Goal: Task Accomplishment & Management: Manage account settings

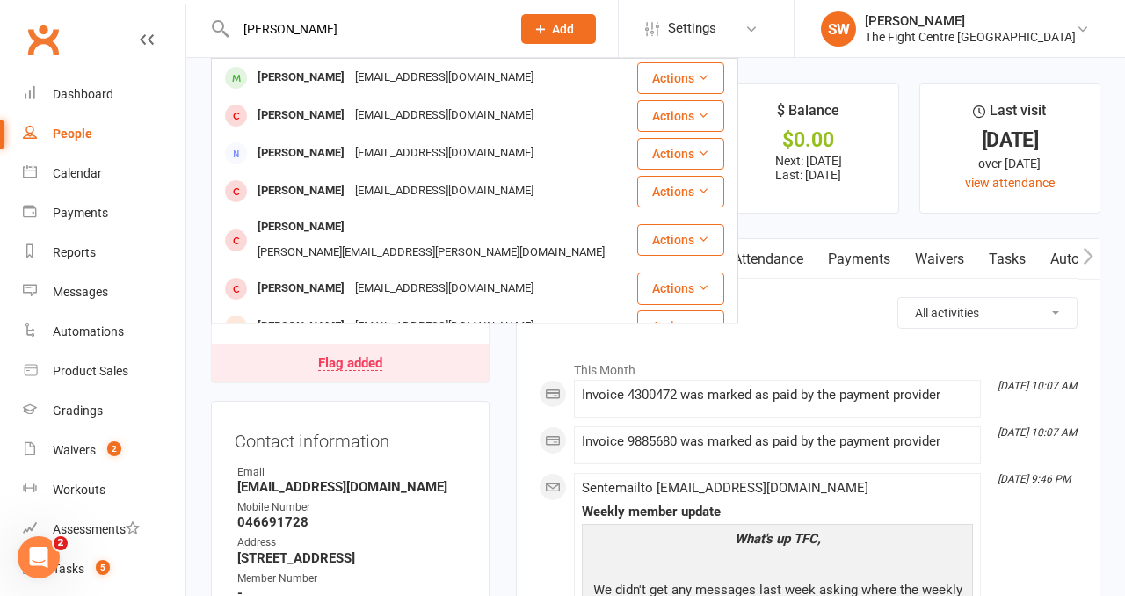
type input "ryan attard"
click at [288, 63] on div "Ryan Attard Ryan2301@hotmail.com.au" at bounding box center [424, 78] width 423 height 36
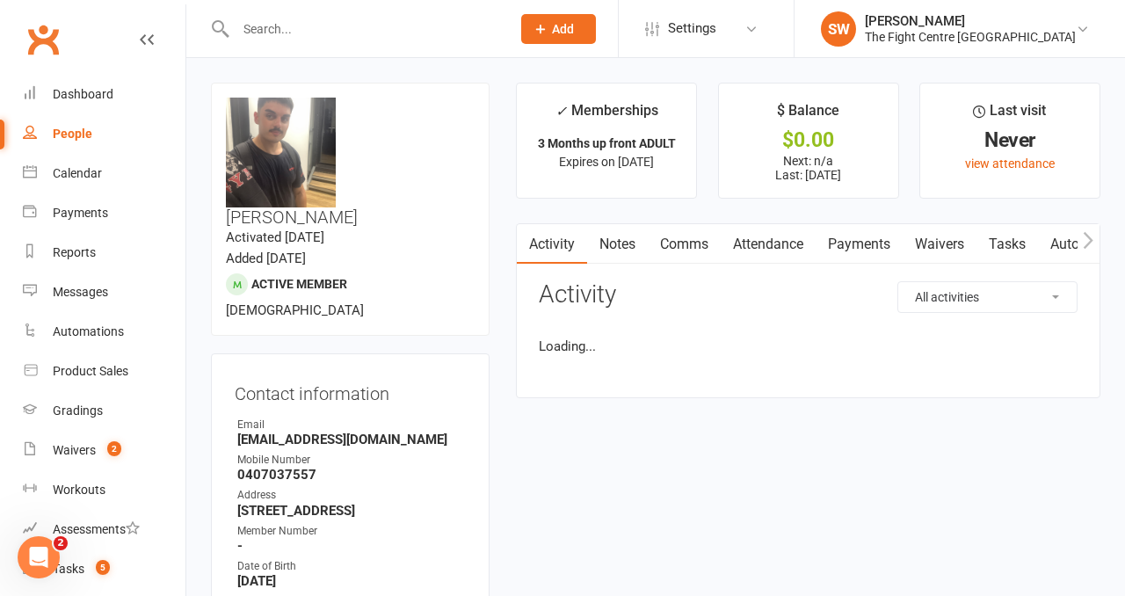
click at [856, 255] on link "Payments" at bounding box center [859, 244] width 87 height 40
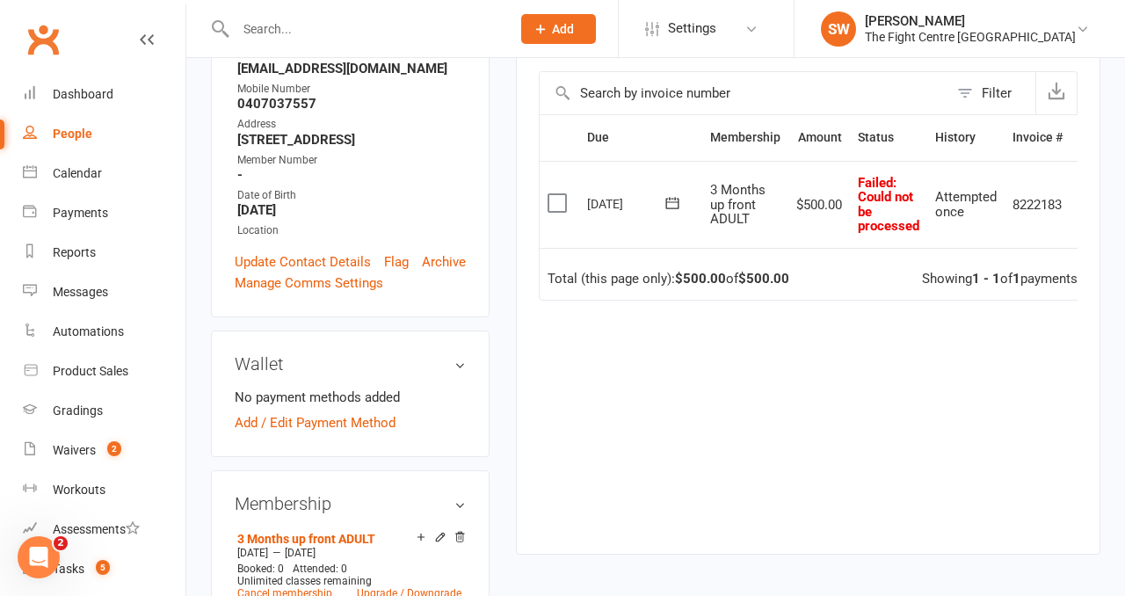
scroll to position [372, 0]
click at [858, 237] on td "Failed : Could not be processed" at bounding box center [888, 203] width 77 height 87
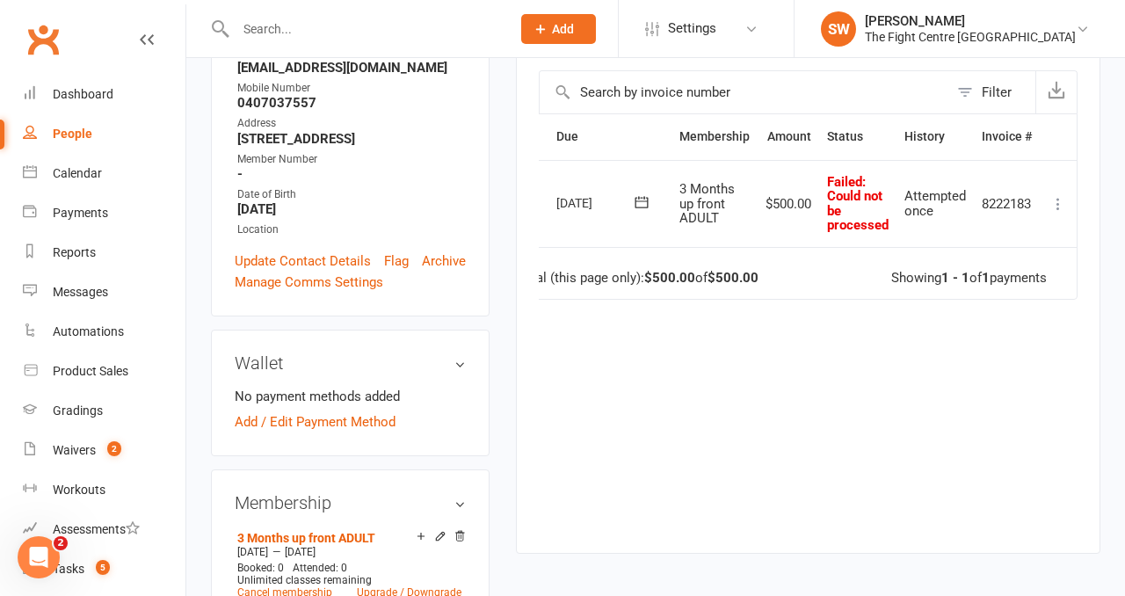
click at [1058, 200] on icon at bounding box center [1059, 204] width 18 height 18
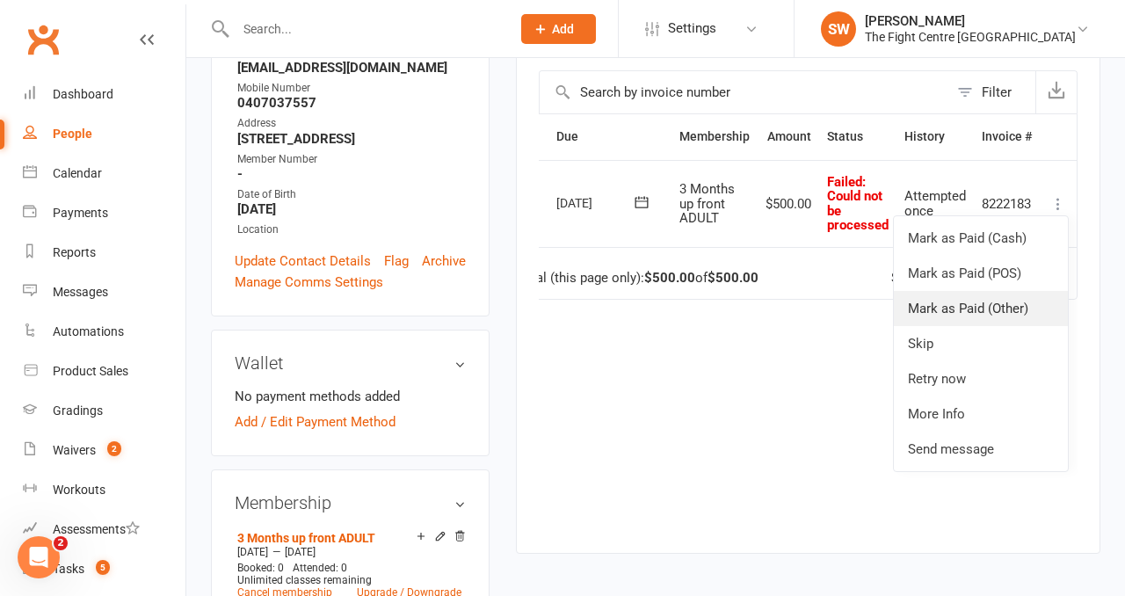
click at [1031, 307] on link "Mark as Paid (Other)" at bounding box center [981, 308] width 174 height 35
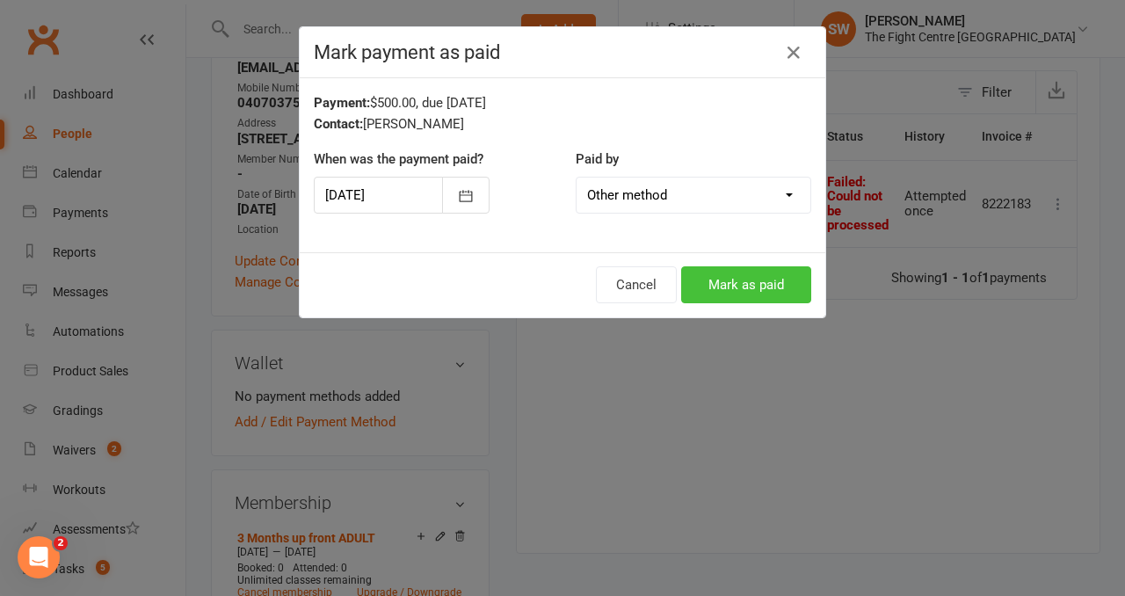
click at [732, 266] on button "Mark as paid" at bounding box center [746, 284] width 130 height 37
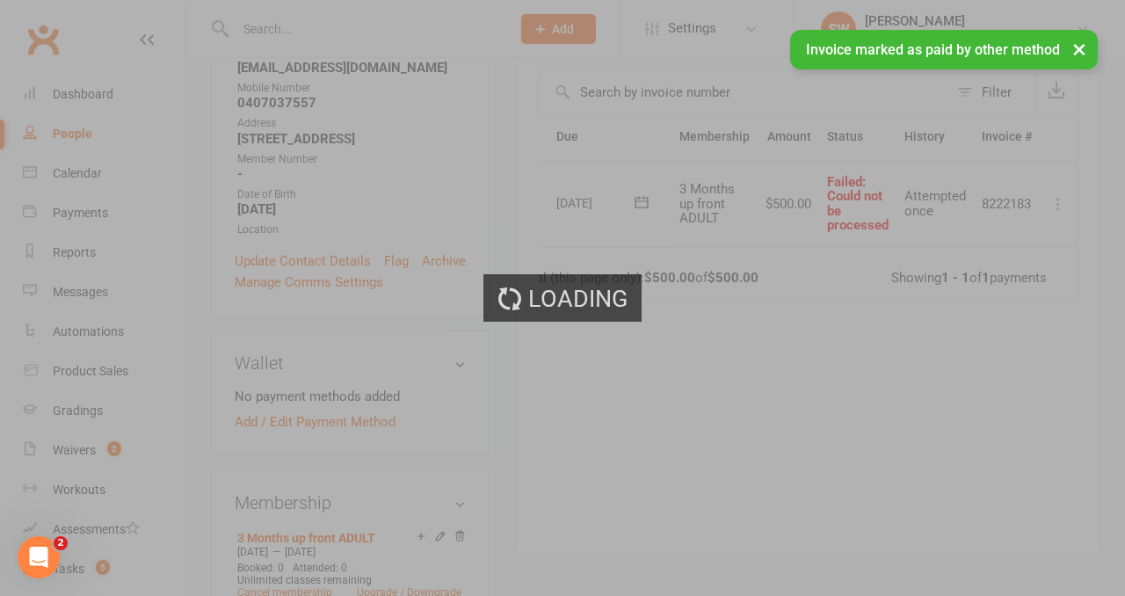
scroll to position [0, 0]
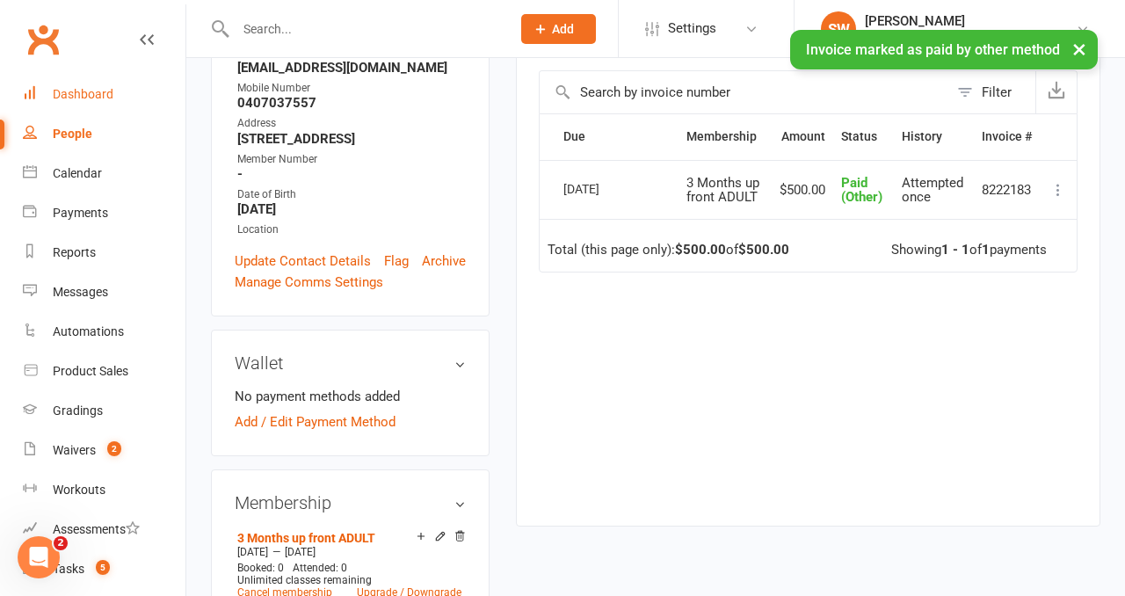
click at [65, 101] on link "Dashboard" at bounding box center [104, 95] width 163 height 40
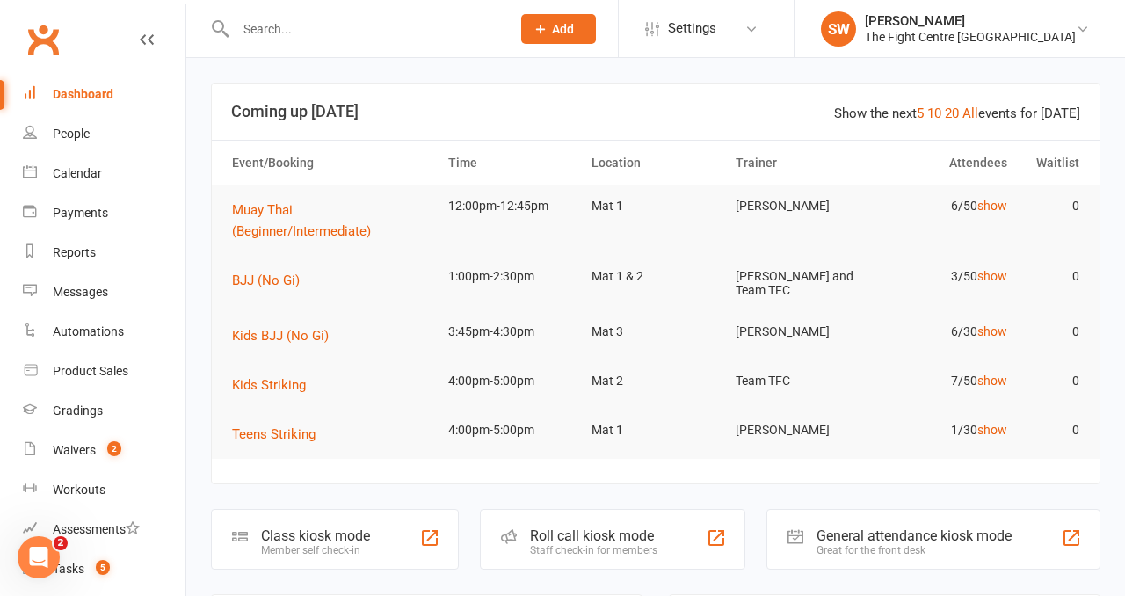
click at [262, 11] on div at bounding box center [355, 28] width 288 height 57
click at [268, 31] on input "text" at bounding box center [364, 29] width 268 height 25
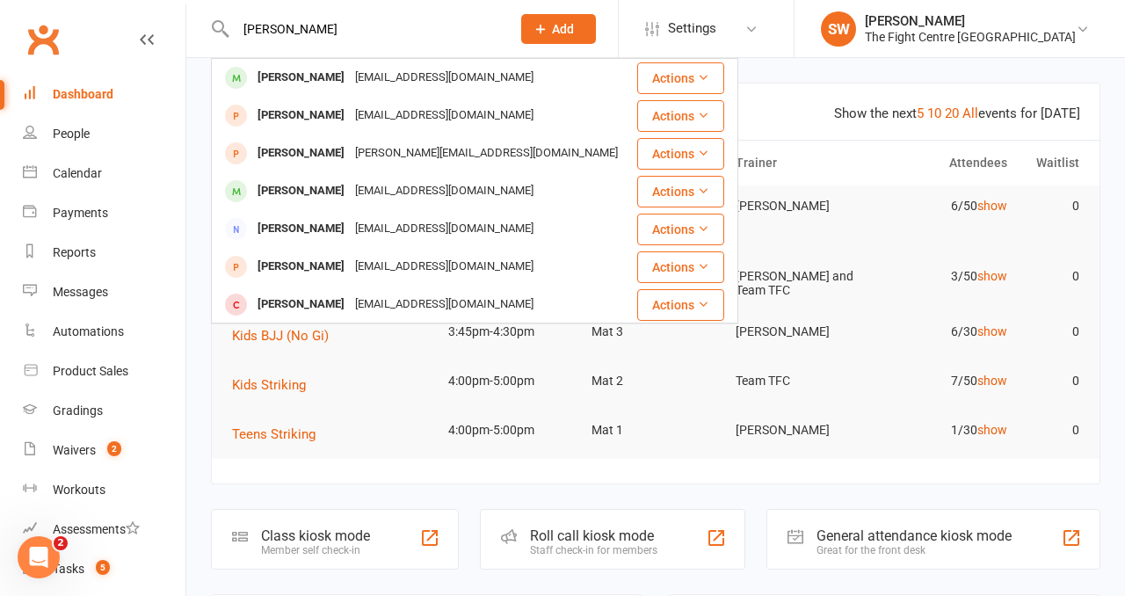
type input "harley rapkin"
click at [350, 74] on div "hrapkins@gmail.com" at bounding box center [444, 77] width 189 height 25
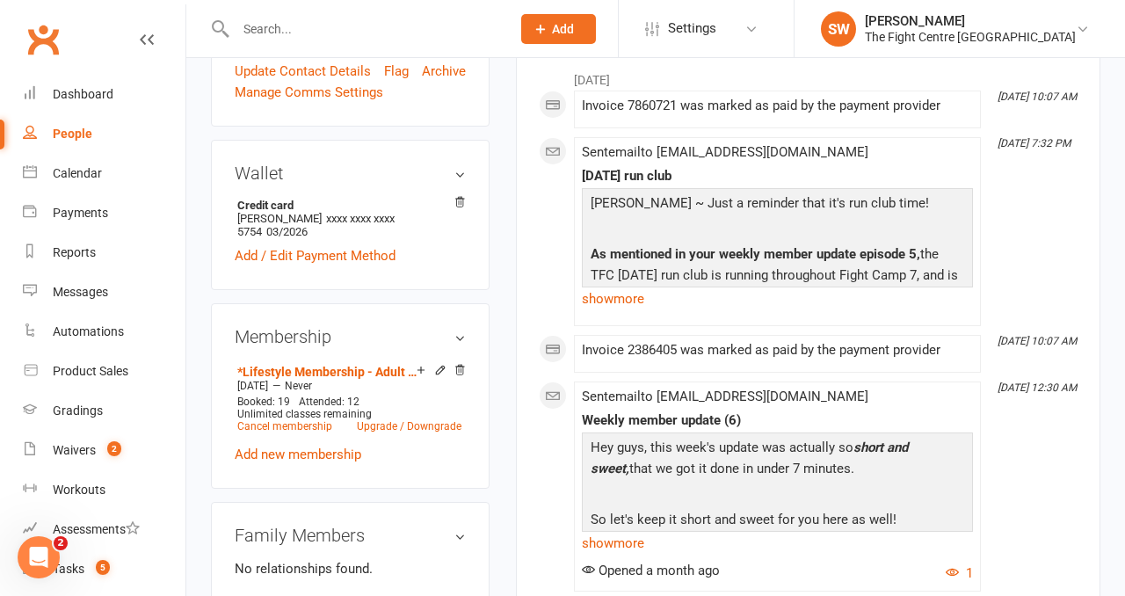
scroll to position [610, 0]
click at [101, 200] on link "Payments" at bounding box center [104, 213] width 163 height 40
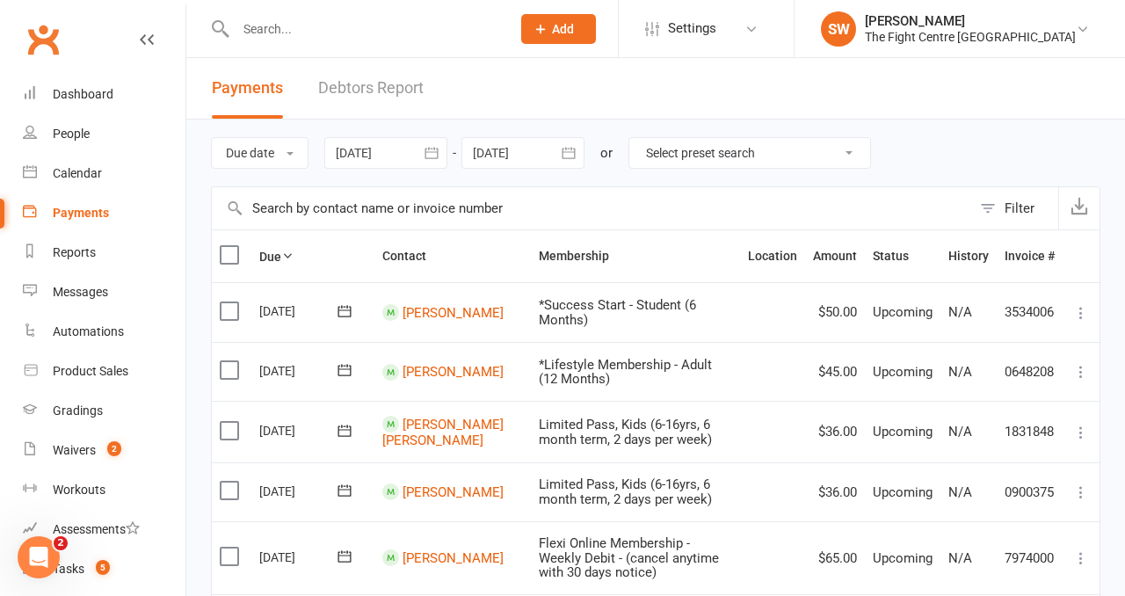
click at [357, 91] on link "Debtors Report" at bounding box center [371, 88] width 106 height 61
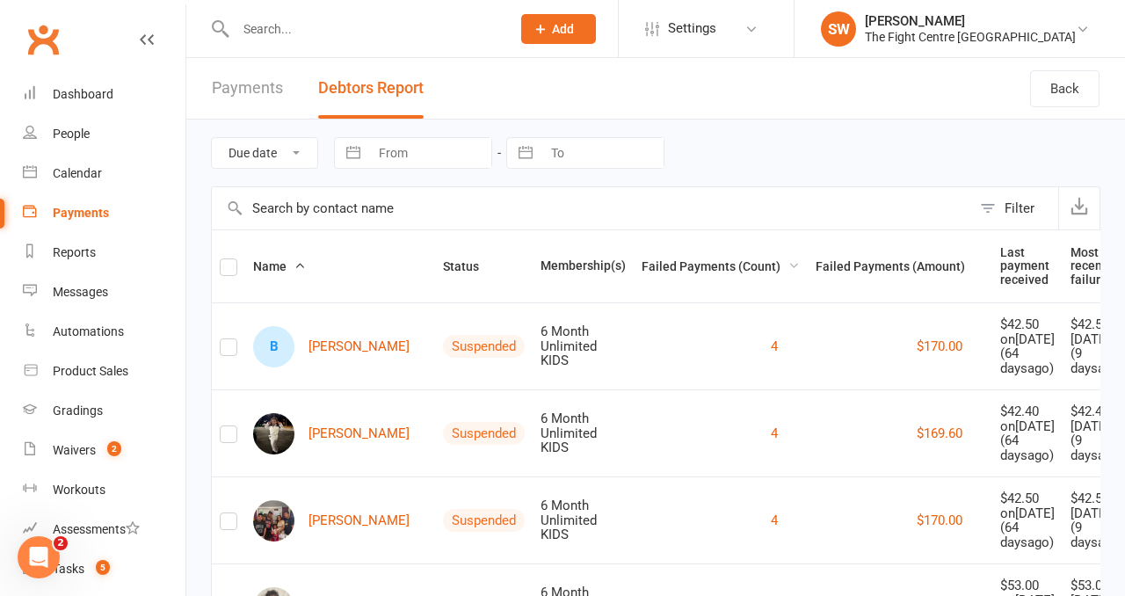
click at [669, 261] on span "Failed Payments (Count)" at bounding box center [721, 266] width 158 height 14
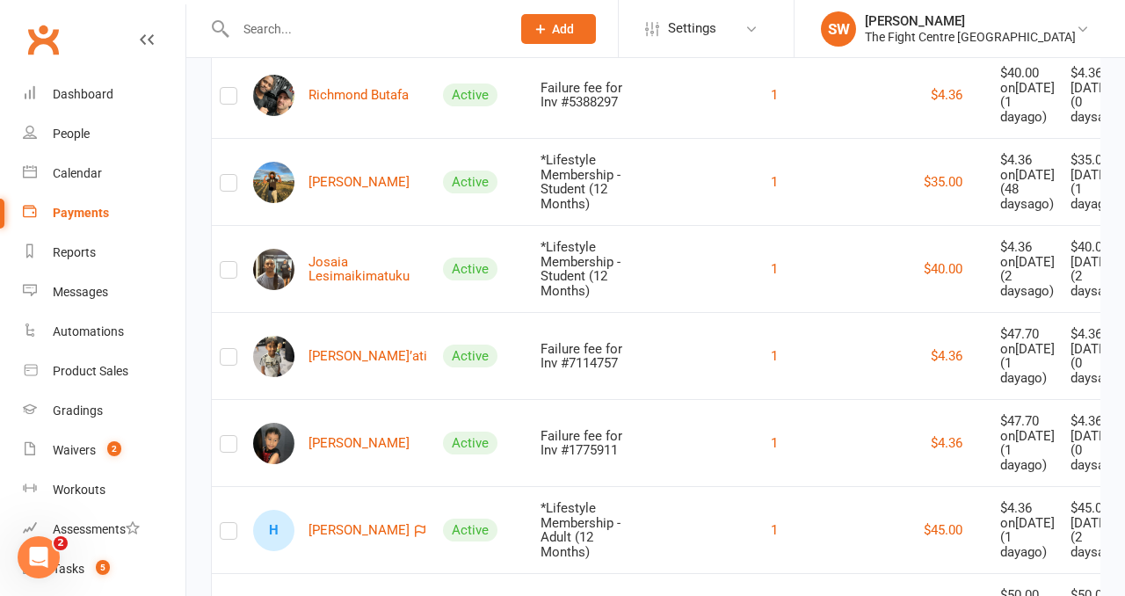
scroll to position [773, 0]
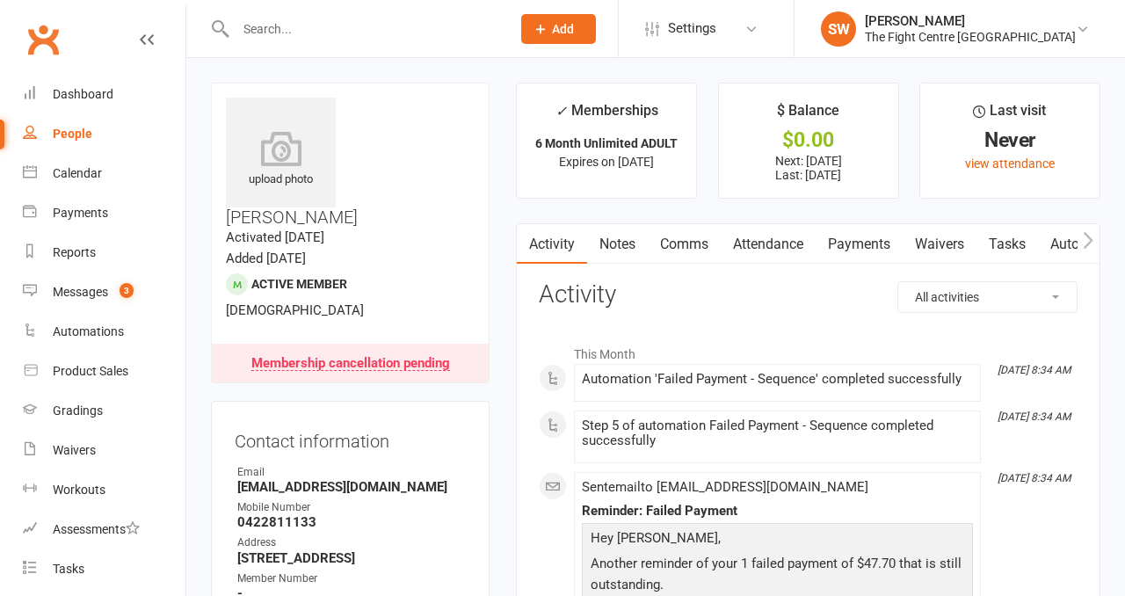
click at [845, 235] on link "Payments" at bounding box center [859, 244] width 87 height 40
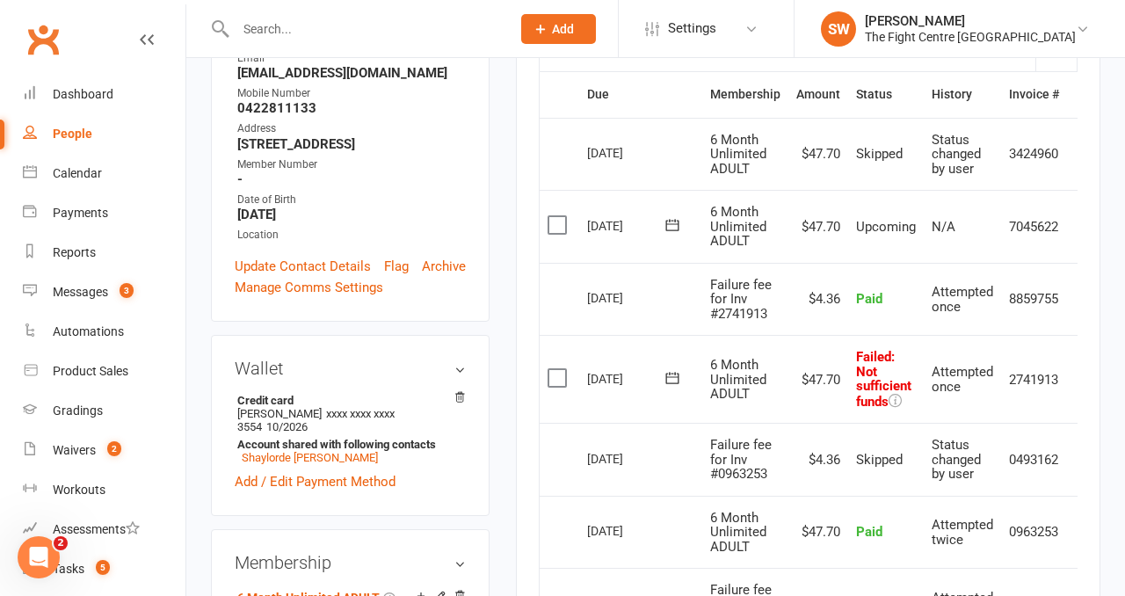
scroll to position [0, 28]
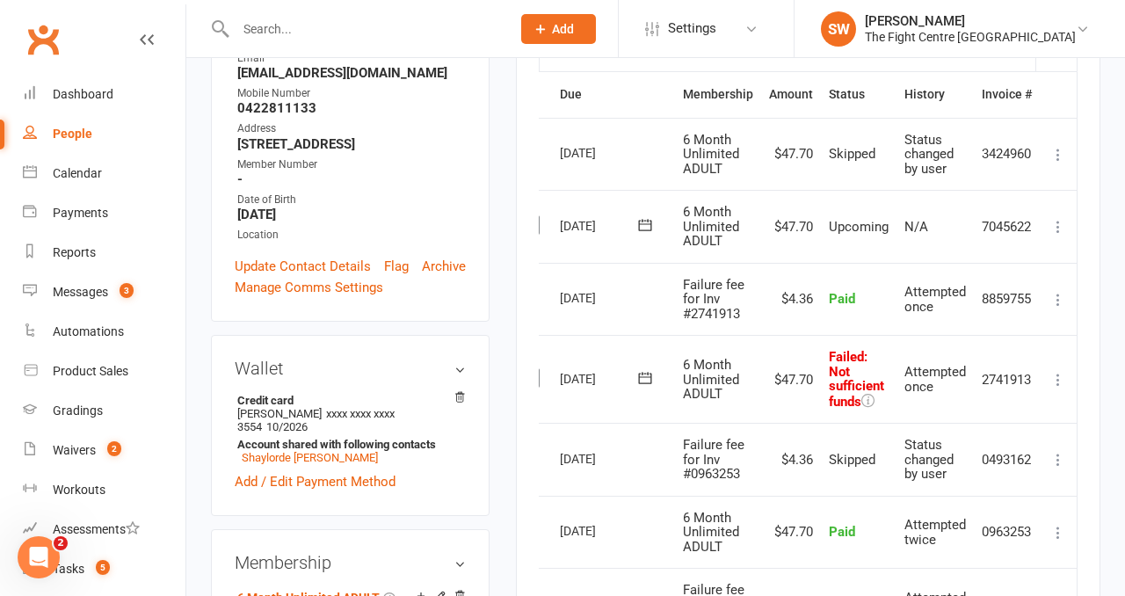
click at [1055, 376] on icon at bounding box center [1059, 380] width 18 height 18
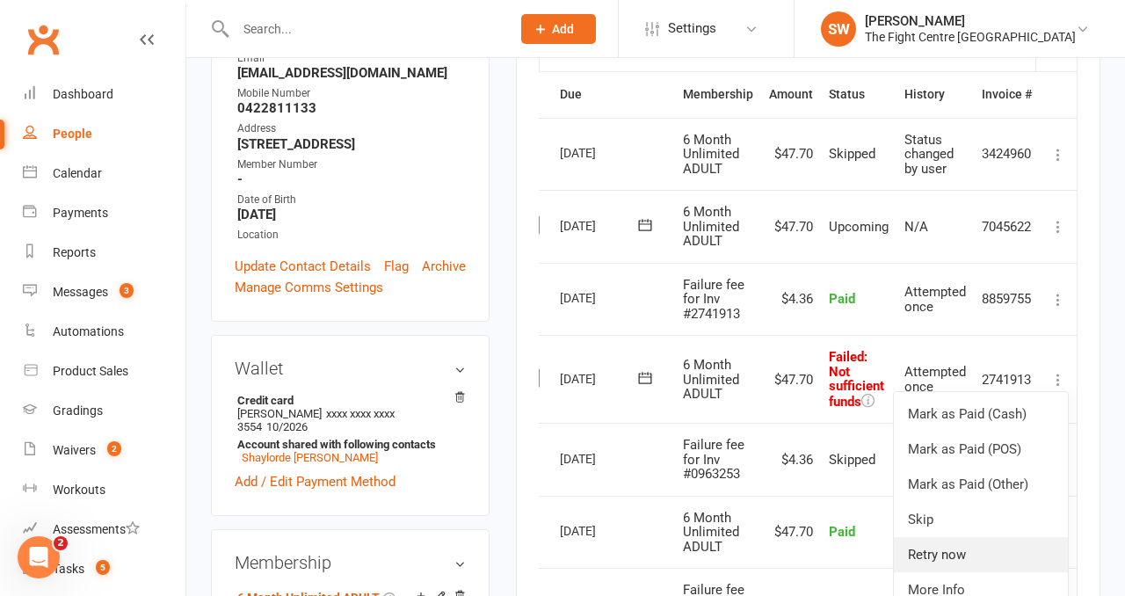
click at [969, 552] on link "Retry now" at bounding box center [981, 554] width 174 height 35
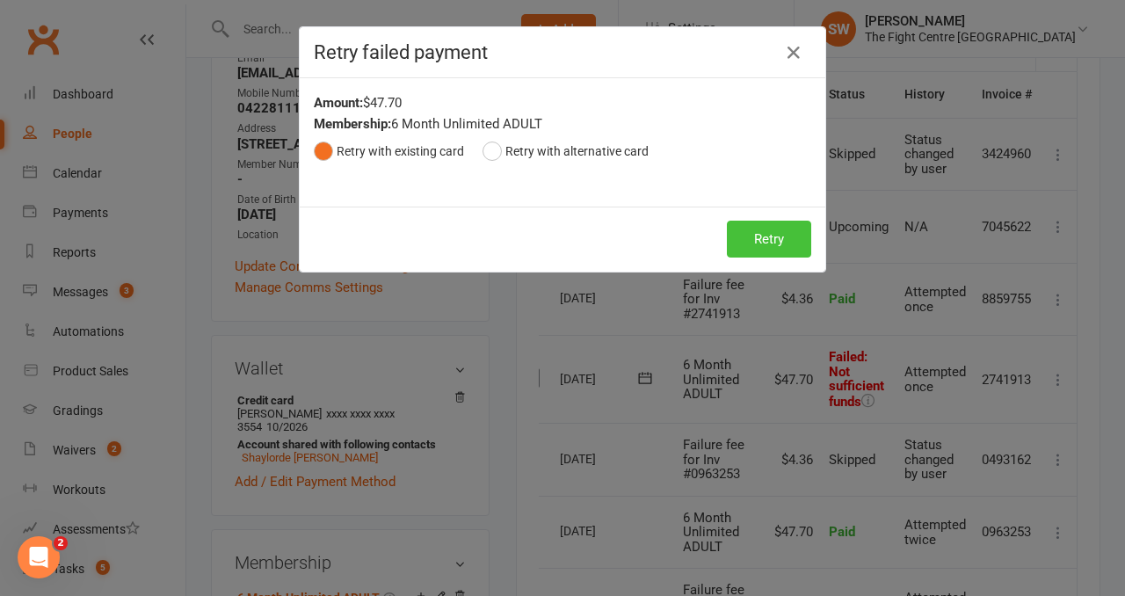
click at [752, 244] on button "Retry" at bounding box center [769, 239] width 84 height 37
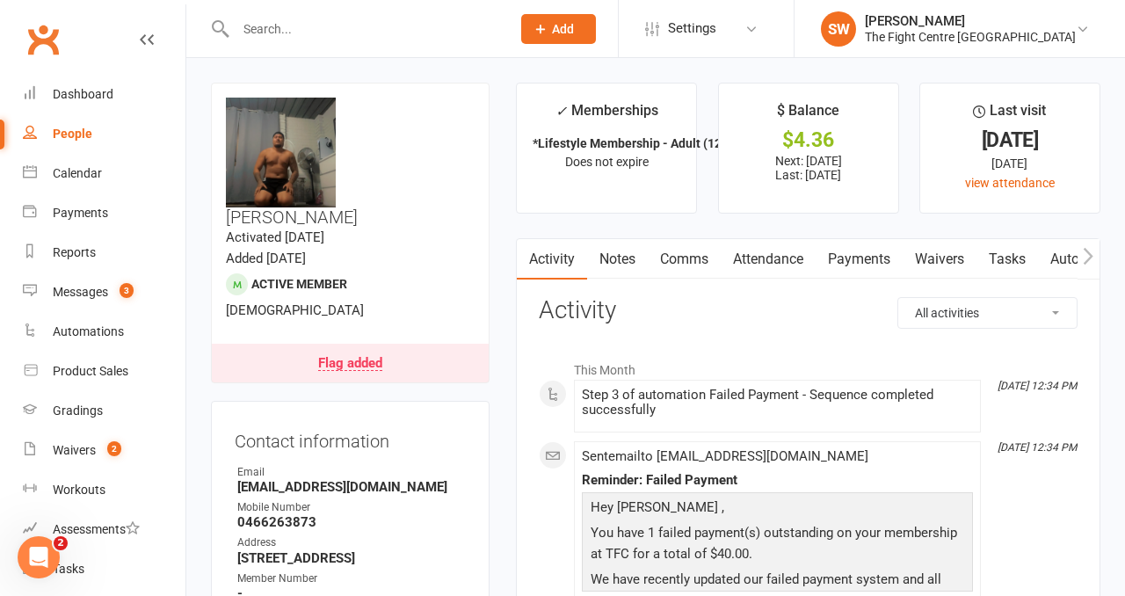
click at [860, 255] on link "Payments" at bounding box center [859, 259] width 87 height 40
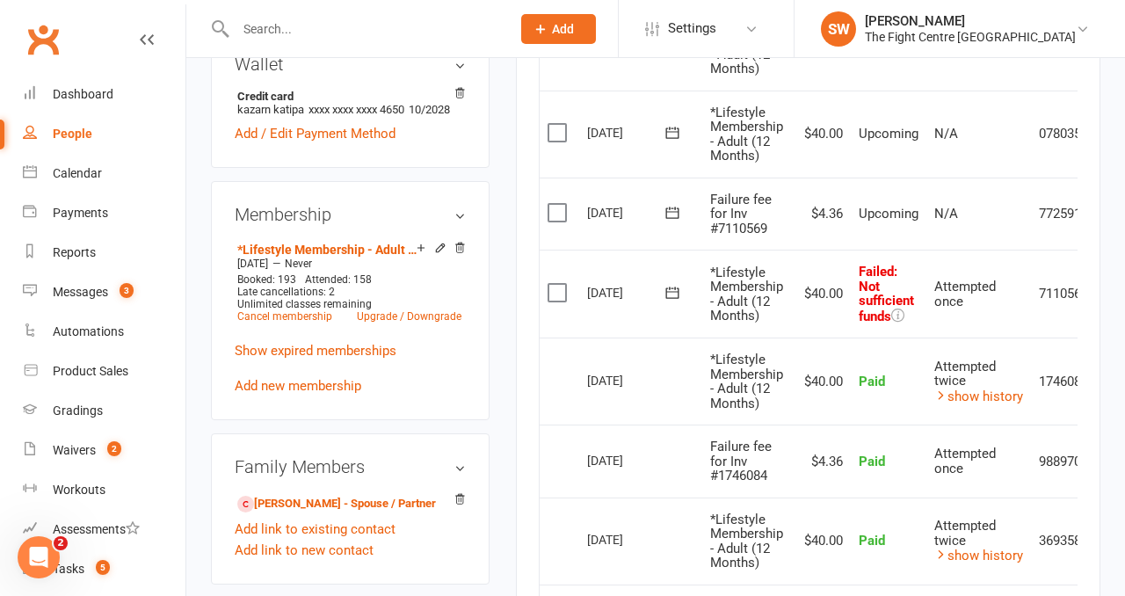
scroll to position [0, 62]
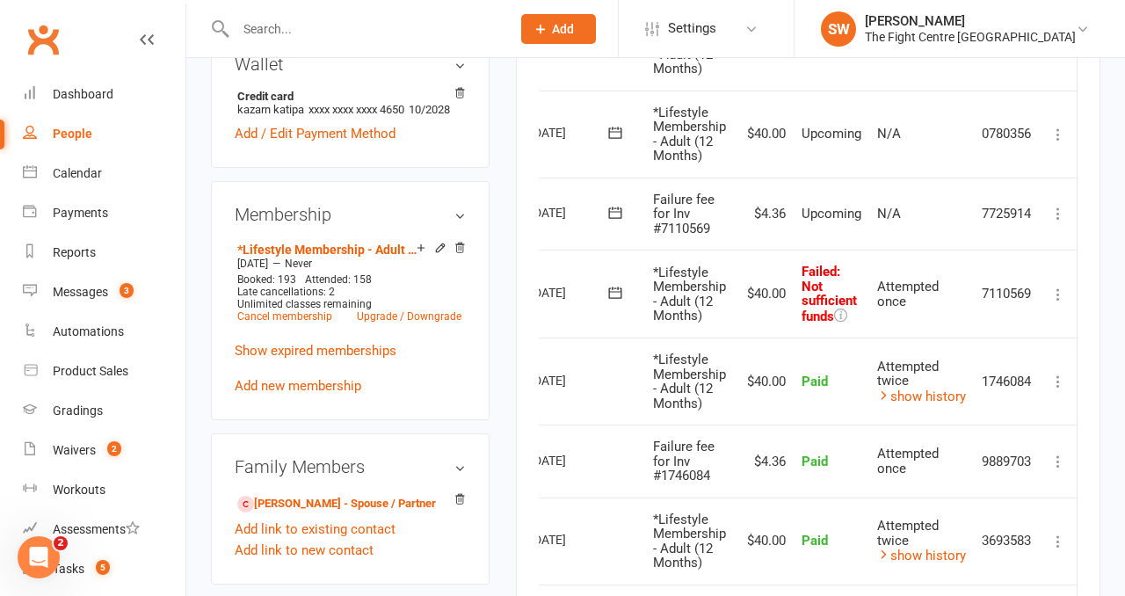
click at [1047, 295] on td "Mark as Paid (Cash) Mark as Paid (POS) Mark as Paid (Other) Skip Retry now More…" at bounding box center [1058, 294] width 37 height 88
click at [1051, 294] on icon at bounding box center [1059, 295] width 18 height 18
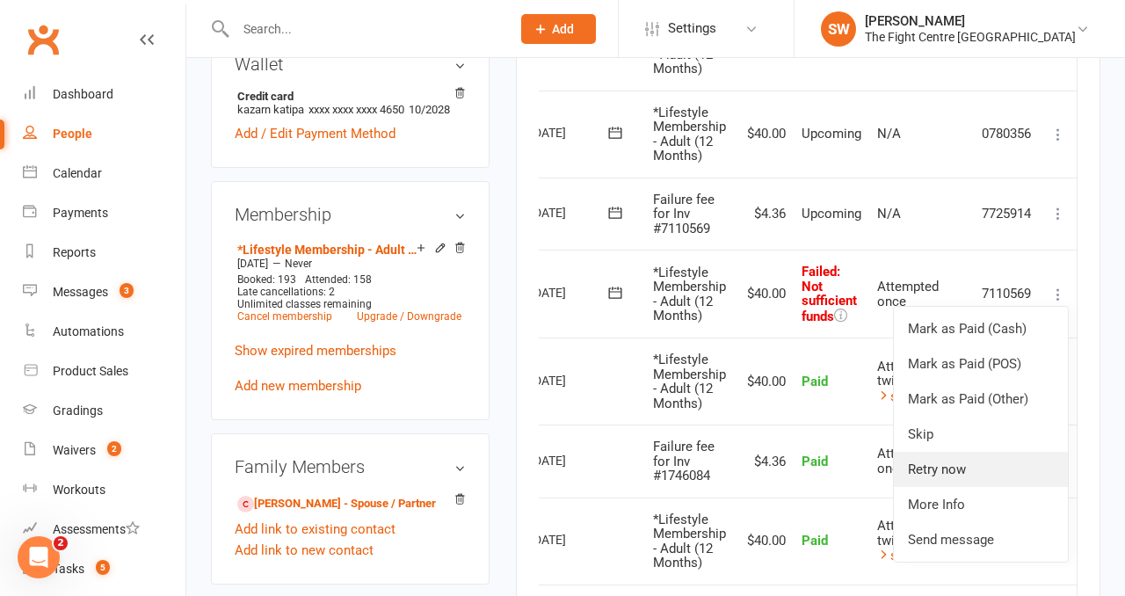
click at [1007, 464] on link "Retry now" at bounding box center [981, 469] width 174 height 35
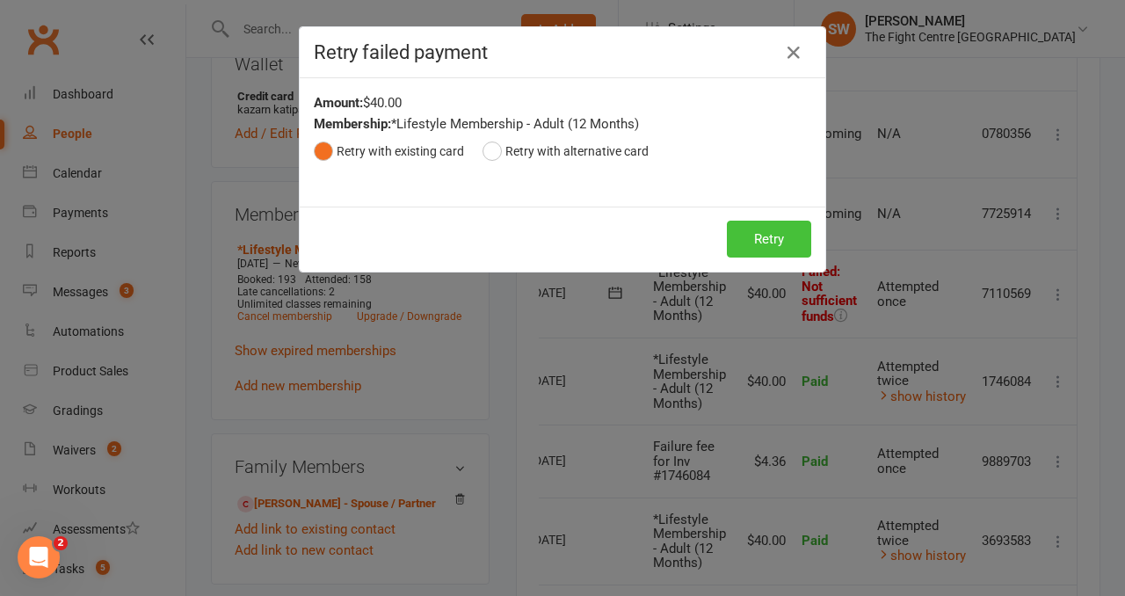
click at [777, 238] on button "Retry" at bounding box center [769, 239] width 84 height 37
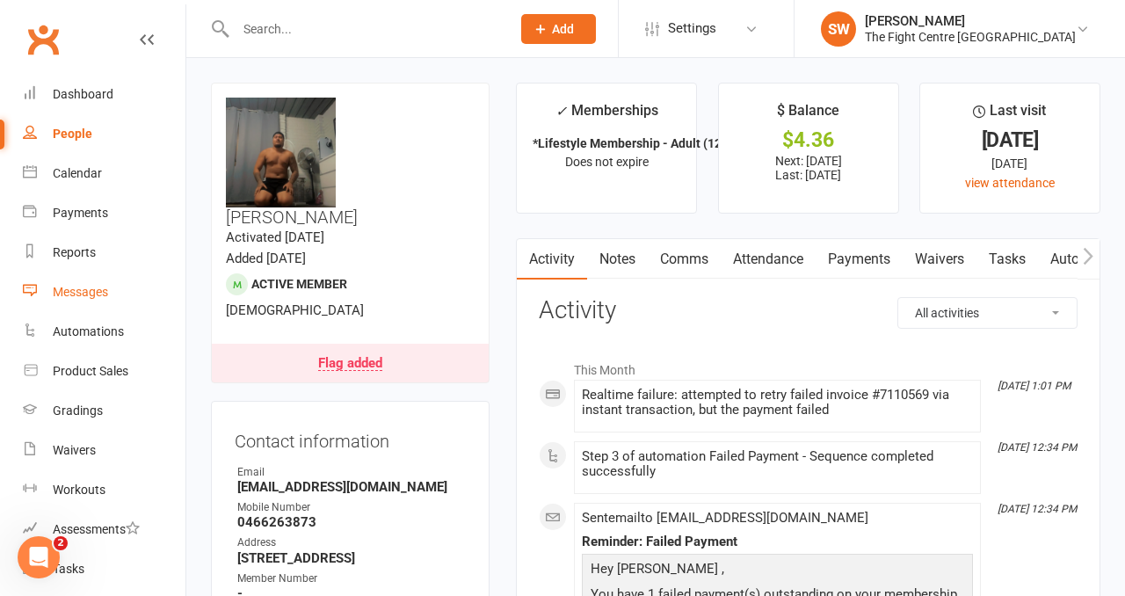
click at [103, 299] on link "Messages" at bounding box center [104, 293] width 163 height 40
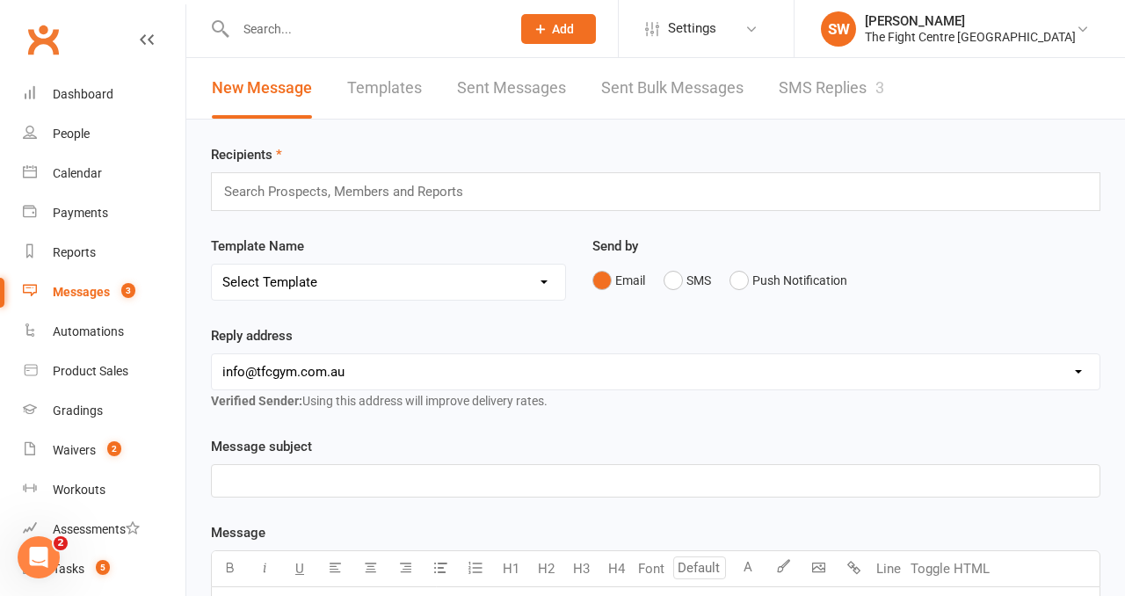
click at [832, 99] on link "SMS Replies 3" at bounding box center [832, 88] width 106 height 61
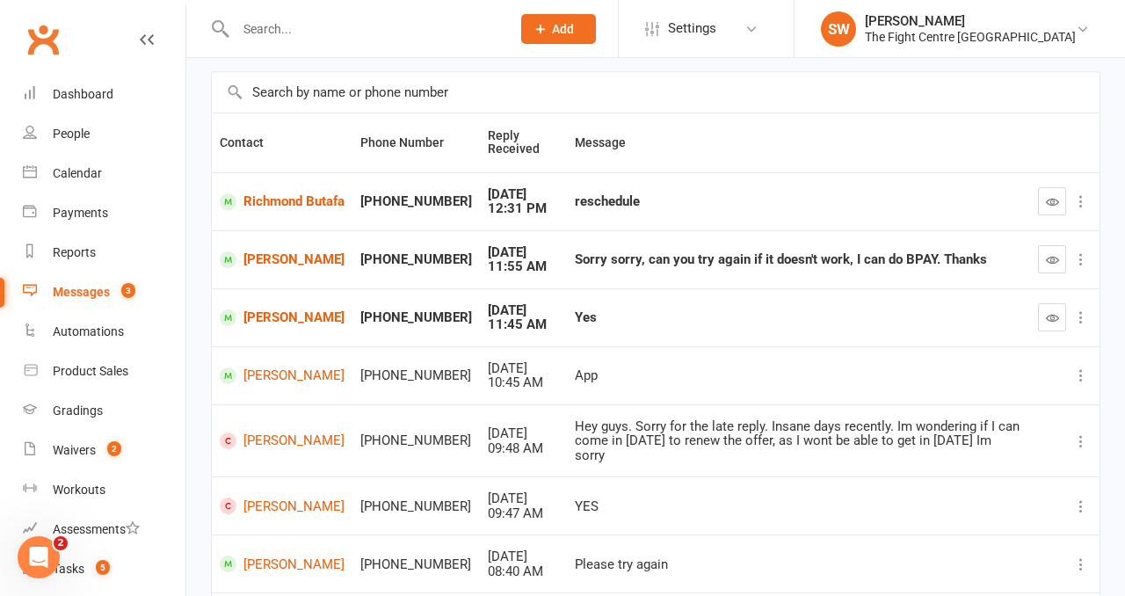
scroll to position [114, 0]
click at [665, 312] on div "Yes" at bounding box center [799, 318] width 448 height 15
click at [1047, 258] on icon "button" at bounding box center [1052, 260] width 13 height 13
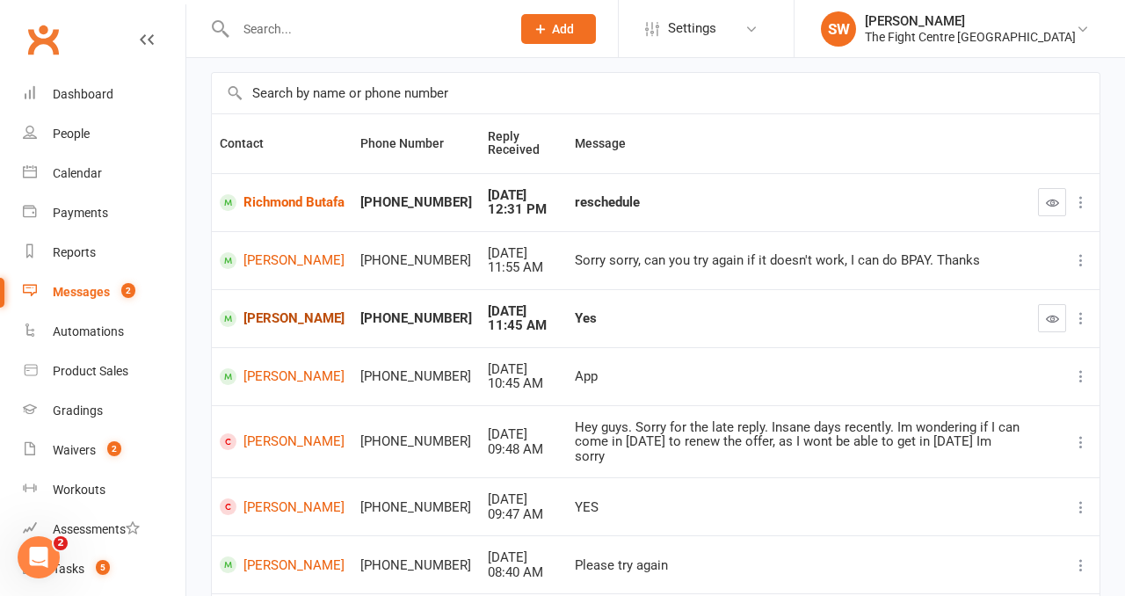
click at [264, 321] on link "Jake Woodley" at bounding box center [282, 318] width 125 height 17
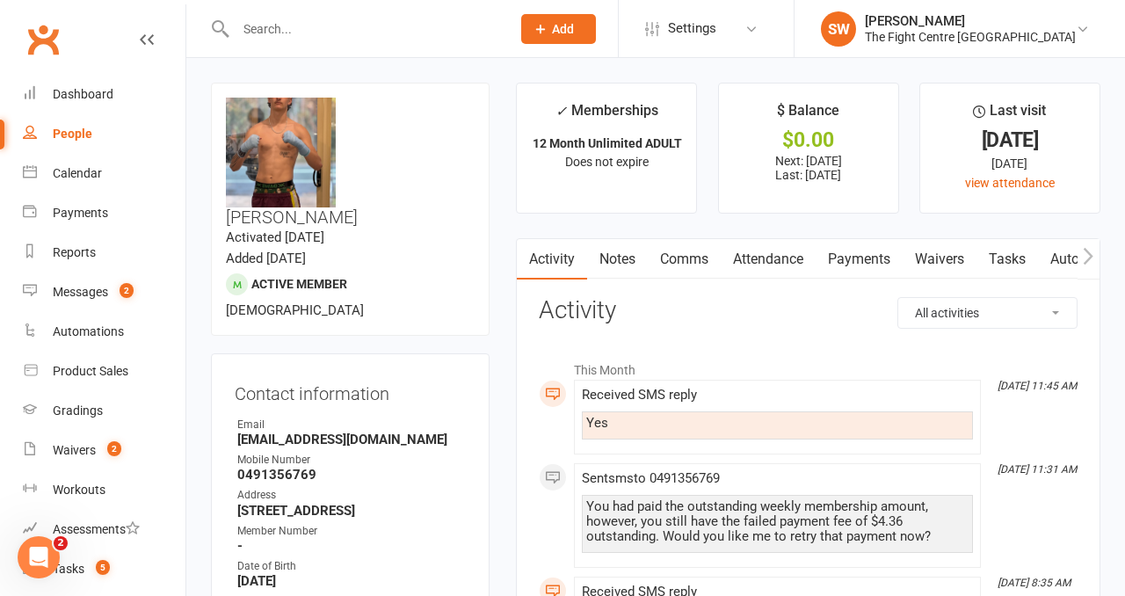
click at [843, 249] on link "Payments" at bounding box center [859, 259] width 87 height 40
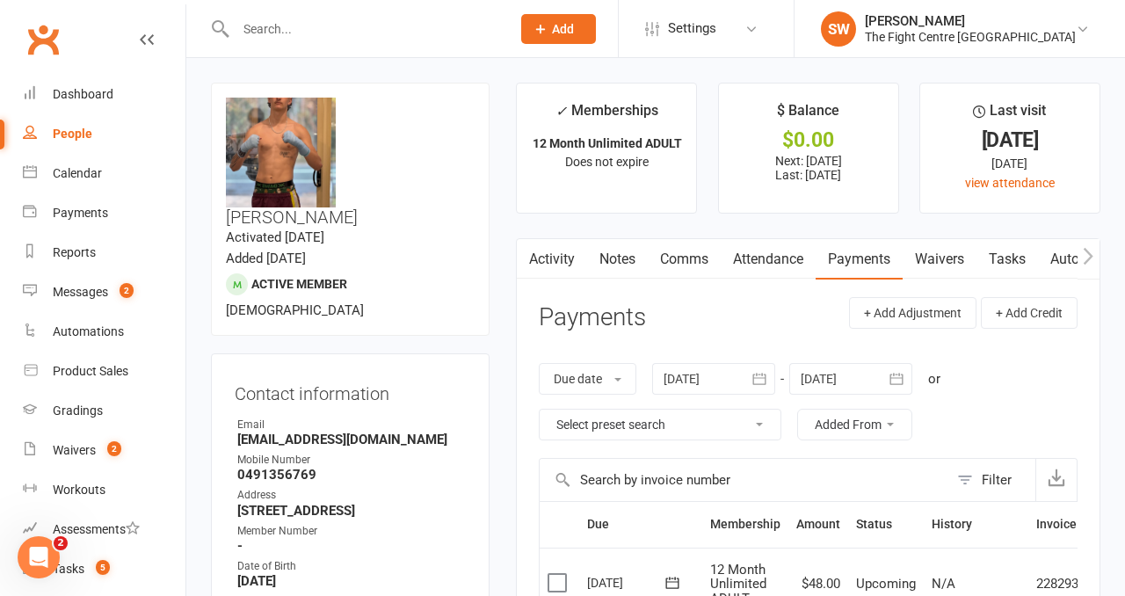
scroll to position [9, 0]
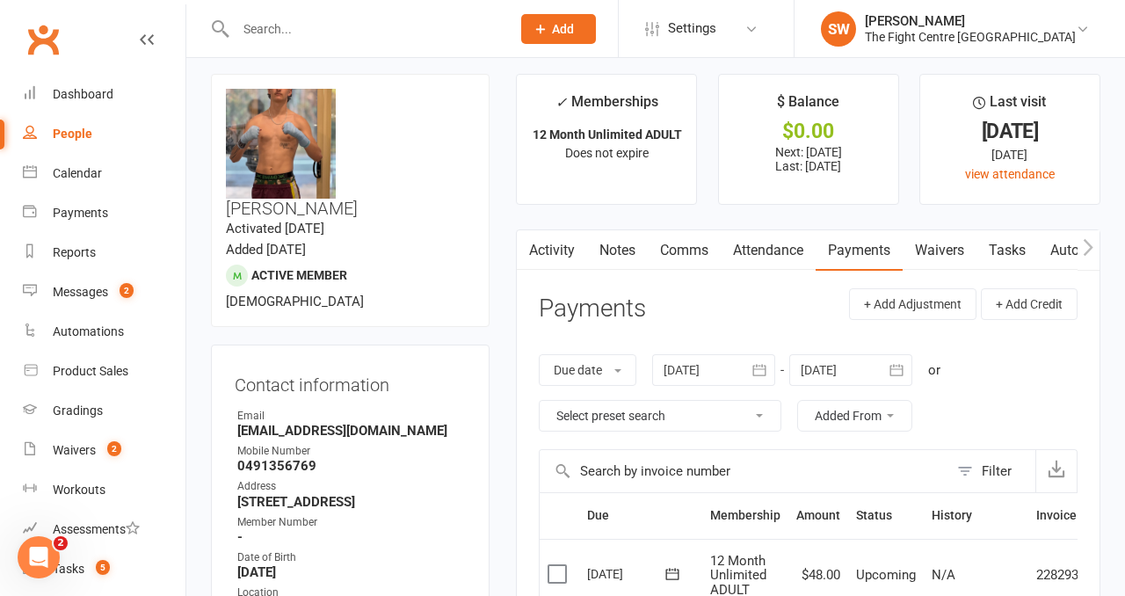
click at [559, 240] on link "Activity" at bounding box center [552, 250] width 70 height 40
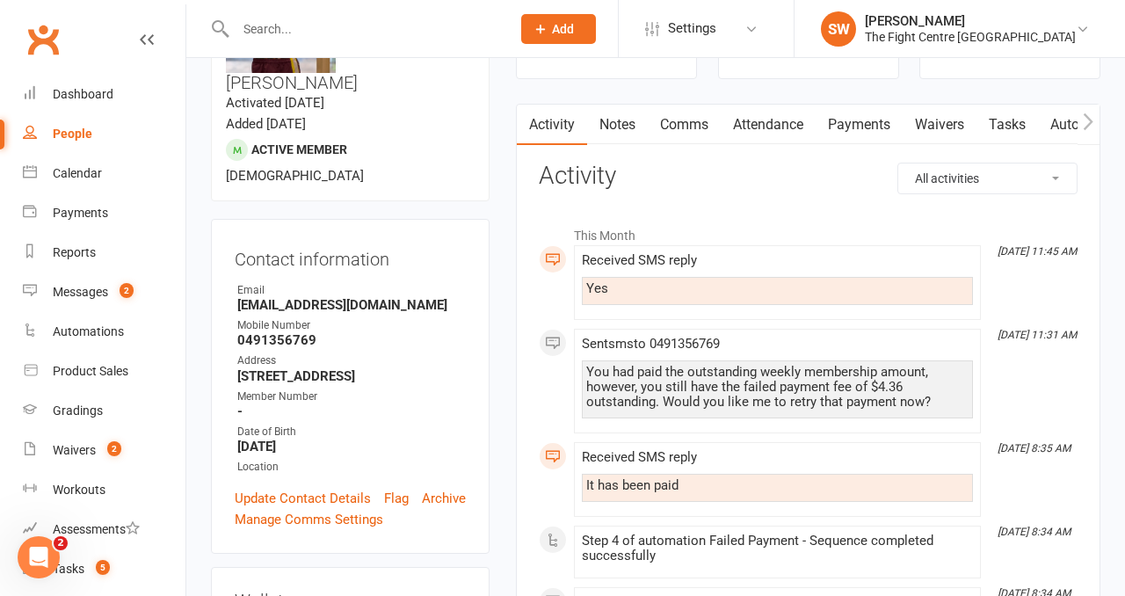
scroll to position [145, 0]
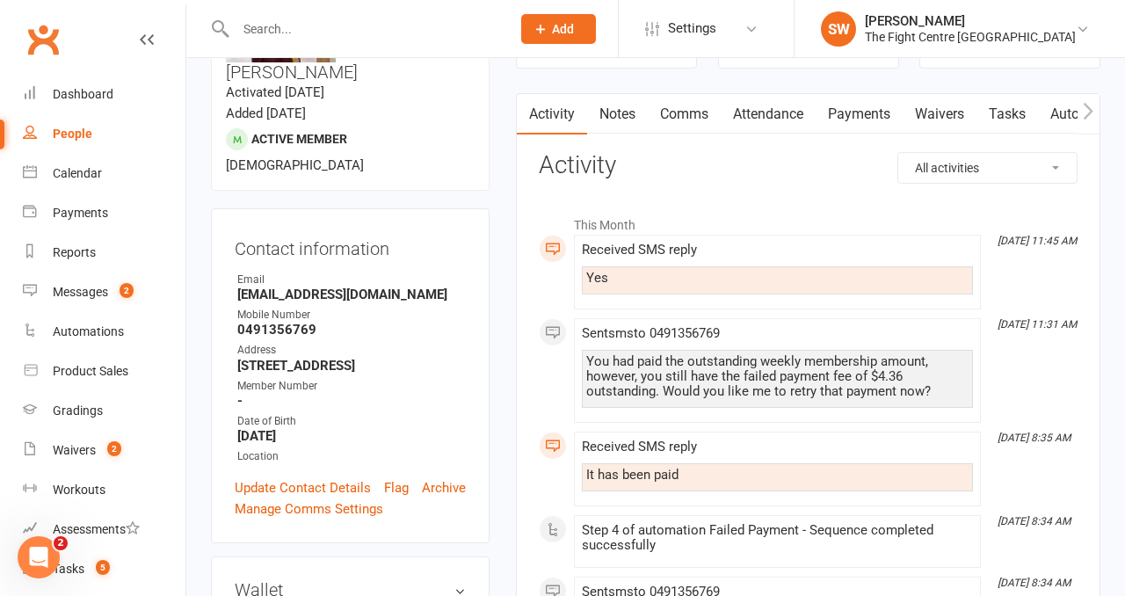
click at [831, 98] on link "Payments" at bounding box center [859, 114] width 87 height 40
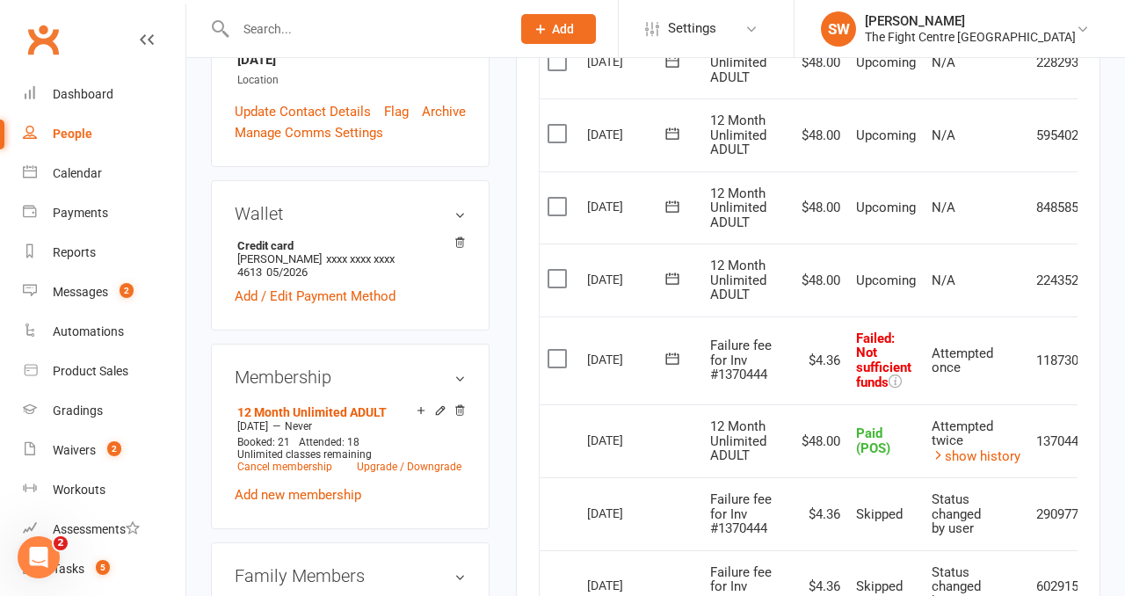
scroll to position [0, 57]
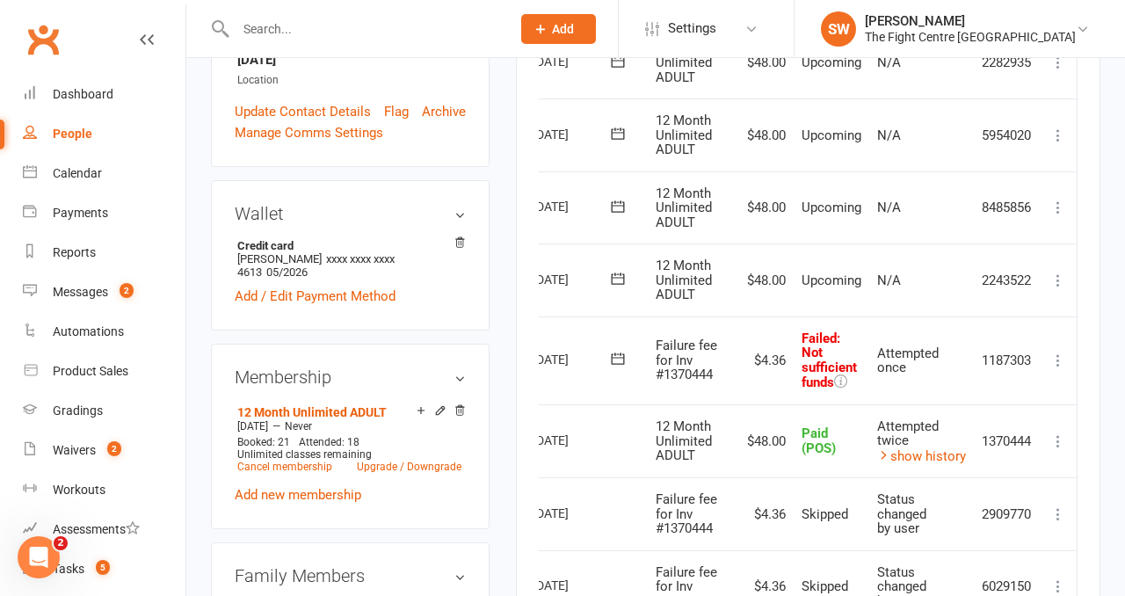
click at [1058, 359] on icon at bounding box center [1059, 361] width 18 height 18
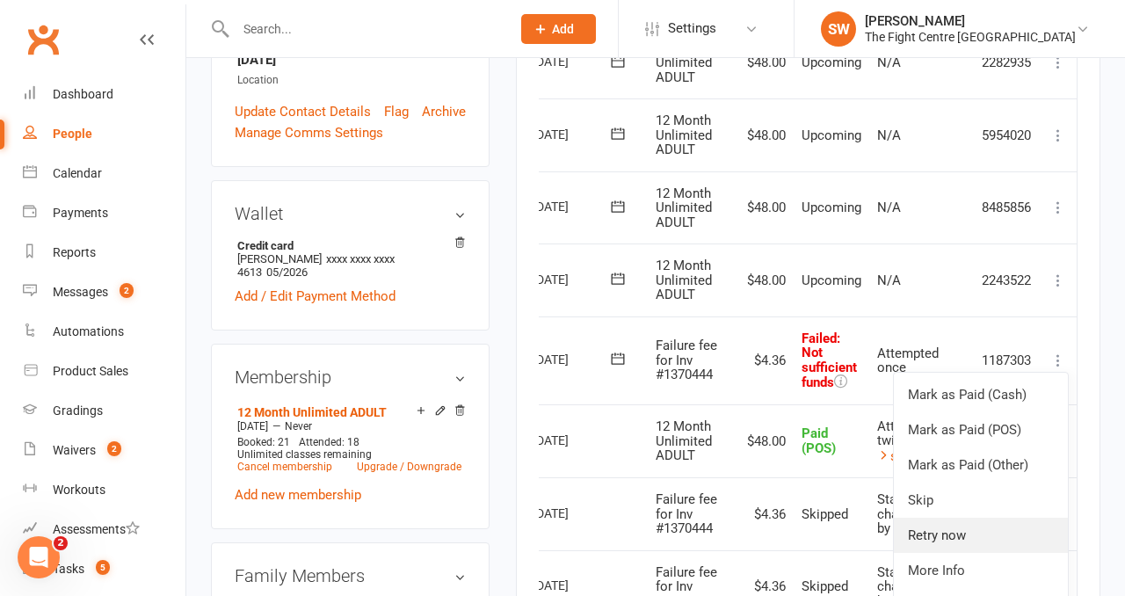
click at [983, 534] on link "Retry now" at bounding box center [981, 535] width 174 height 35
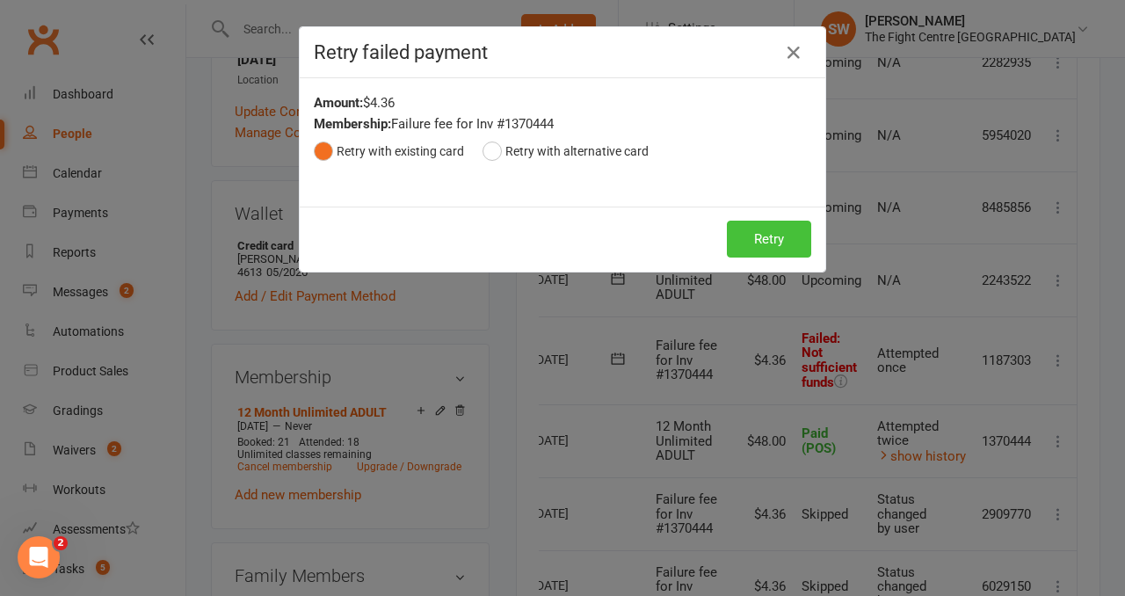
click at [766, 240] on button "Retry" at bounding box center [769, 239] width 84 height 37
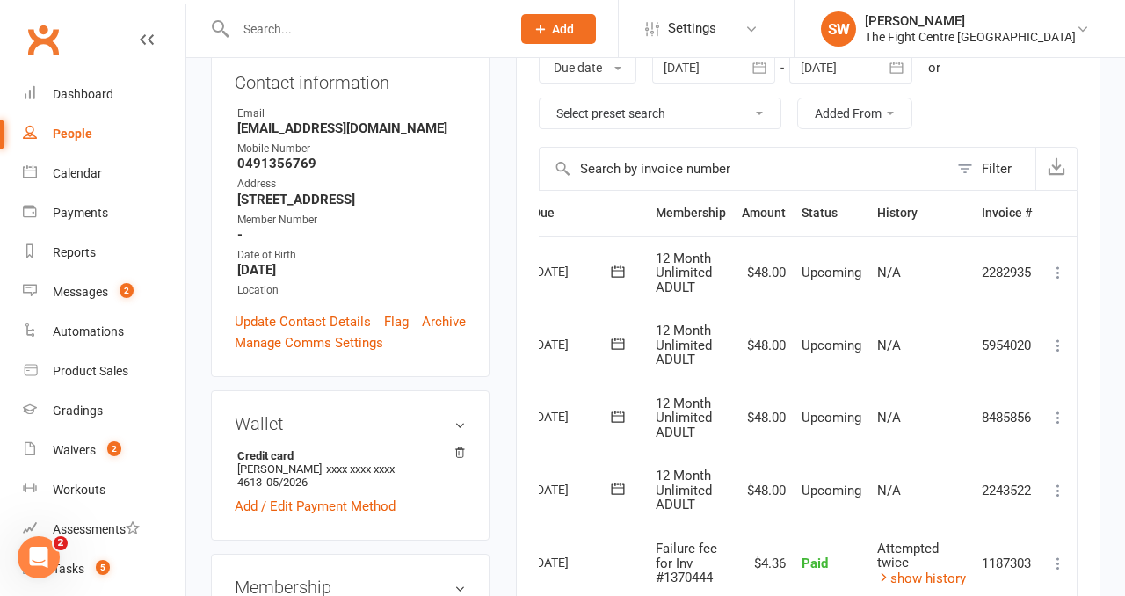
scroll to position [0, 0]
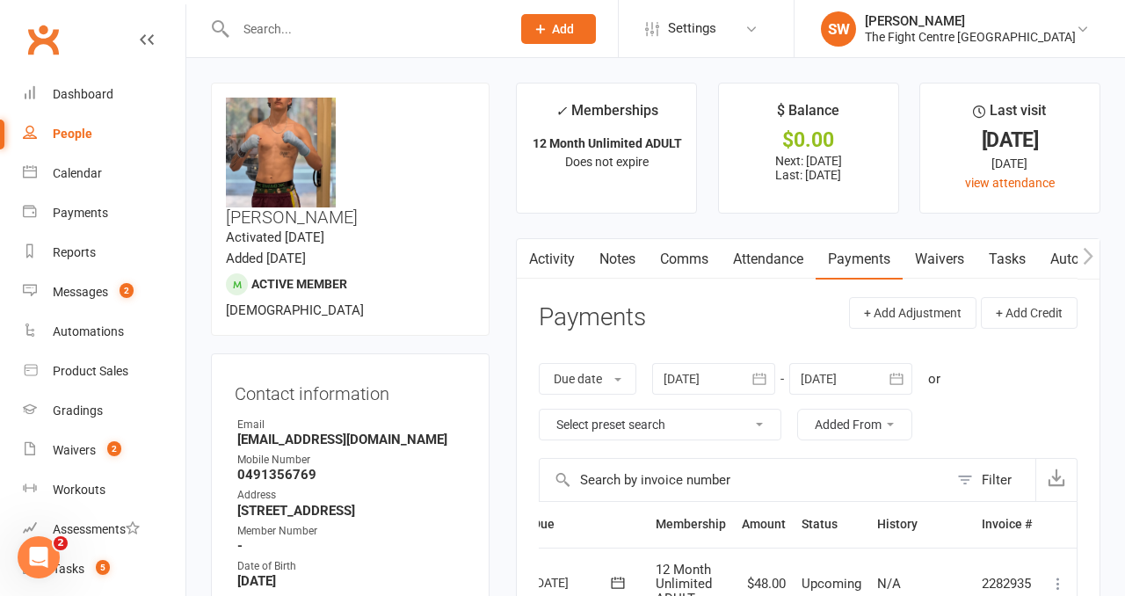
click at [683, 266] on link "Comms" at bounding box center [684, 259] width 73 height 40
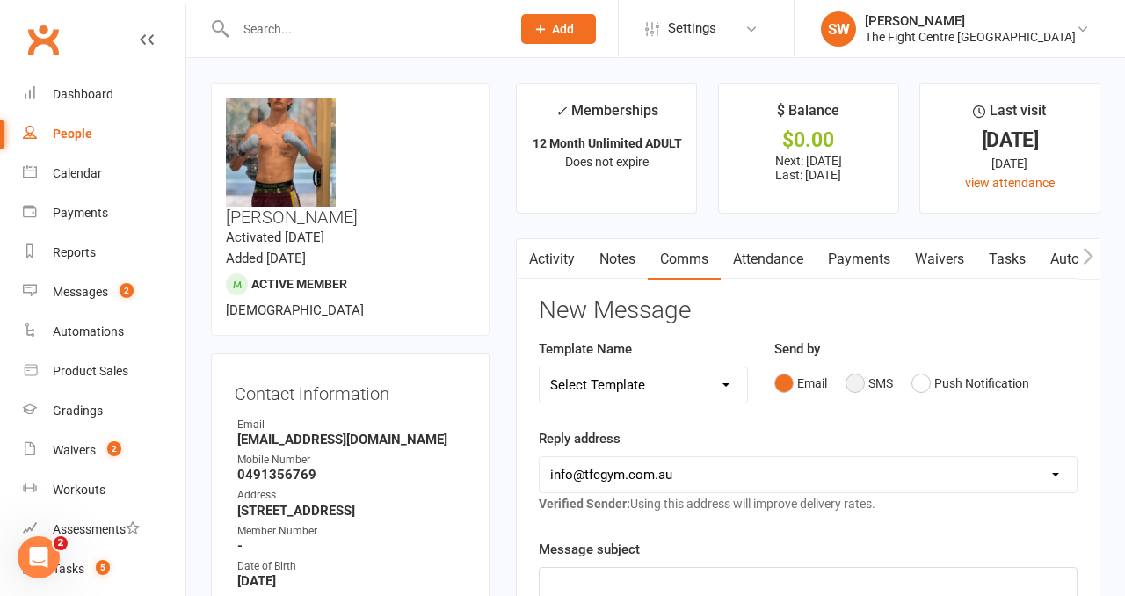
click at [865, 378] on button "SMS" at bounding box center [869, 383] width 47 height 33
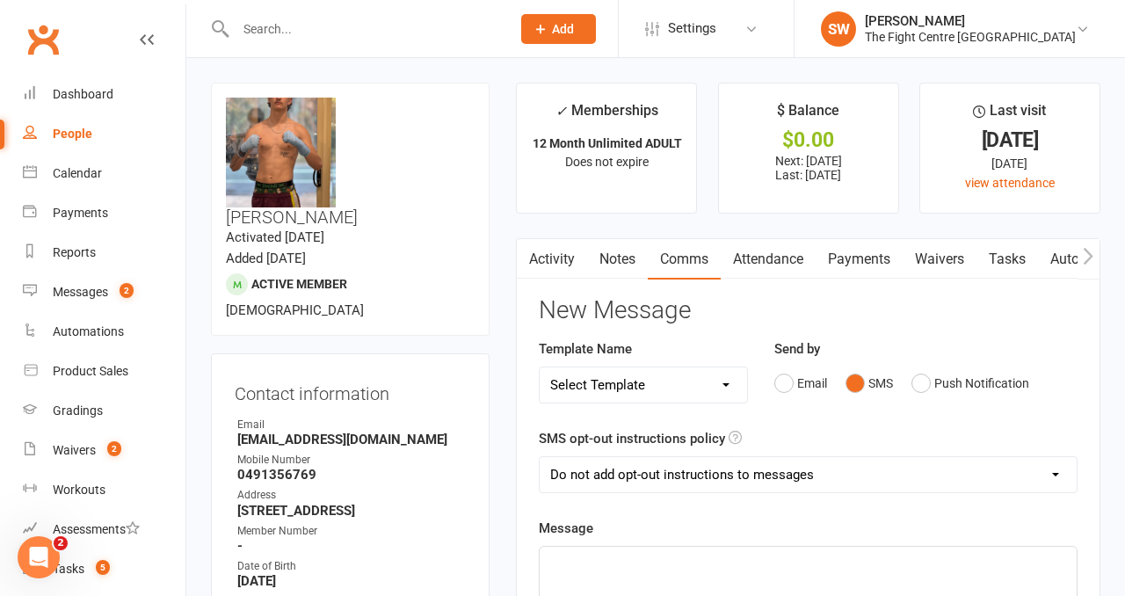
click at [780, 553] on p "﻿" at bounding box center [808, 562] width 516 height 21
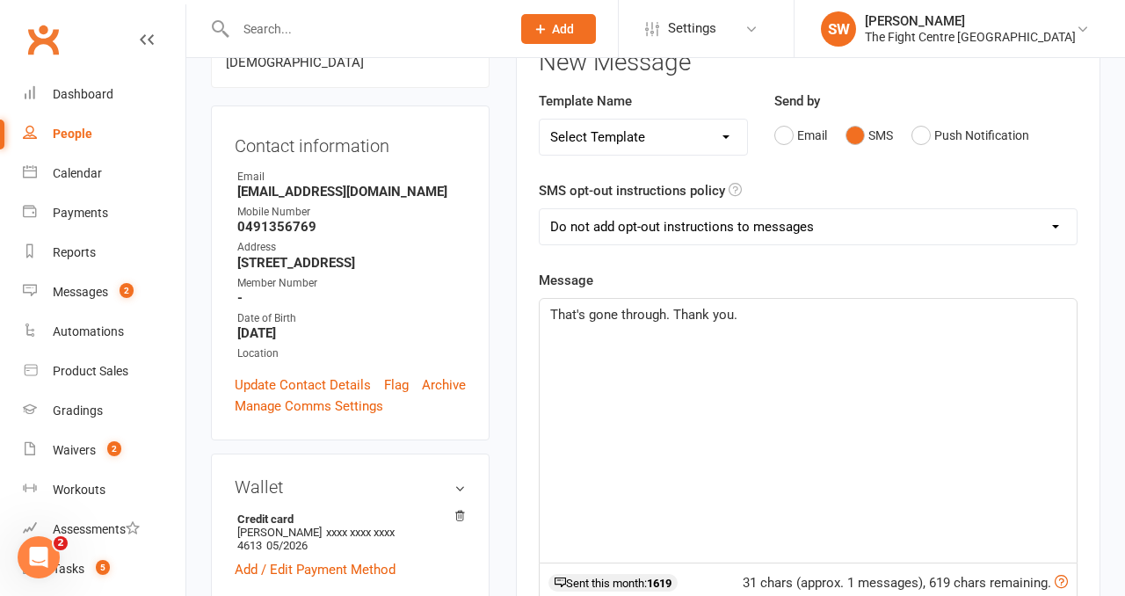
scroll to position [651, 0]
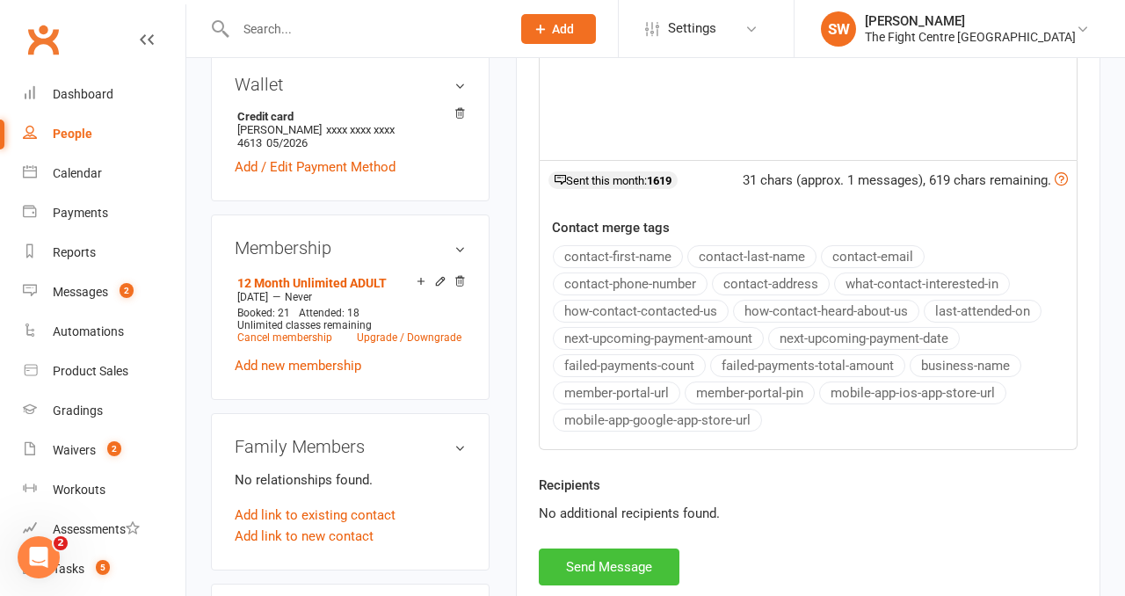
click at [645, 567] on button "Send Message" at bounding box center [609, 567] width 141 height 37
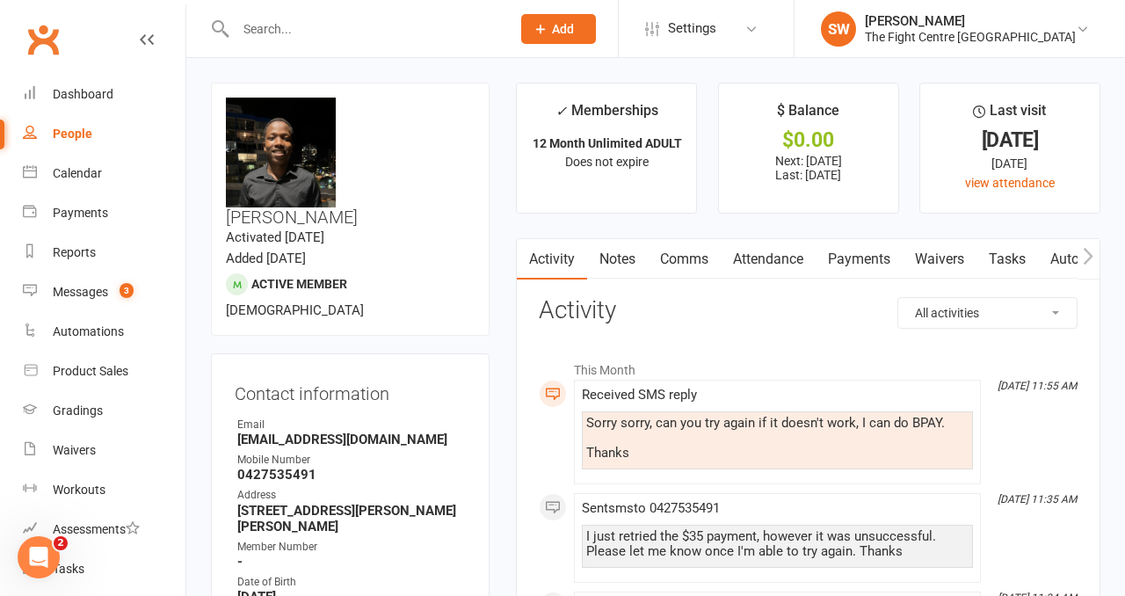
click at [883, 258] on link "Payments" at bounding box center [859, 259] width 87 height 40
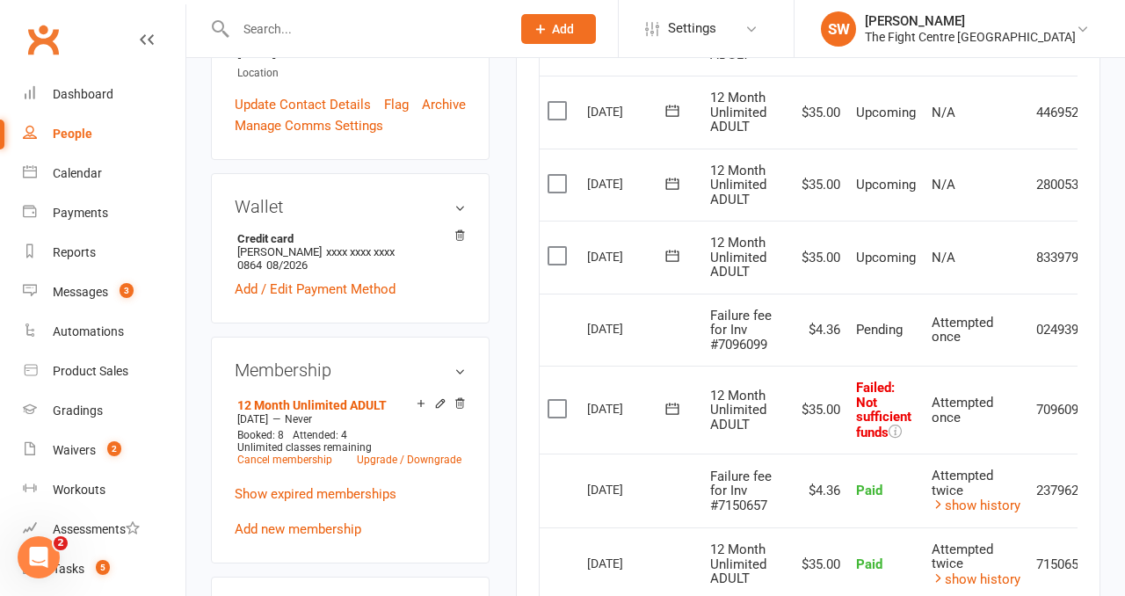
scroll to position [0, 57]
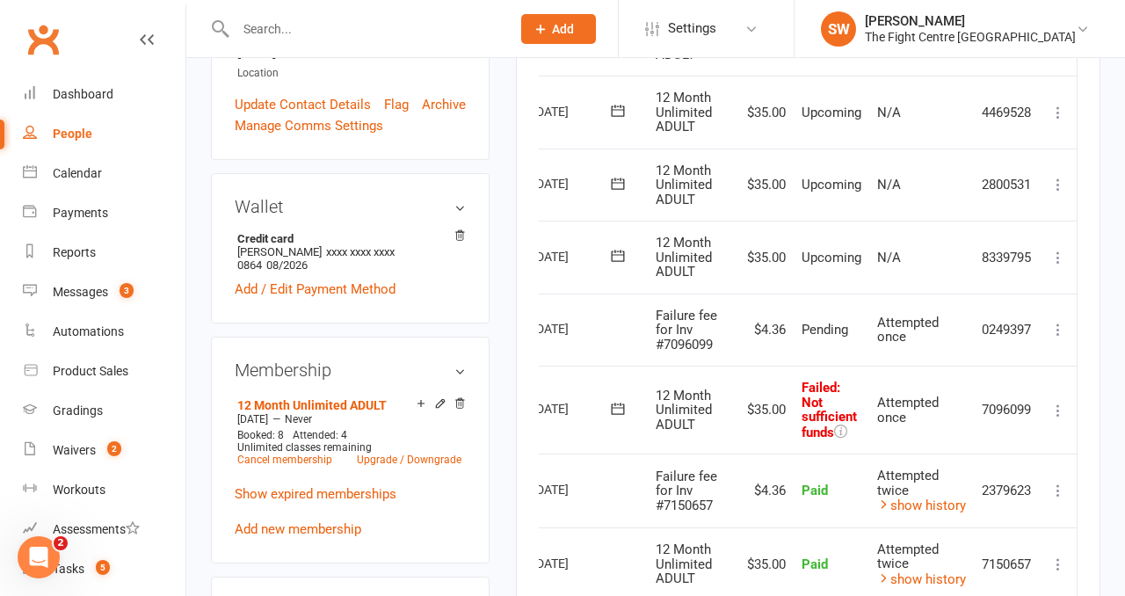
click at [1052, 406] on icon at bounding box center [1059, 411] width 18 height 18
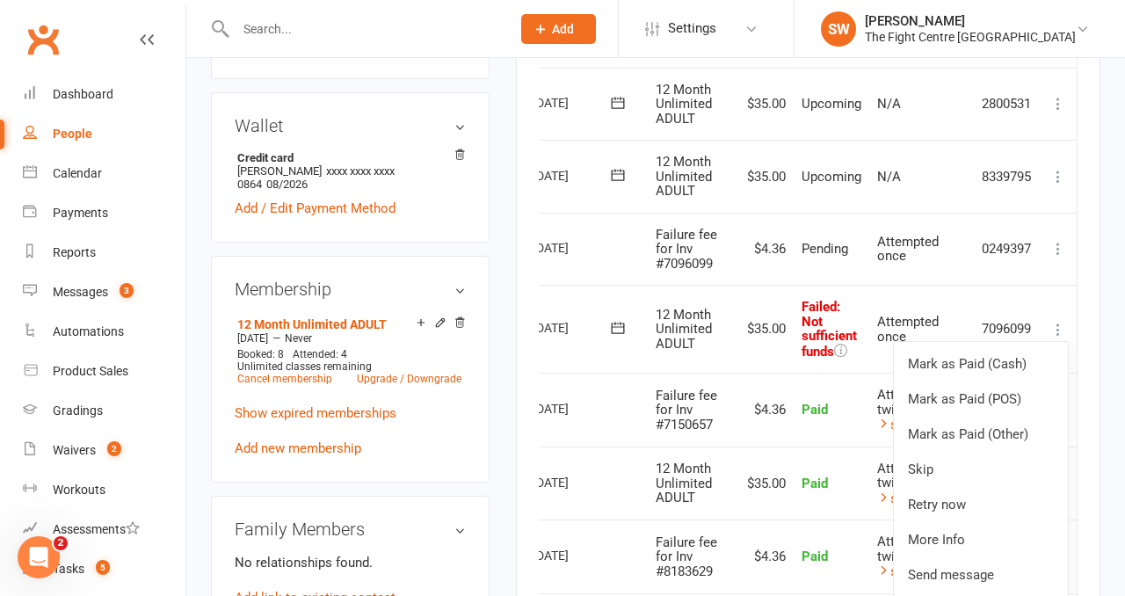
scroll to position [635, 0]
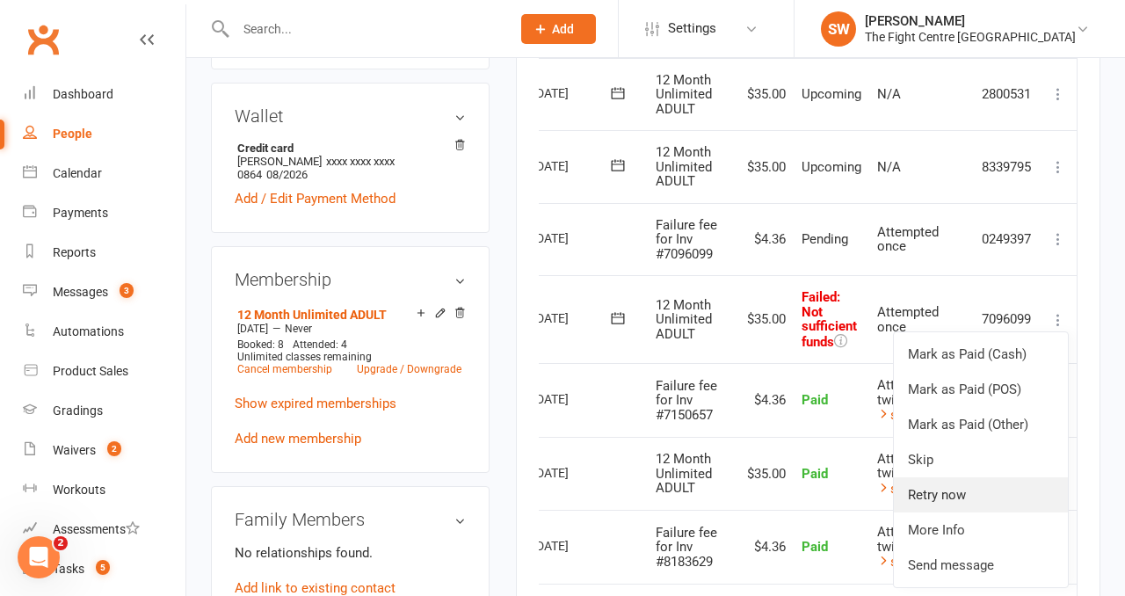
click at [966, 492] on link "Retry now" at bounding box center [981, 494] width 174 height 35
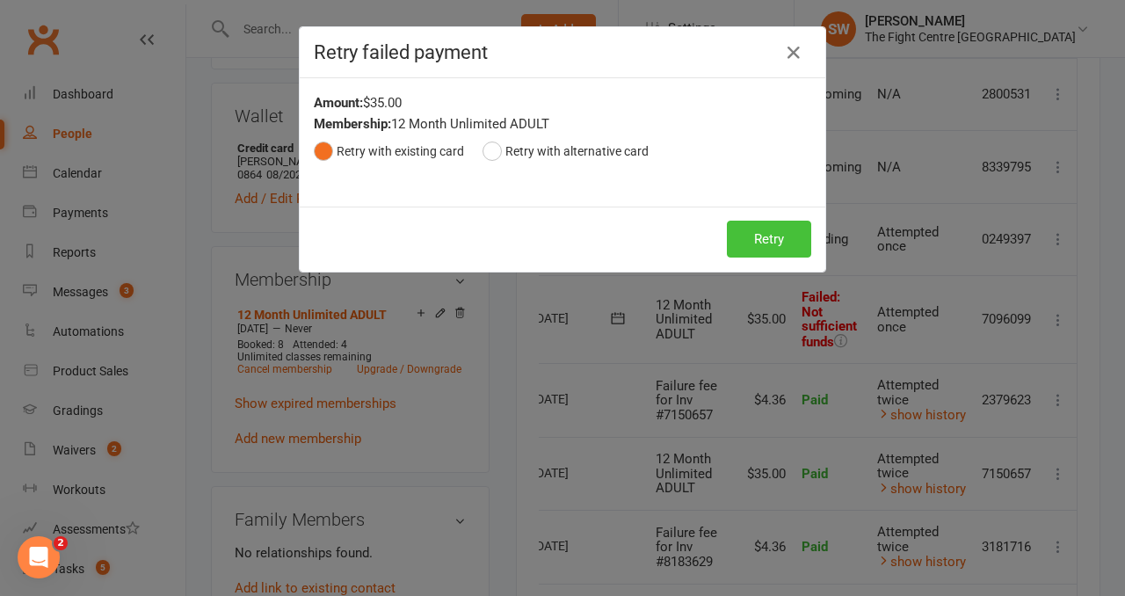
click at [767, 258] on div "Retry Retry" at bounding box center [563, 239] width 526 height 65
click at [761, 235] on button "Retry" at bounding box center [769, 239] width 84 height 37
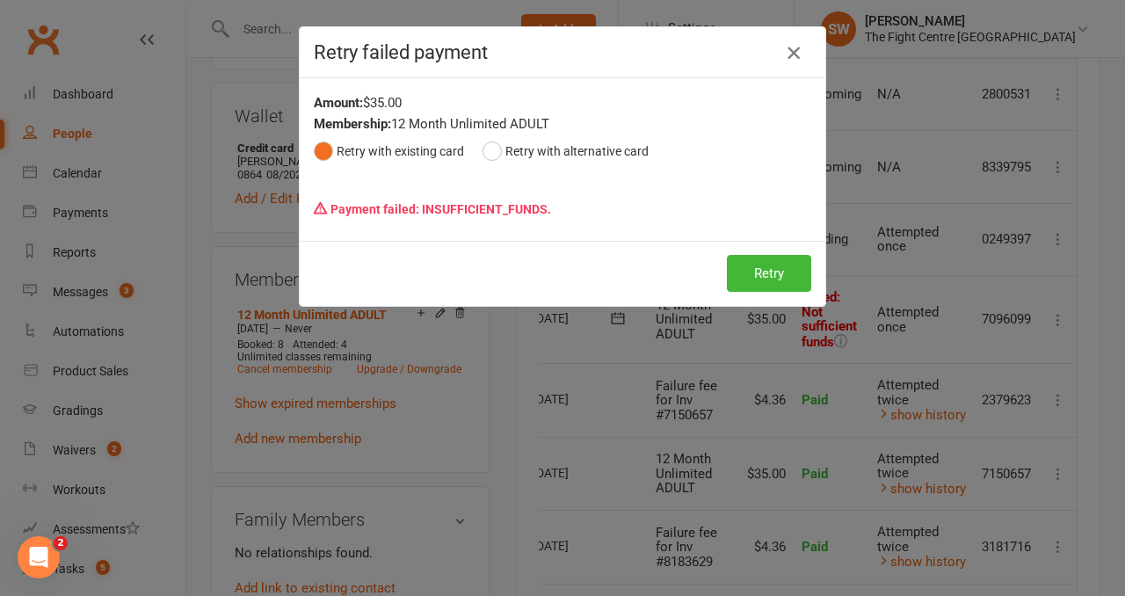
click at [791, 56] on icon "button" at bounding box center [793, 52] width 21 height 21
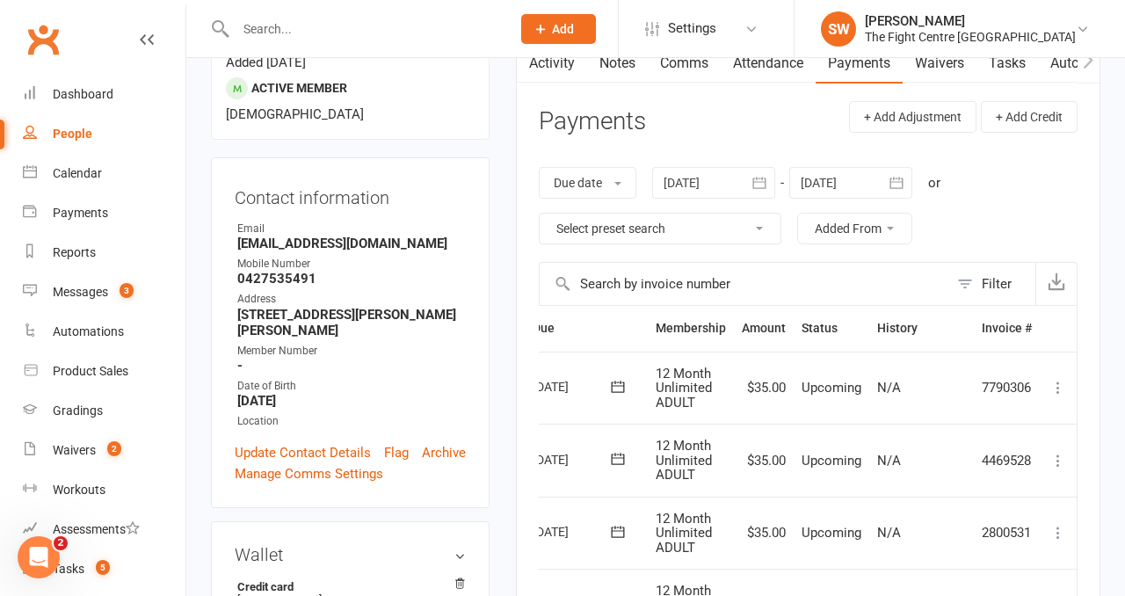
scroll to position [151, 0]
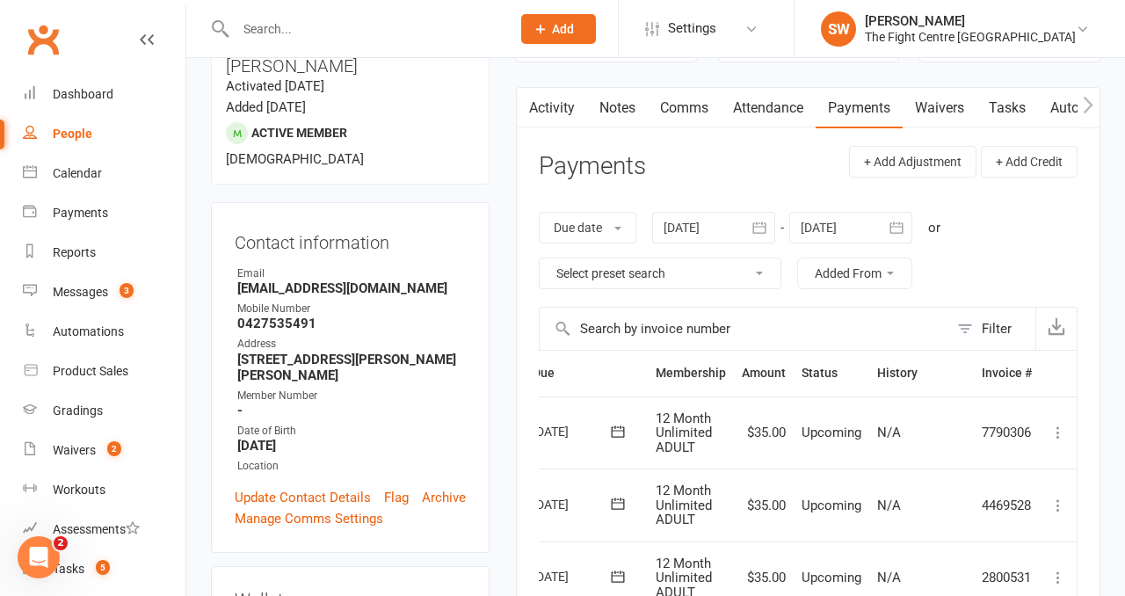
click at [681, 112] on link "Comms" at bounding box center [684, 108] width 73 height 40
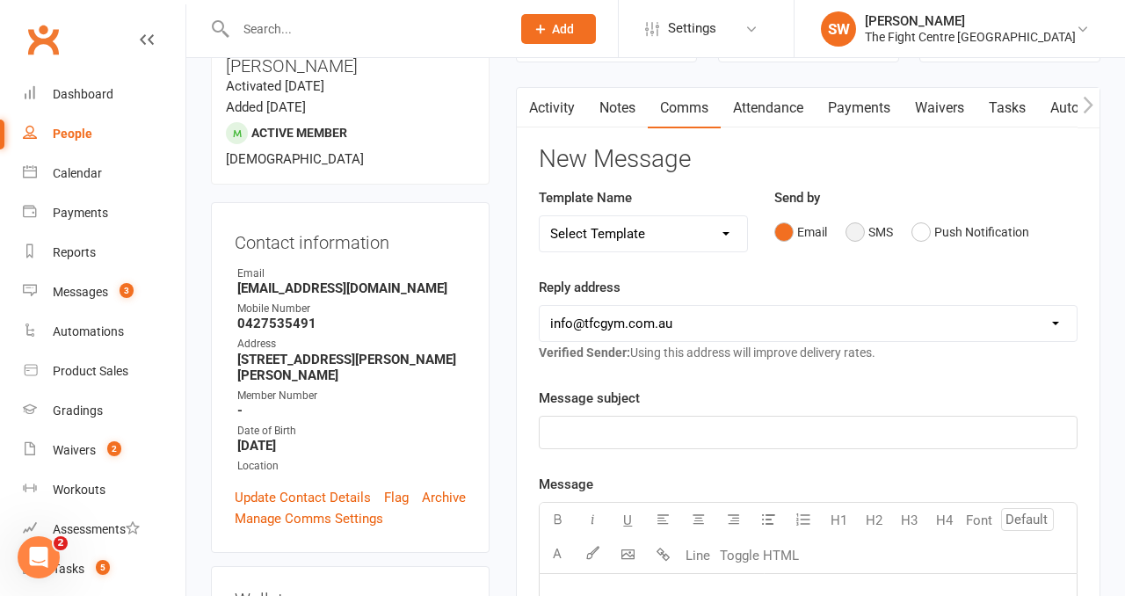
click at [875, 237] on button "SMS" at bounding box center [869, 231] width 47 height 33
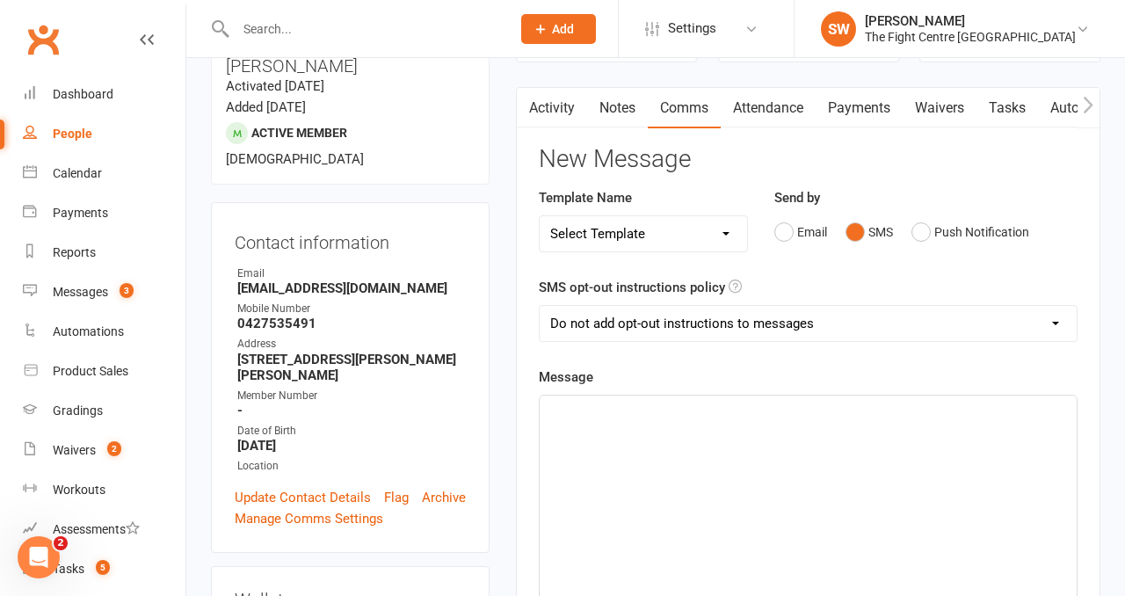
click at [783, 476] on div "﻿" at bounding box center [808, 528] width 537 height 264
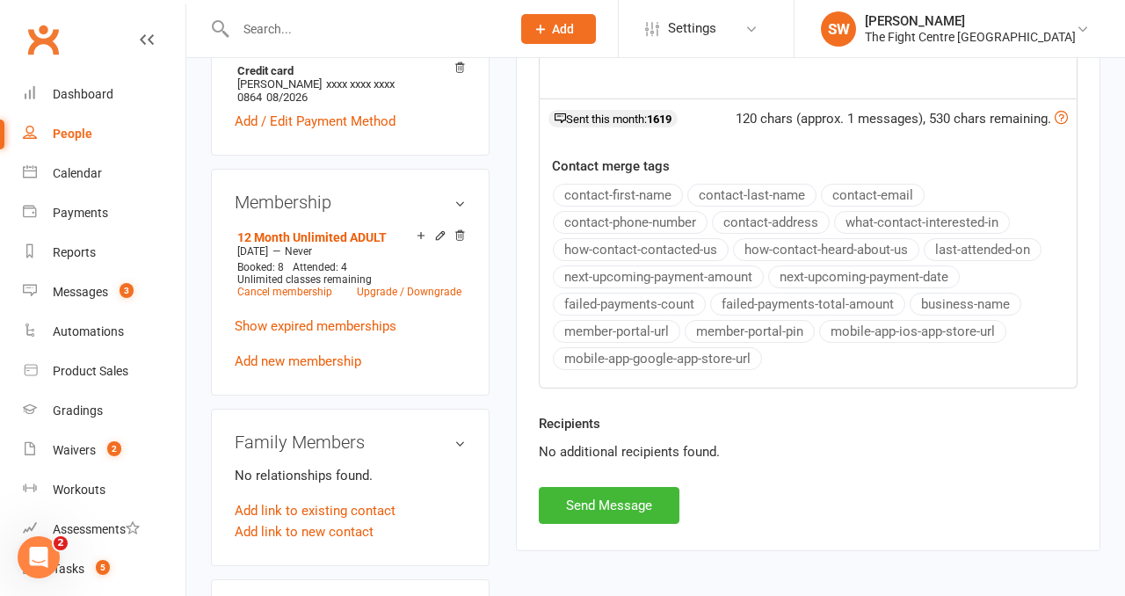
scroll to position [735, 0]
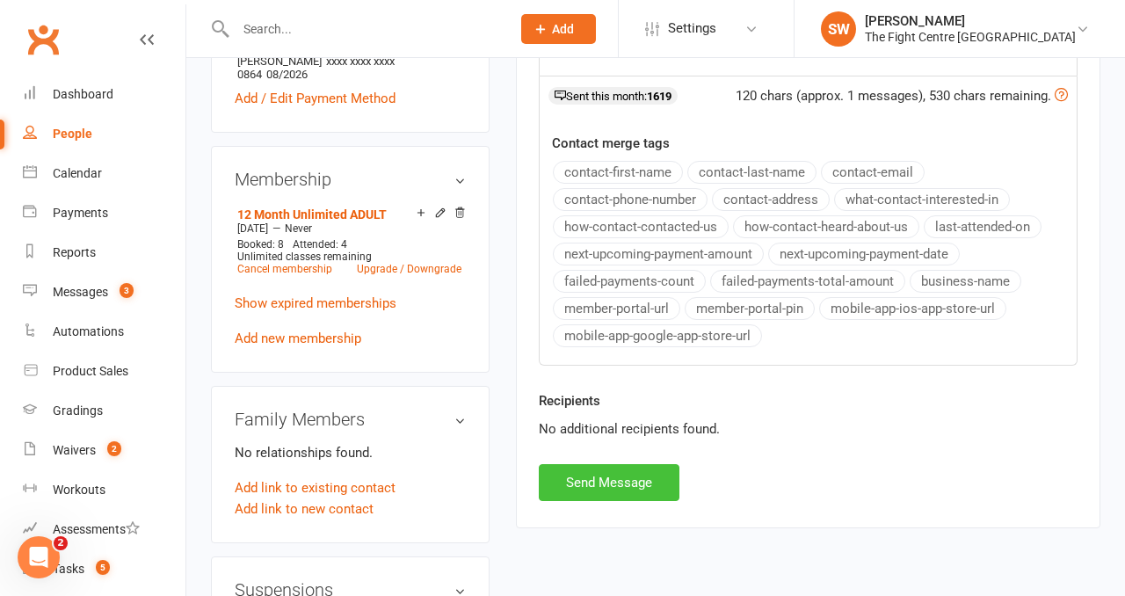
click at [582, 468] on button "Send Message" at bounding box center [609, 482] width 141 height 37
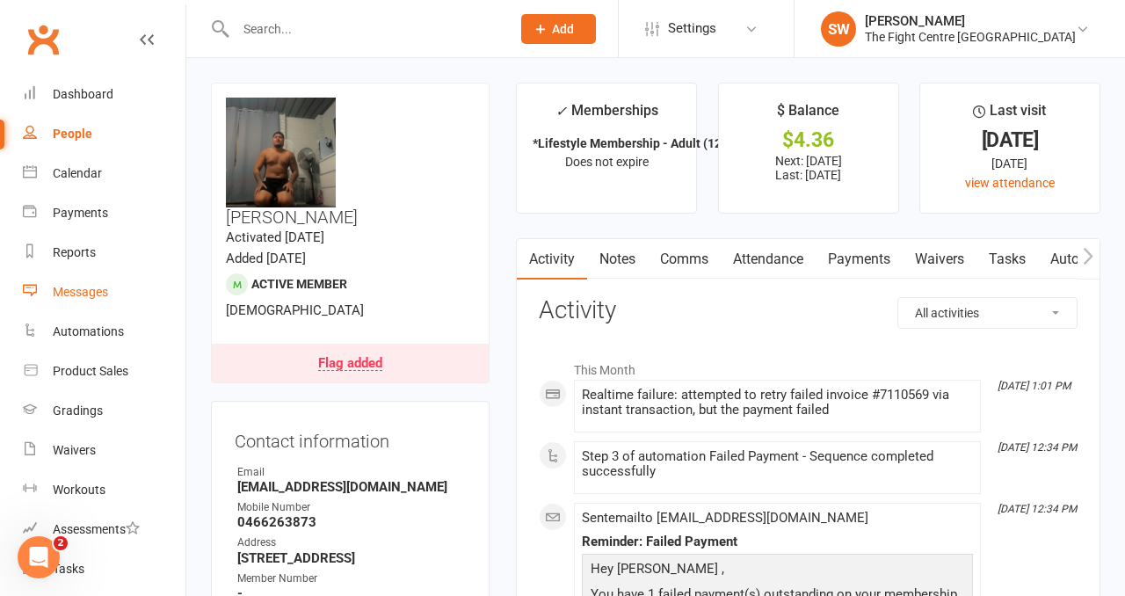
click at [89, 295] on div "Messages" at bounding box center [80, 292] width 55 height 14
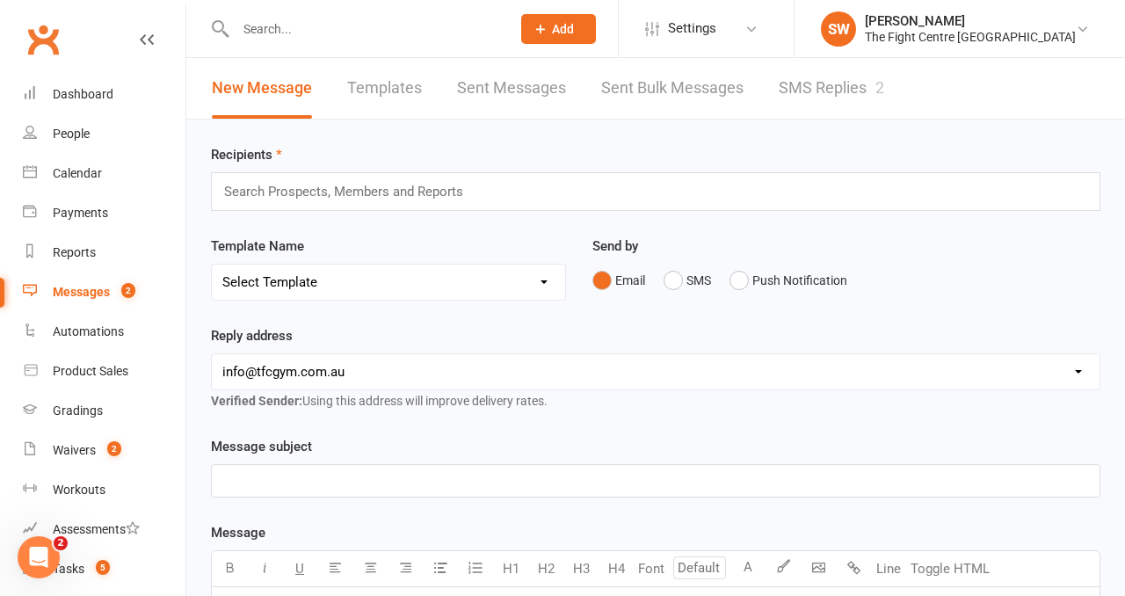
click at [826, 85] on link "SMS Replies 2" at bounding box center [832, 88] width 106 height 61
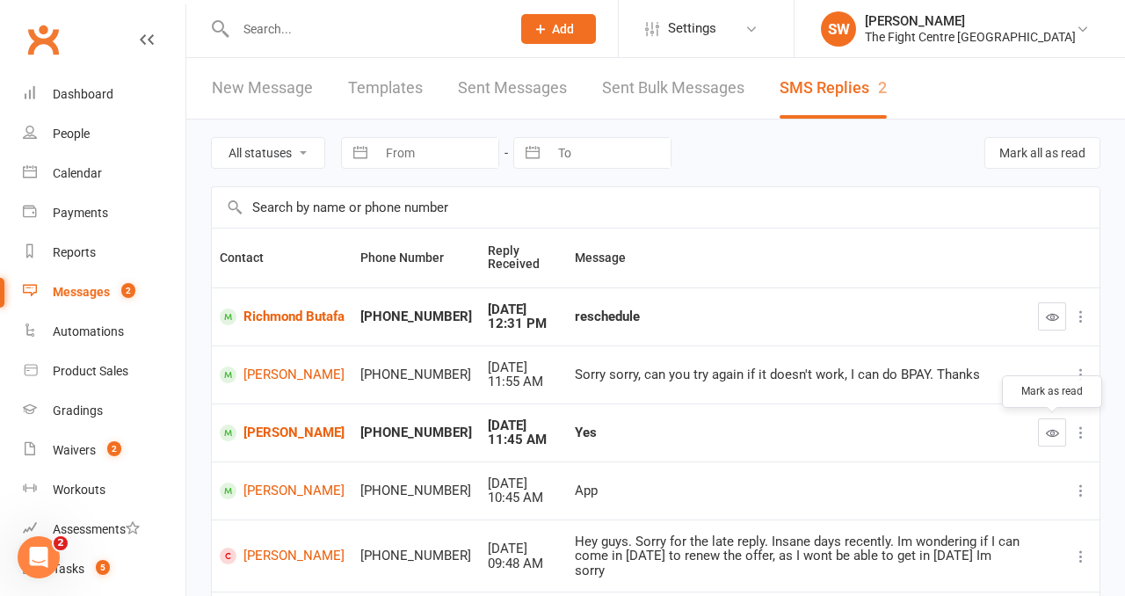
click at [1058, 430] on icon "button" at bounding box center [1052, 432] width 13 height 13
click at [272, 317] on link "Richmond Butafa" at bounding box center [282, 317] width 125 height 17
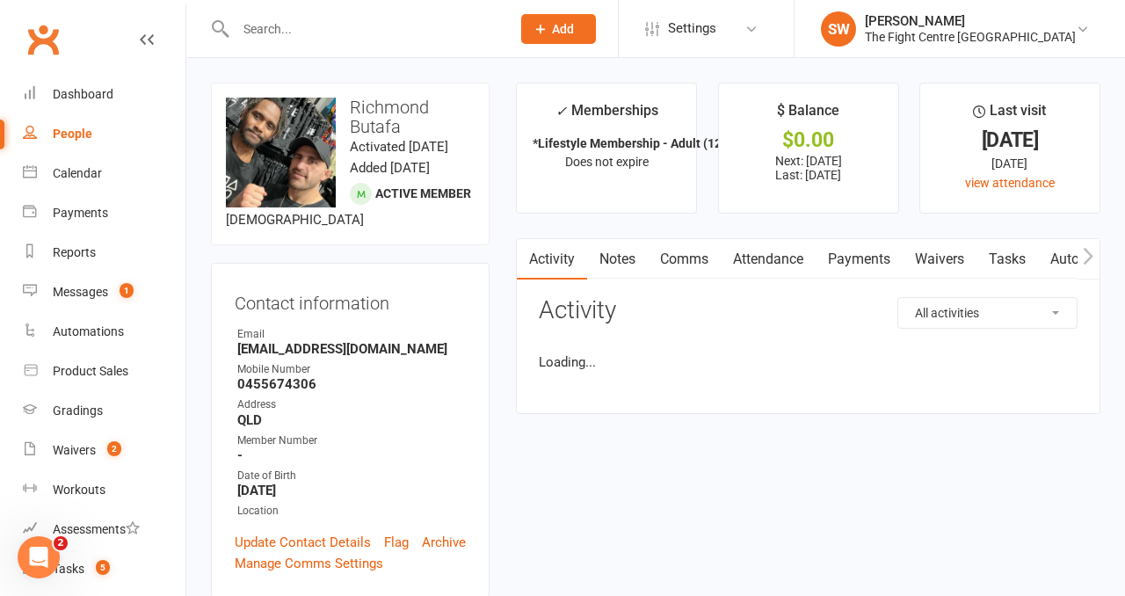
click at [845, 256] on link "Payments" at bounding box center [859, 259] width 87 height 40
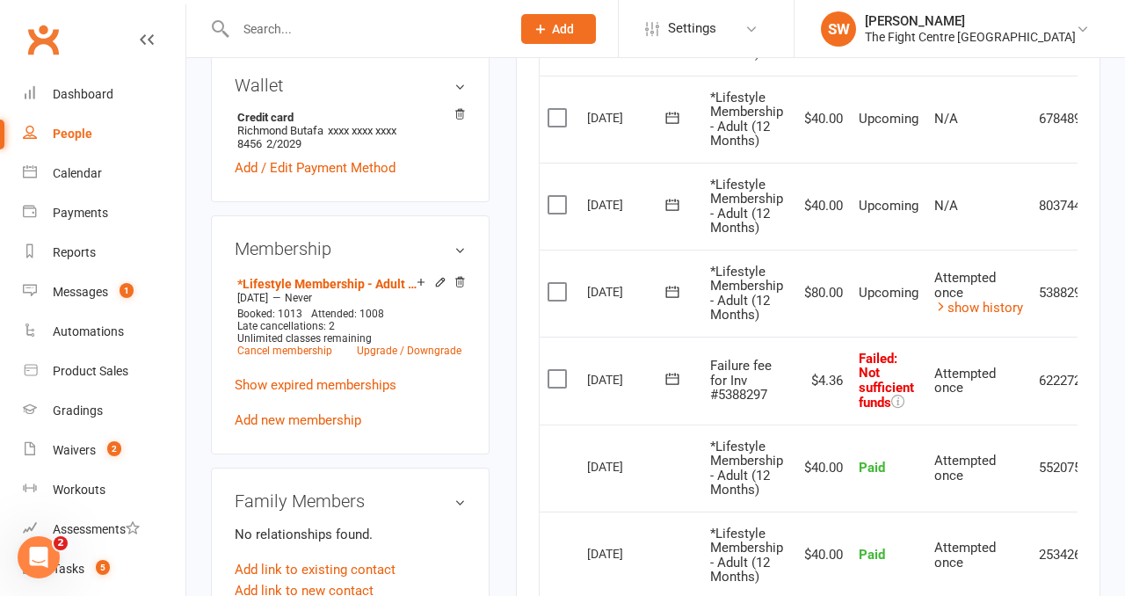
scroll to position [589, 0]
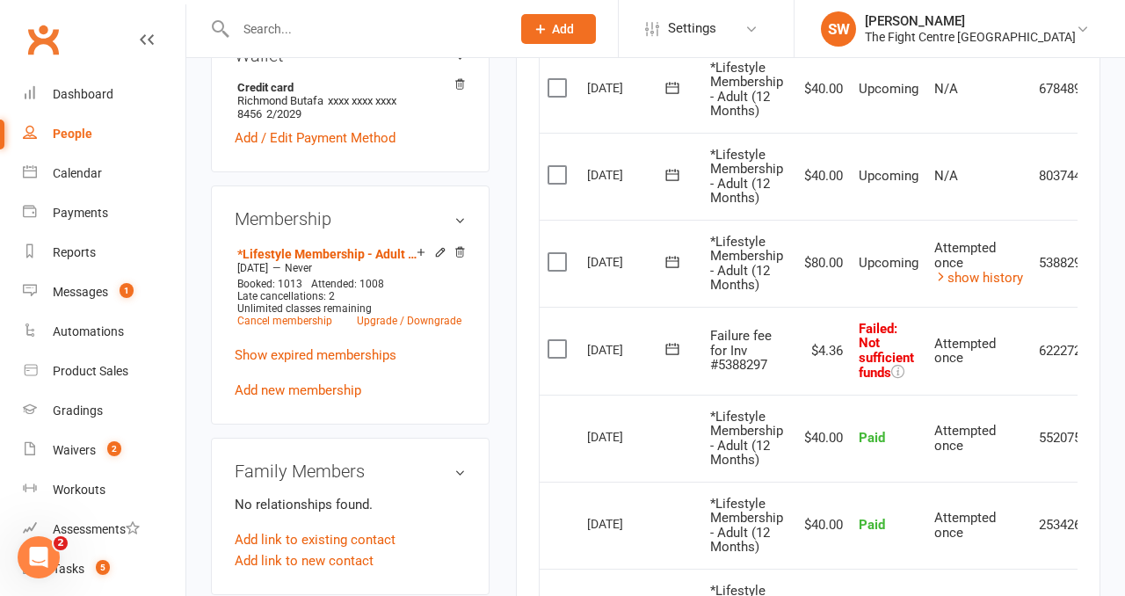
click at [675, 343] on icon at bounding box center [673, 349] width 18 height 18
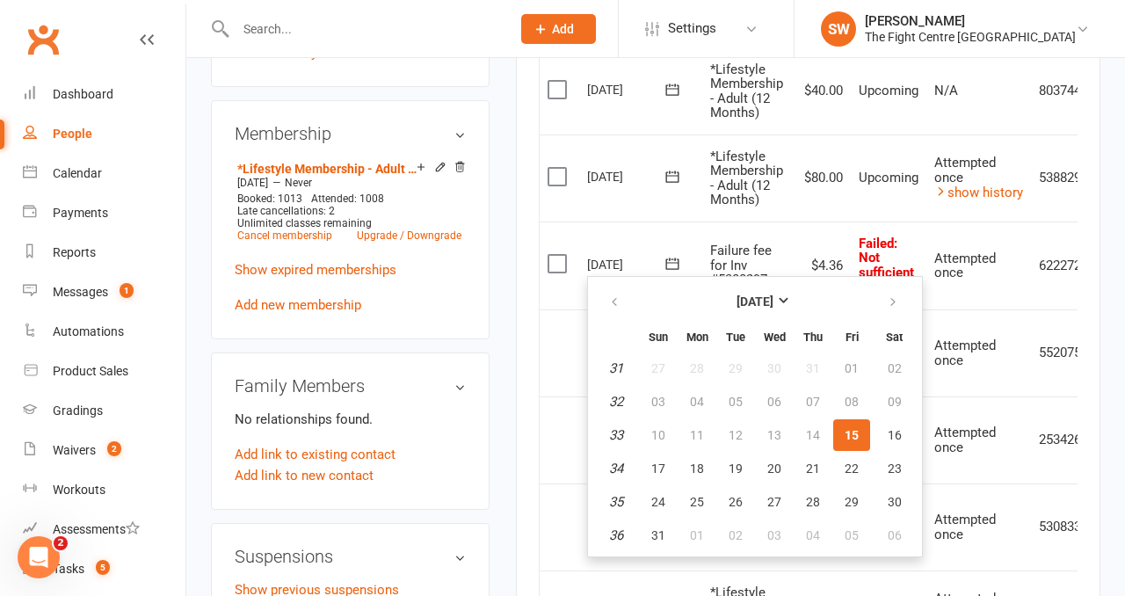
scroll to position [683, 0]
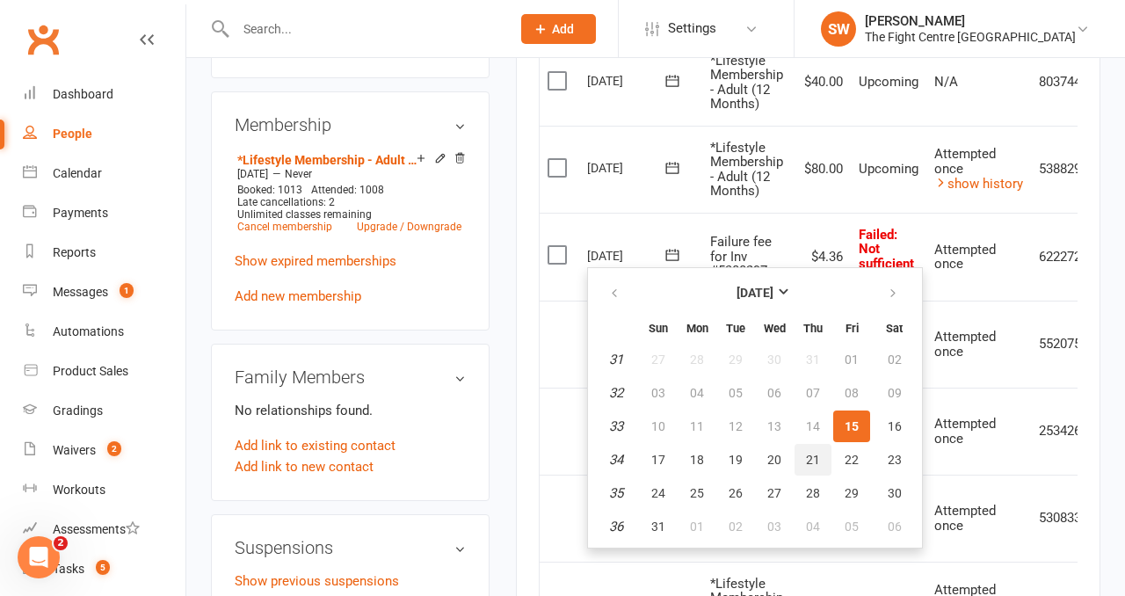
click at [813, 462] on span "21" at bounding box center [813, 460] width 14 height 14
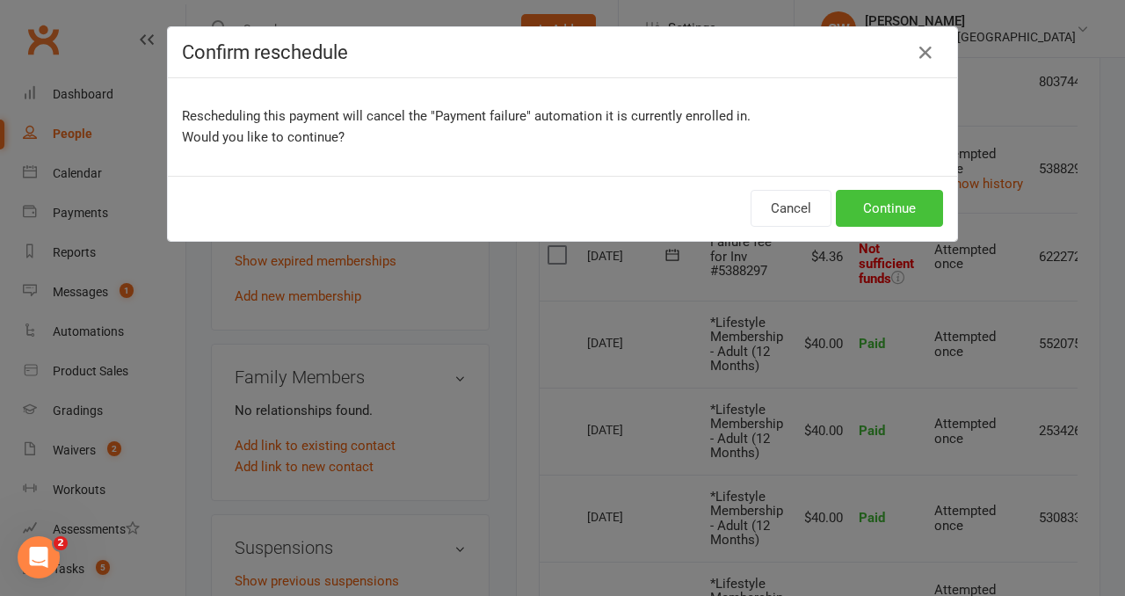
click at [900, 206] on button "Continue" at bounding box center [889, 208] width 107 height 37
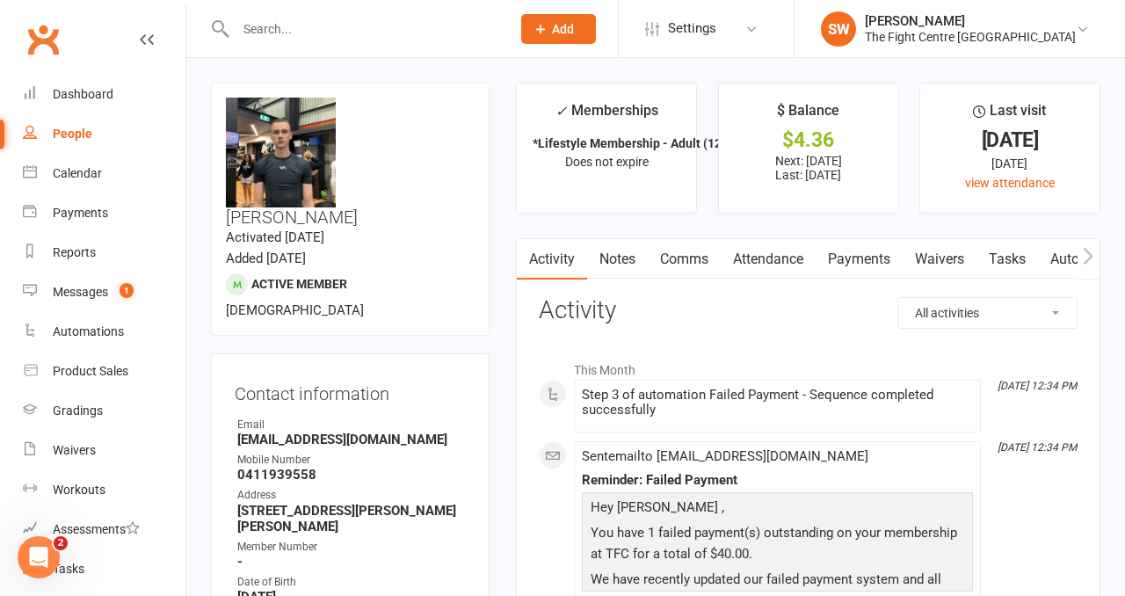
click at [846, 258] on link "Payments" at bounding box center [859, 259] width 87 height 40
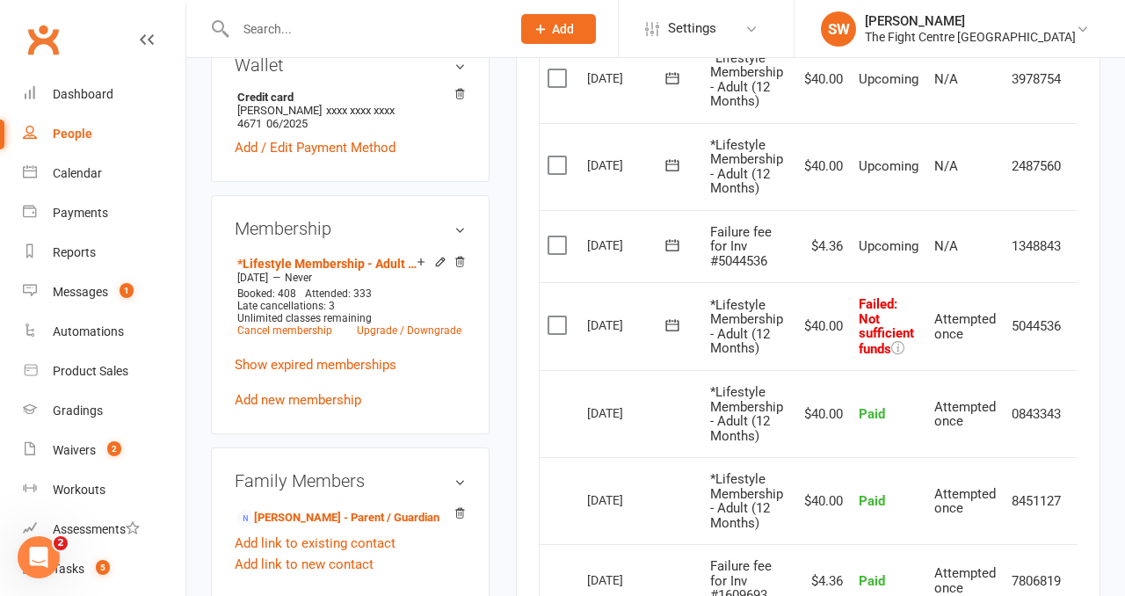
scroll to position [0, 33]
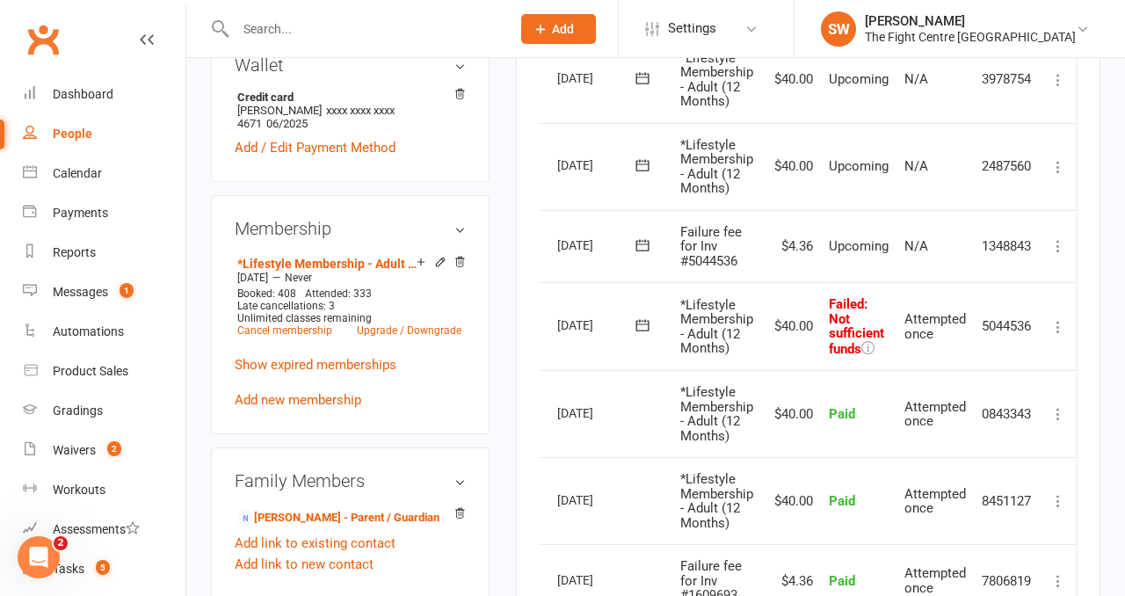
click at [1056, 324] on icon at bounding box center [1059, 327] width 18 height 18
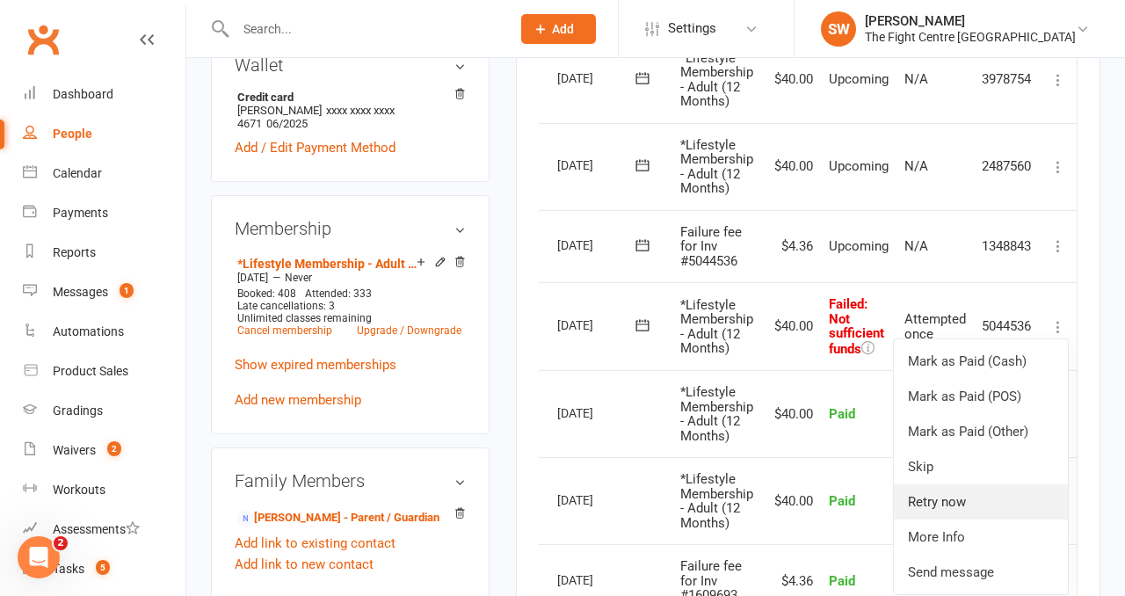
click at [1015, 486] on link "Retry now" at bounding box center [981, 501] width 174 height 35
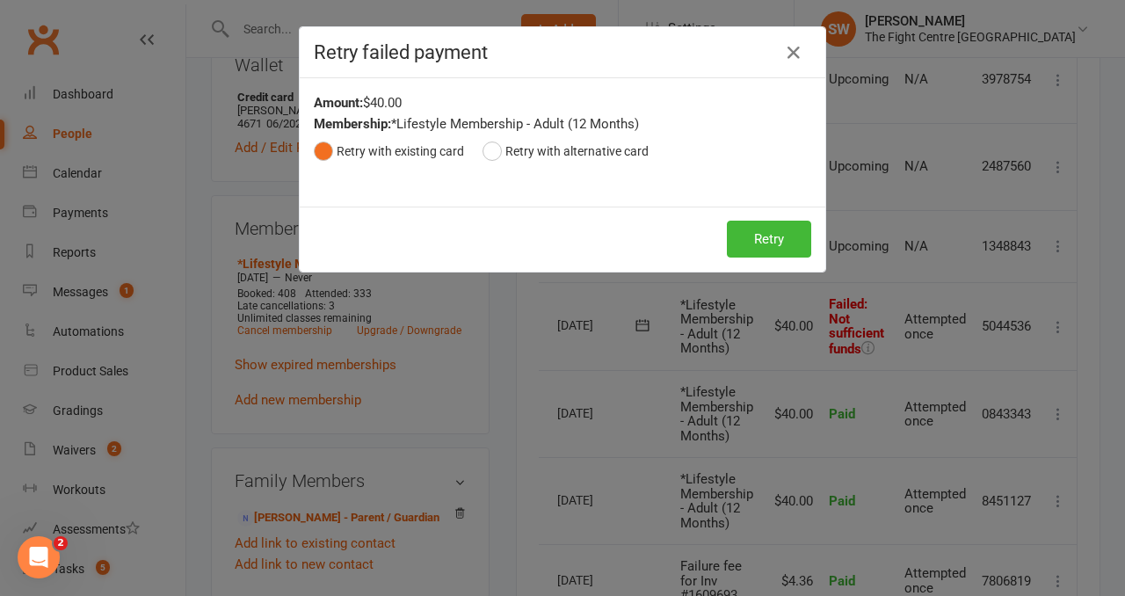
click at [783, 207] on div "Retry Retry" at bounding box center [563, 239] width 526 height 65
click at [782, 235] on button "Retry" at bounding box center [769, 239] width 84 height 37
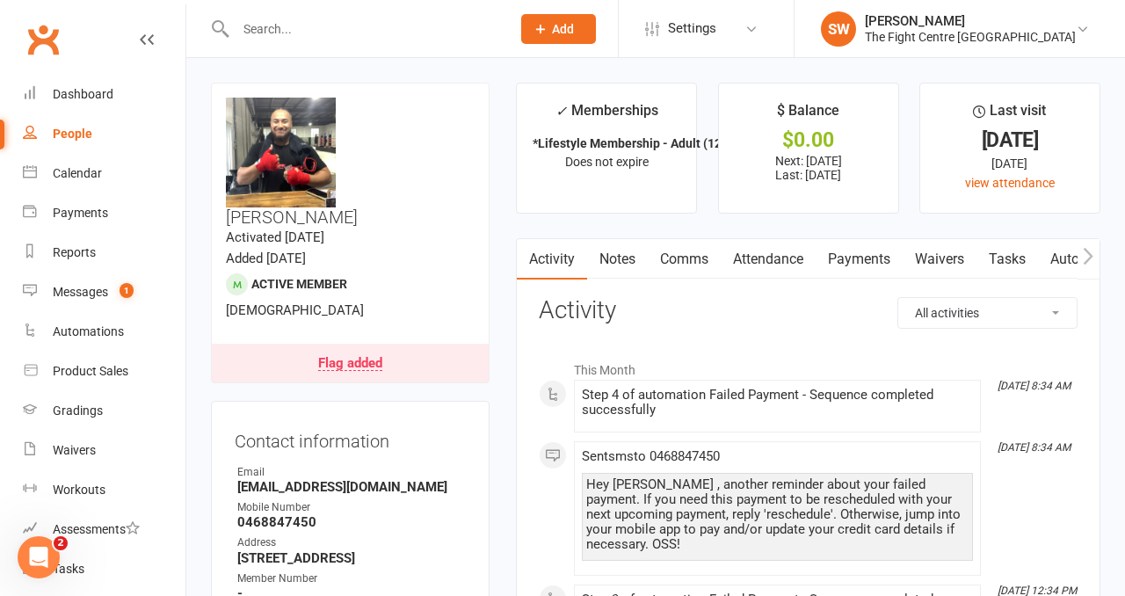
click at [850, 248] on link "Payments" at bounding box center [859, 259] width 87 height 40
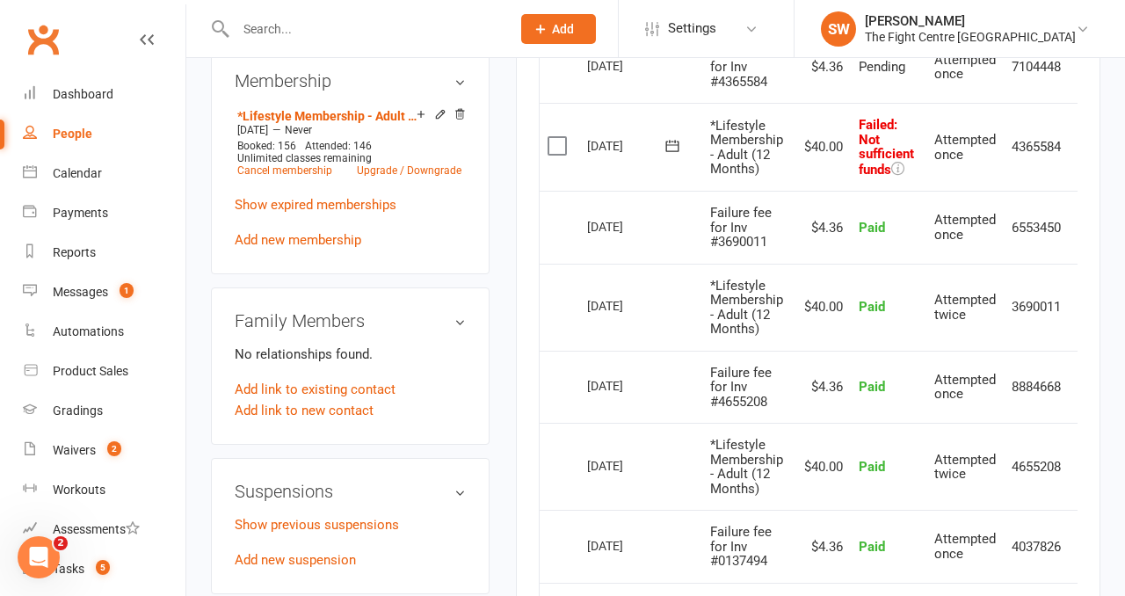
scroll to position [0, 33]
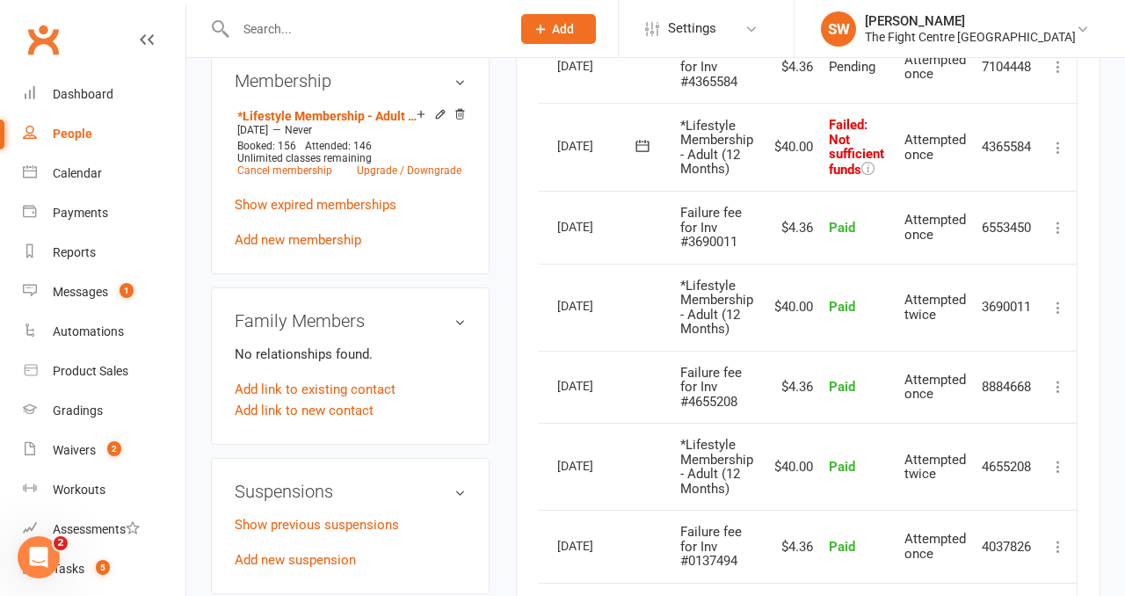
click at [1053, 143] on icon at bounding box center [1059, 148] width 18 height 18
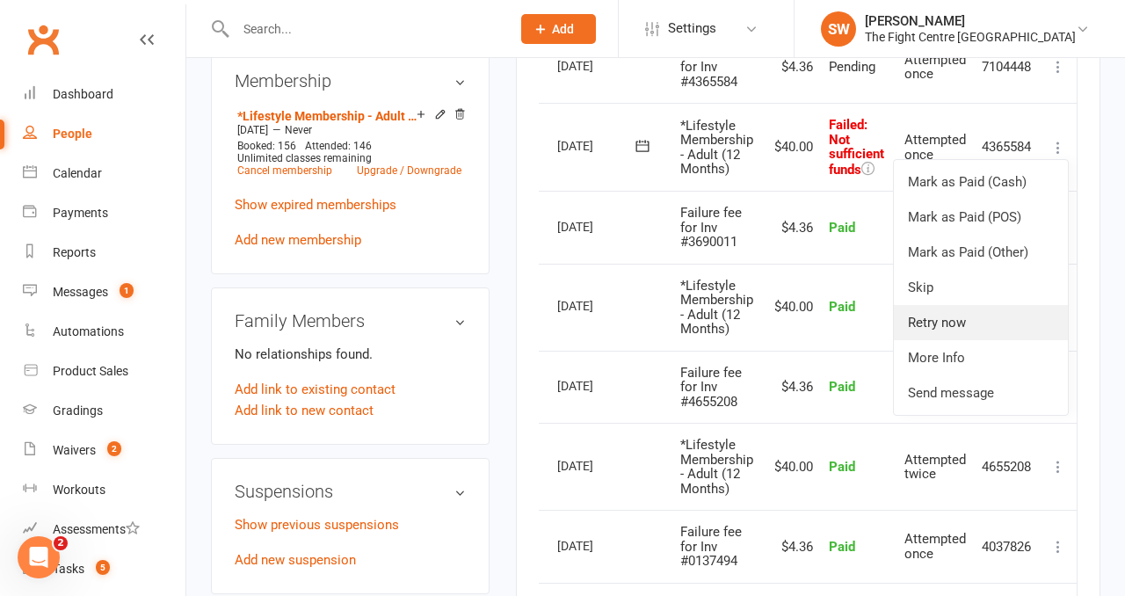
click at [1001, 307] on link "Retry now" at bounding box center [981, 322] width 174 height 35
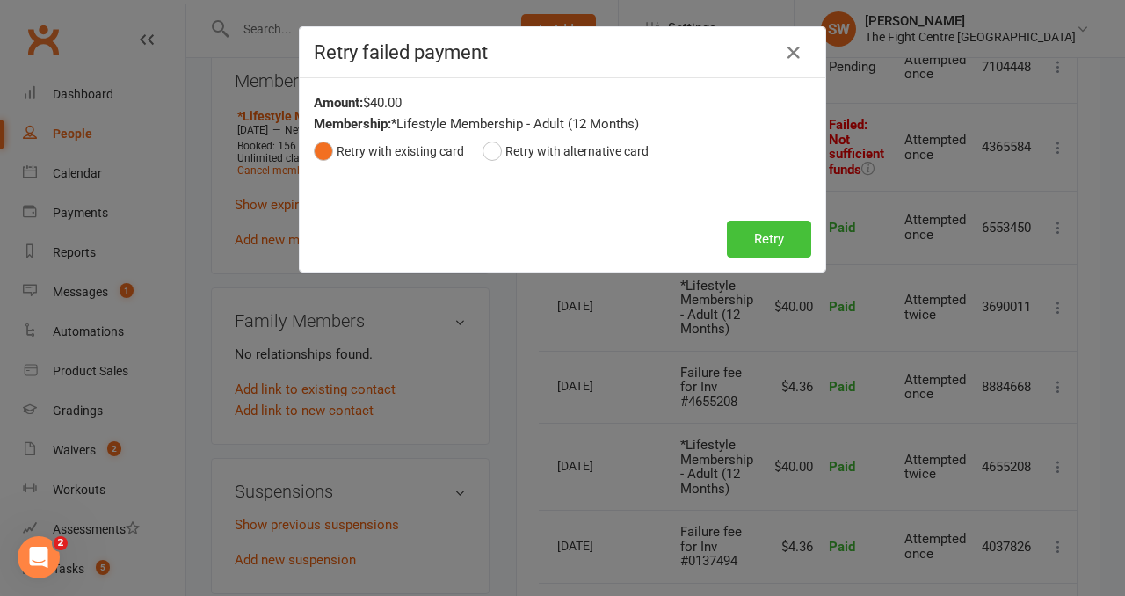
click at [783, 226] on button "Retry" at bounding box center [769, 239] width 84 height 37
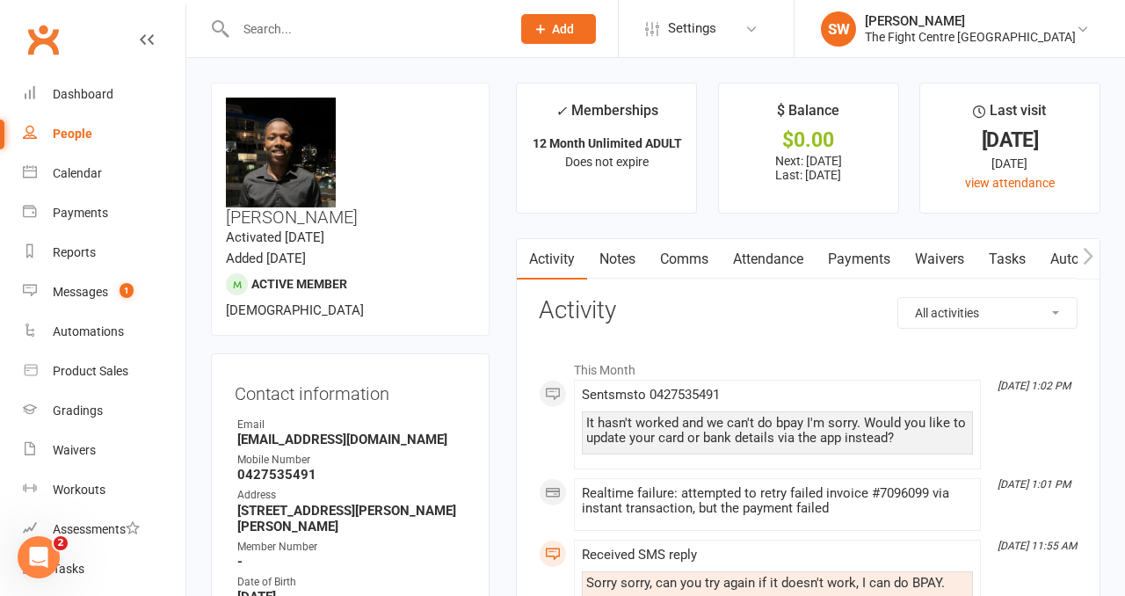
click at [841, 265] on link "Payments" at bounding box center [859, 259] width 87 height 40
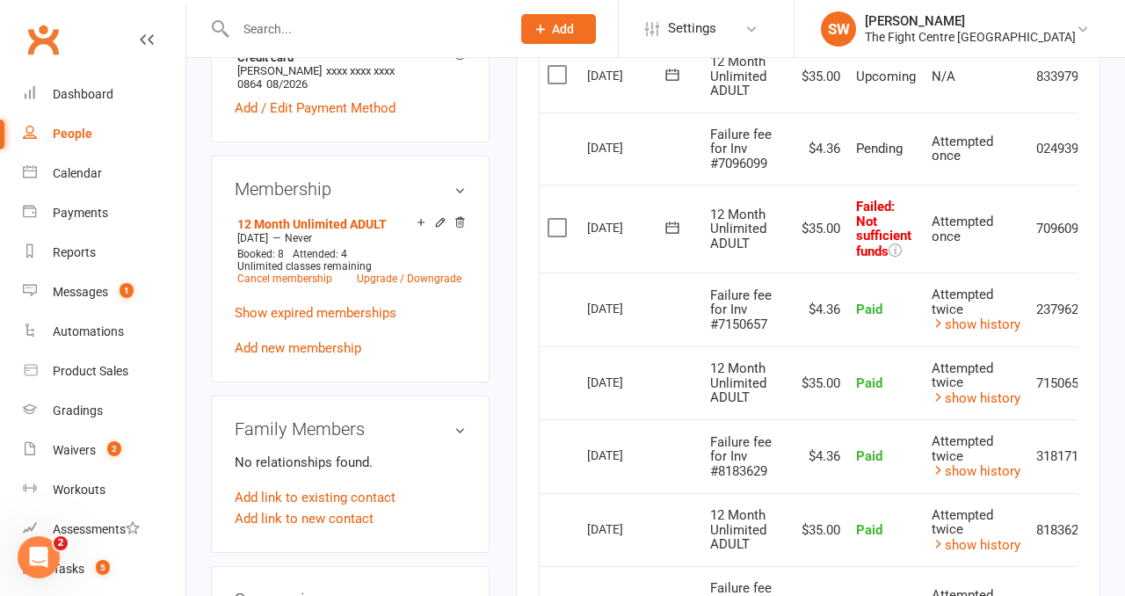
scroll to position [0, 57]
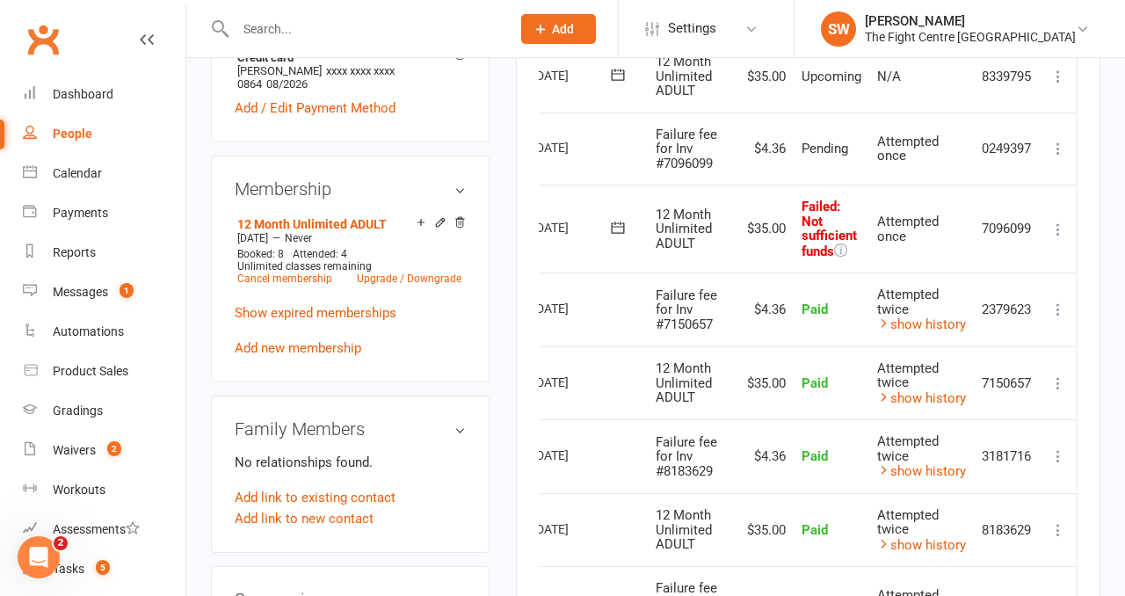
click at [1057, 226] on icon at bounding box center [1059, 230] width 18 height 18
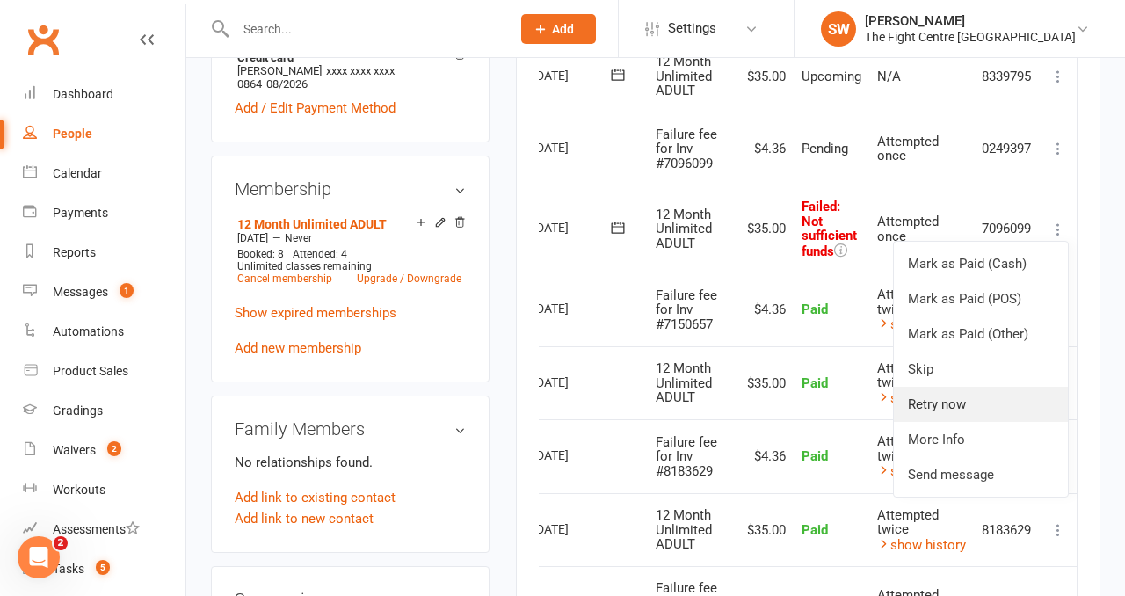
click at [962, 407] on link "Retry now" at bounding box center [981, 404] width 174 height 35
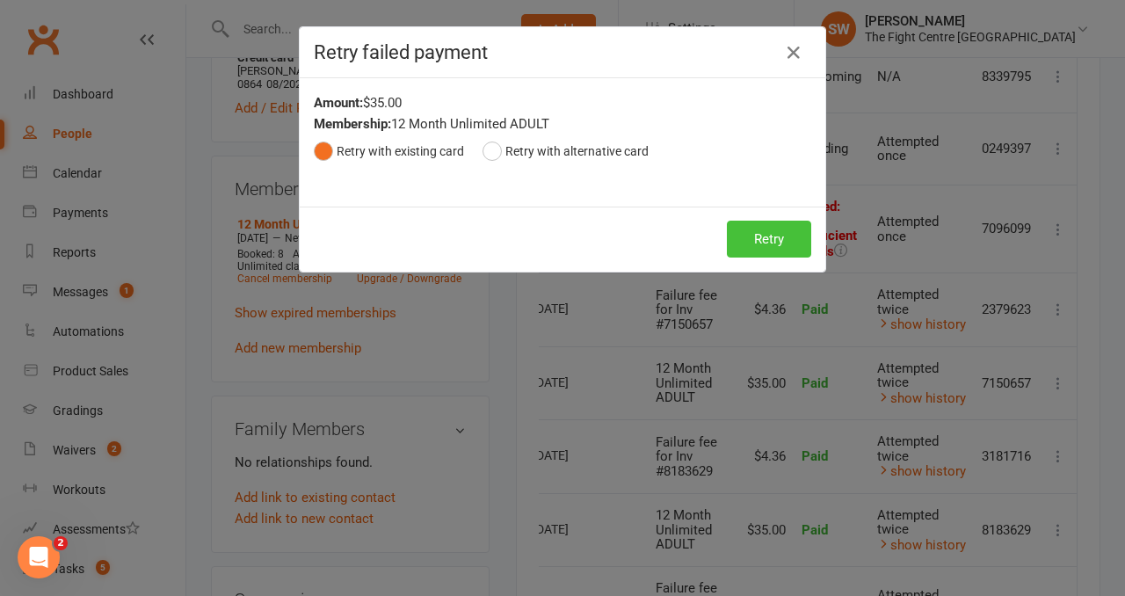
click at [763, 249] on button "Retry" at bounding box center [769, 239] width 84 height 37
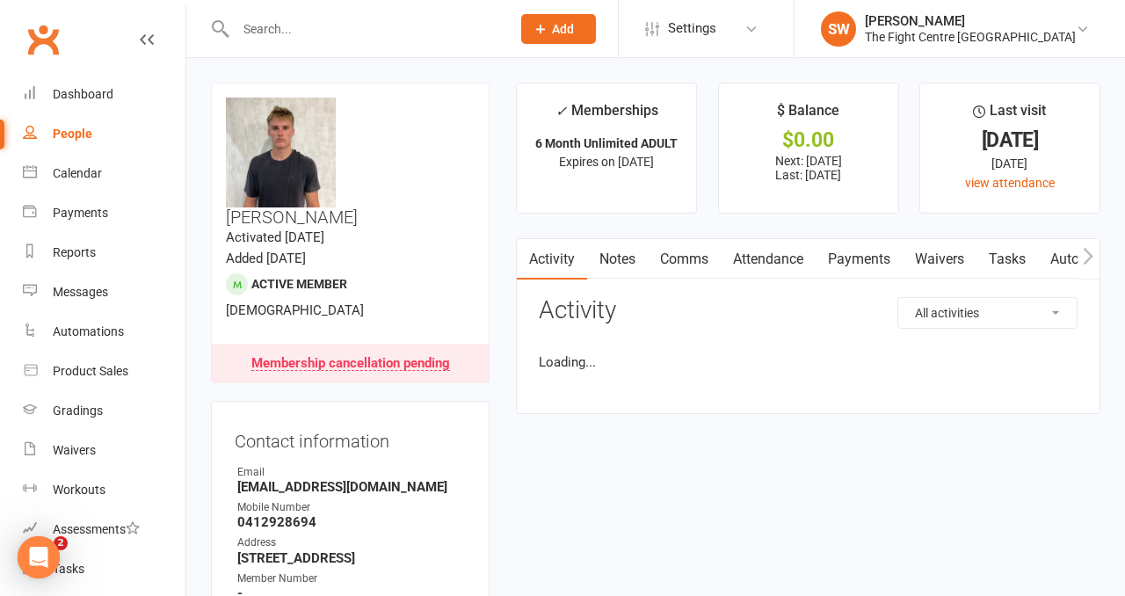
click at [859, 264] on link "Payments" at bounding box center [859, 259] width 87 height 40
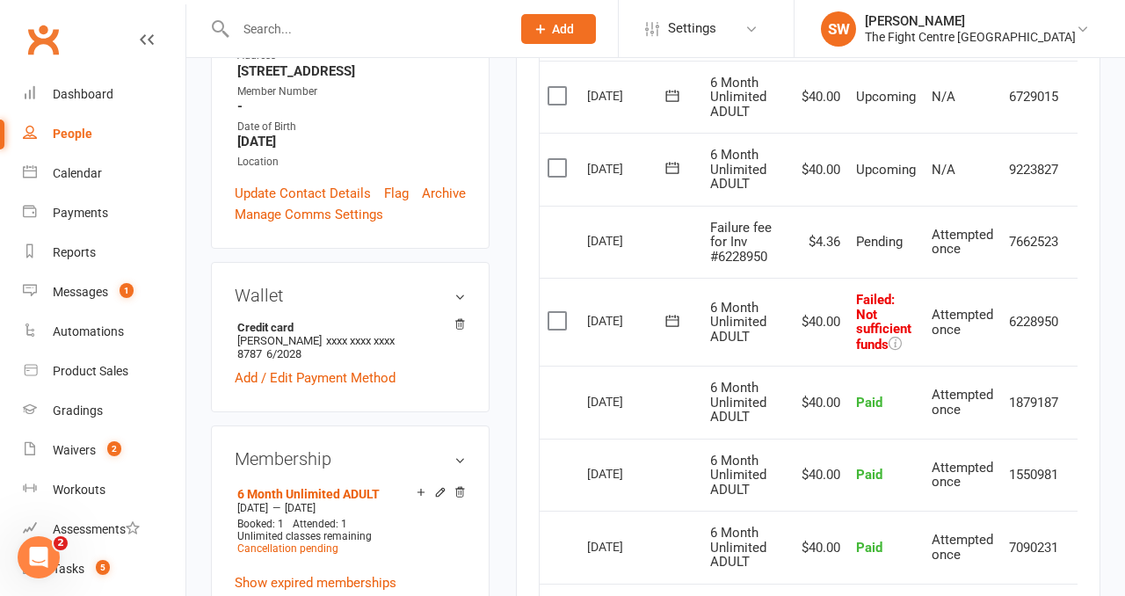
scroll to position [0, 28]
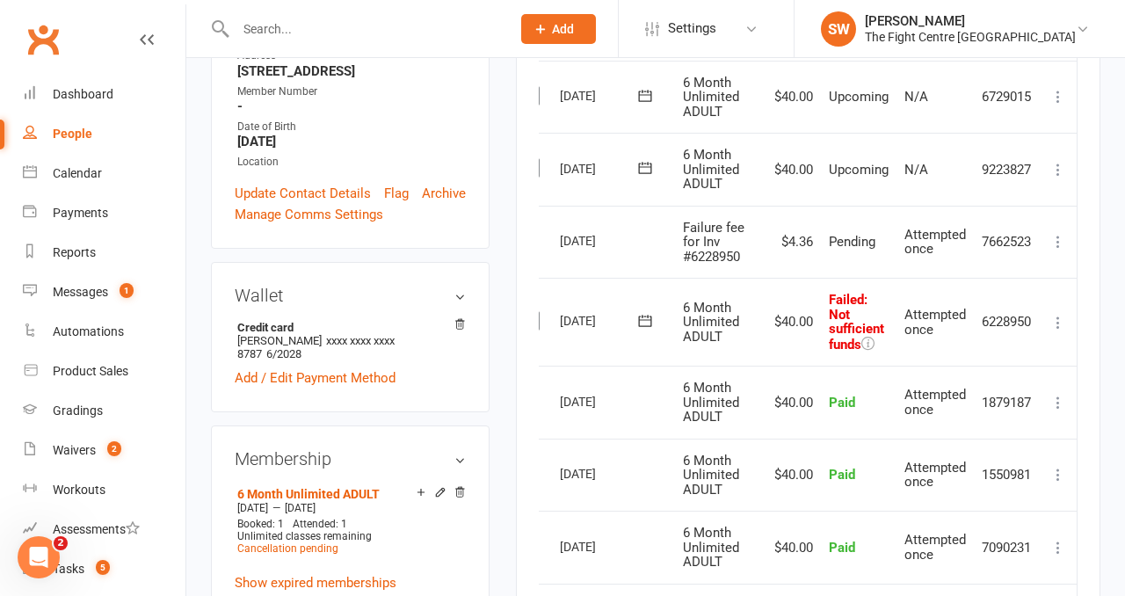
click at [1055, 319] on icon at bounding box center [1059, 323] width 18 height 18
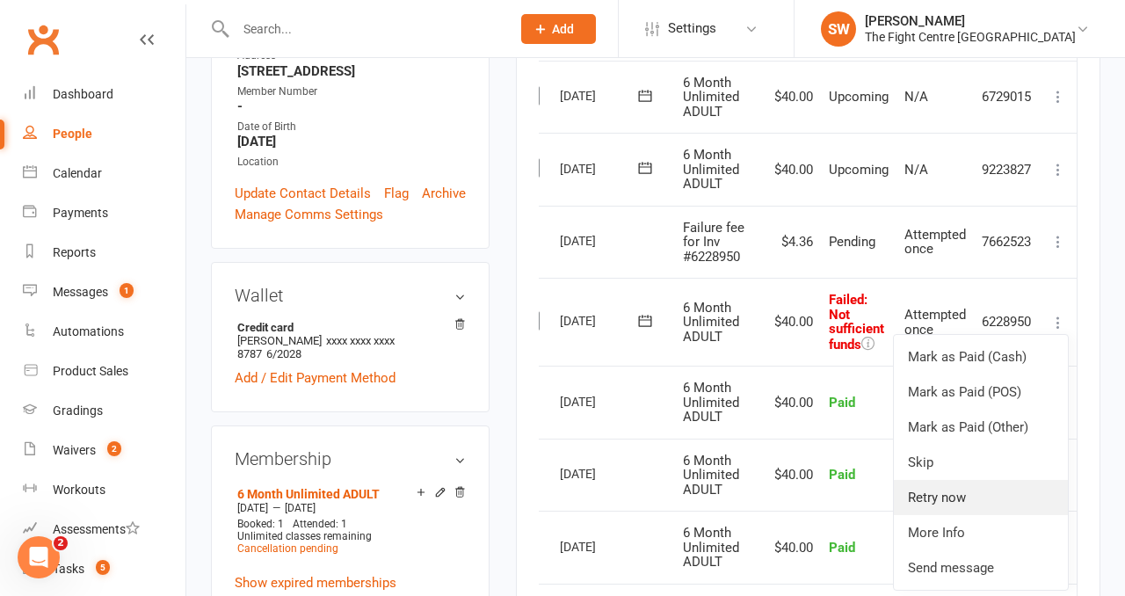
click at [955, 489] on link "Retry now" at bounding box center [981, 497] width 174 height 35
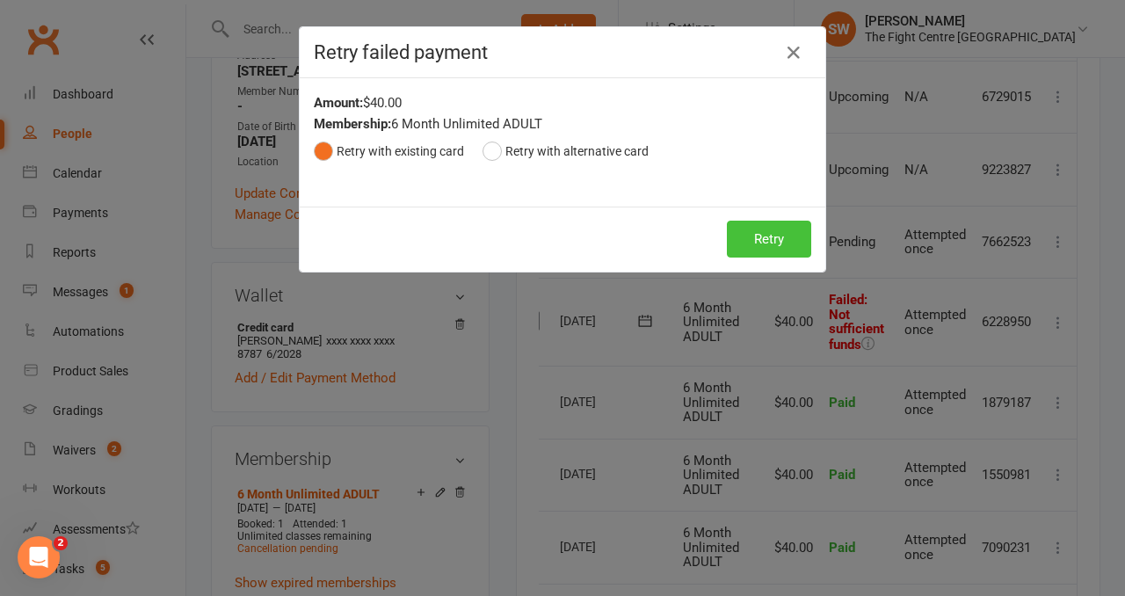
click at [766, 248] on button "Retry" at bounding box center [769, 239] width 84 height 37
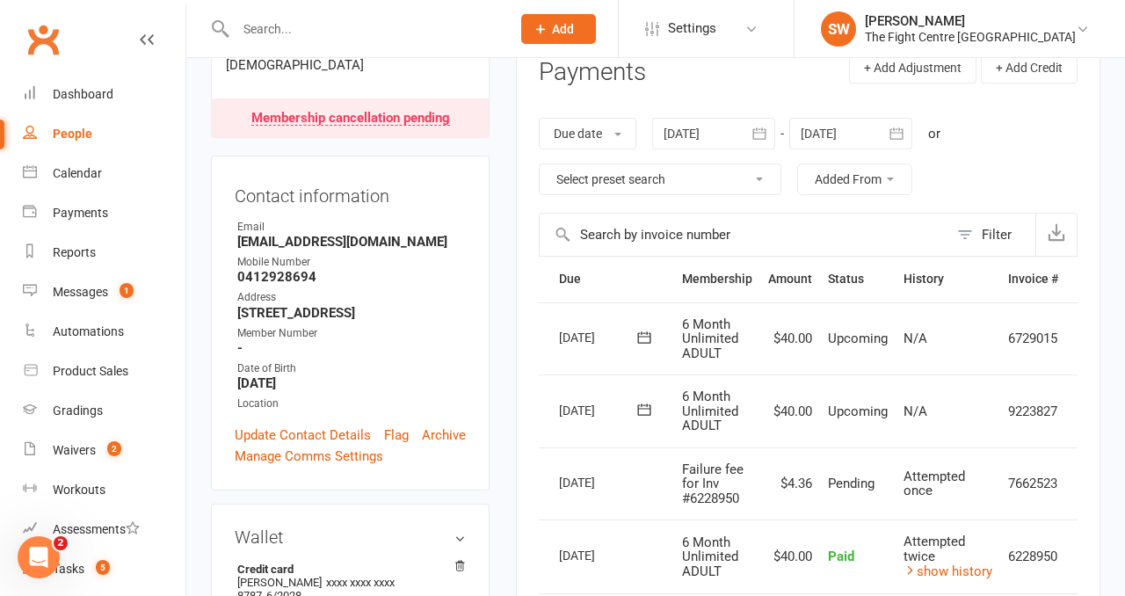
scroll to position [0, 0]
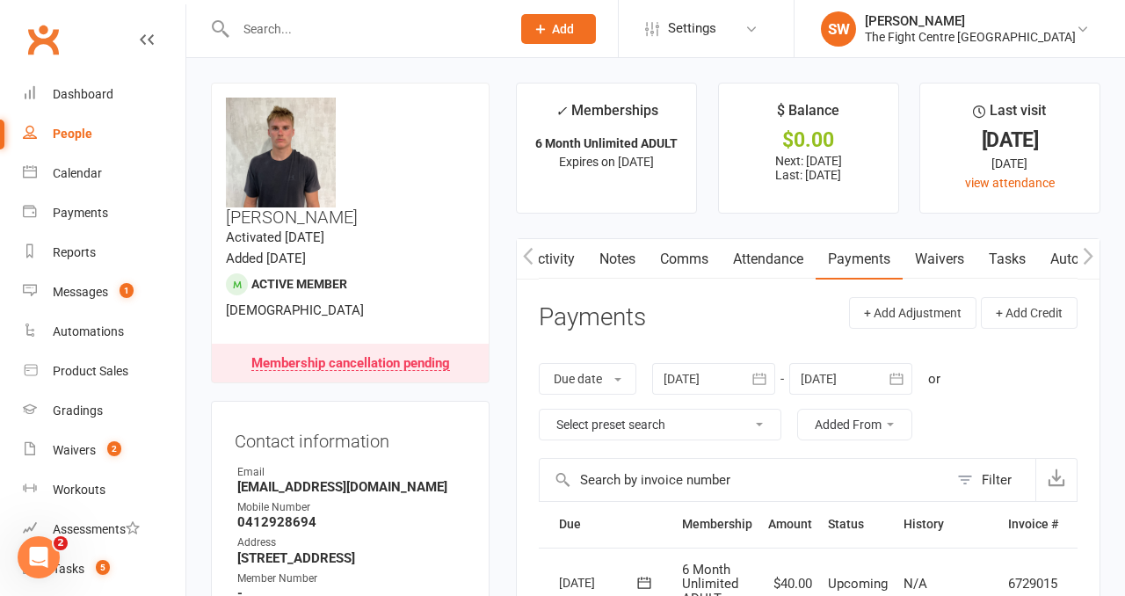
click at [631, 261] on link "Notes" at bounding box center [617, 259] width 61 height 40
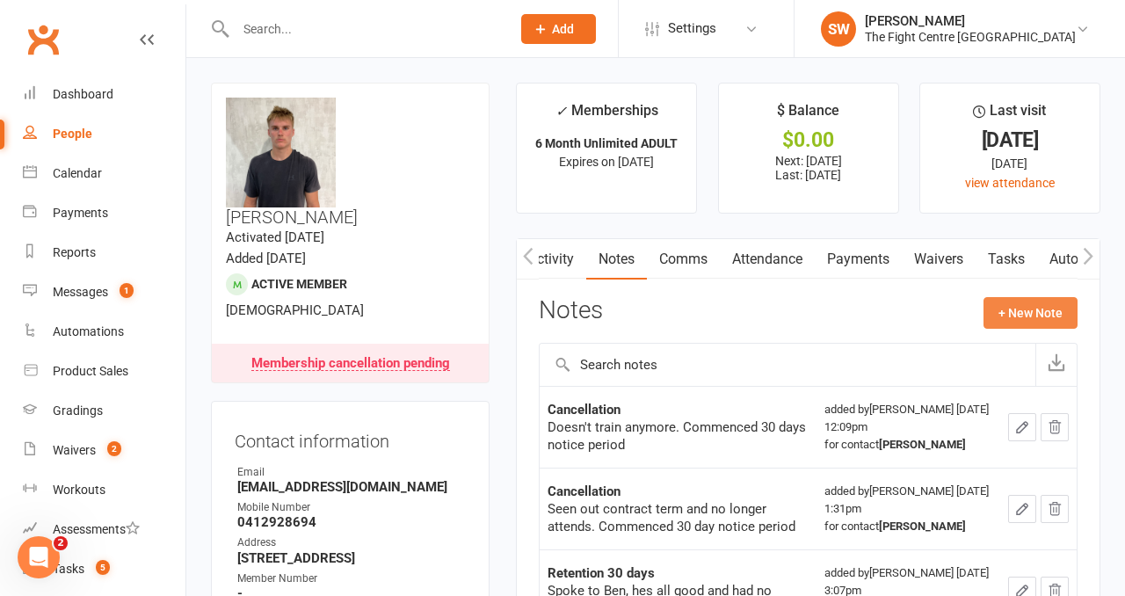
click at [1026, 302] on button "+ New Note" at bounding box center [1031, 313] width 94 height 32
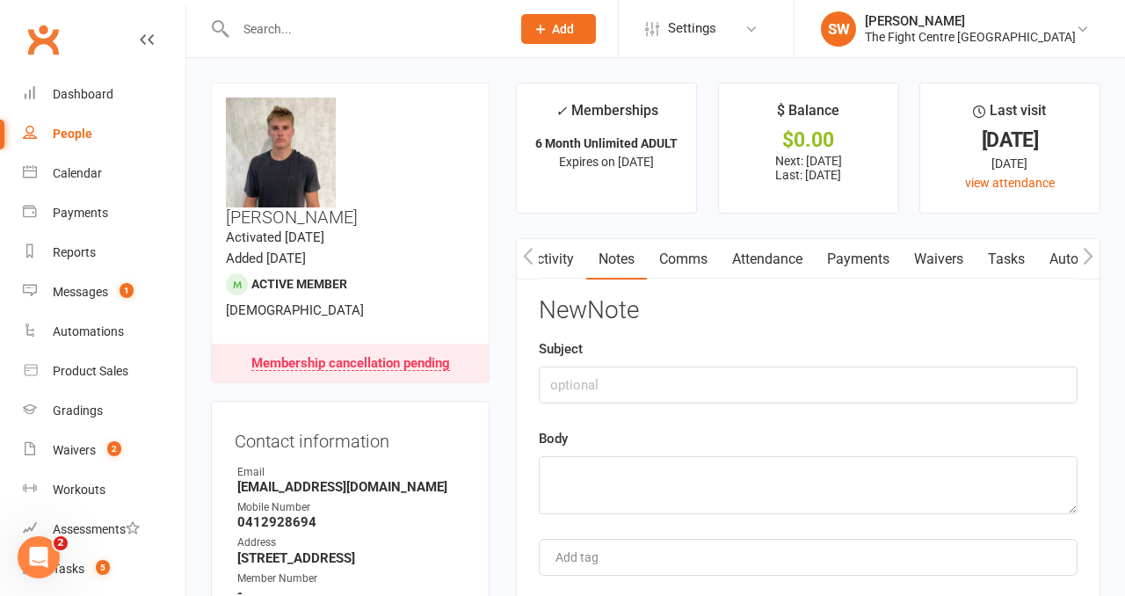
type input "C"
type input "Payment"
drag, startPoint x: 790, startPoint y: 478, endPoint x: 407, endPoint y: 472, distance: 383.4
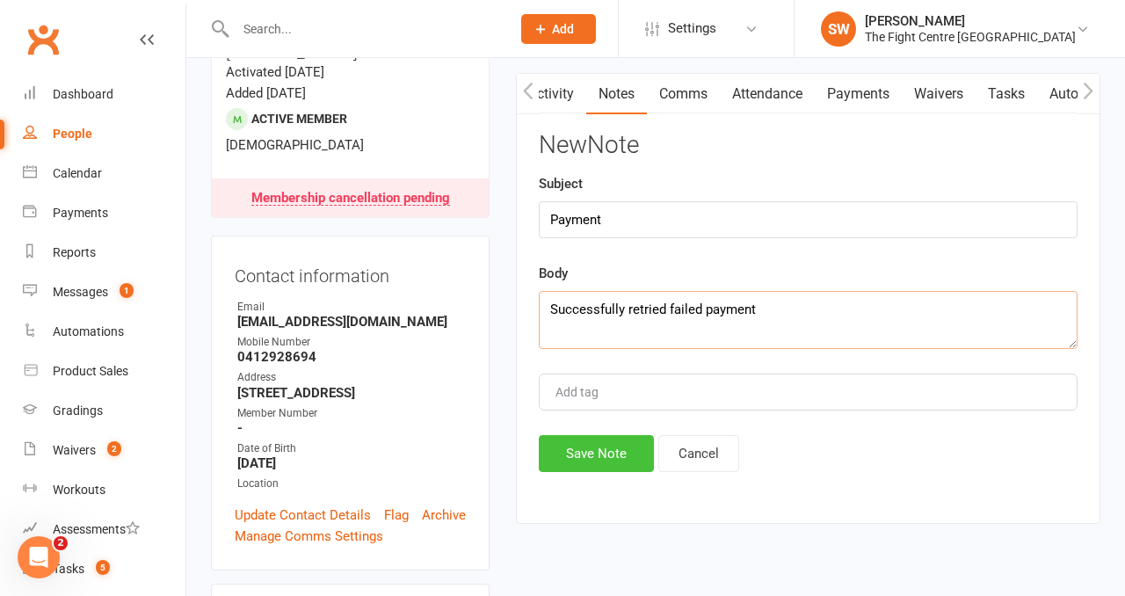
type textarea "Successfully retried failed payment"
click at [585, 464] on button "Save Note" at bounding box center [596, 453] width 115 height 37
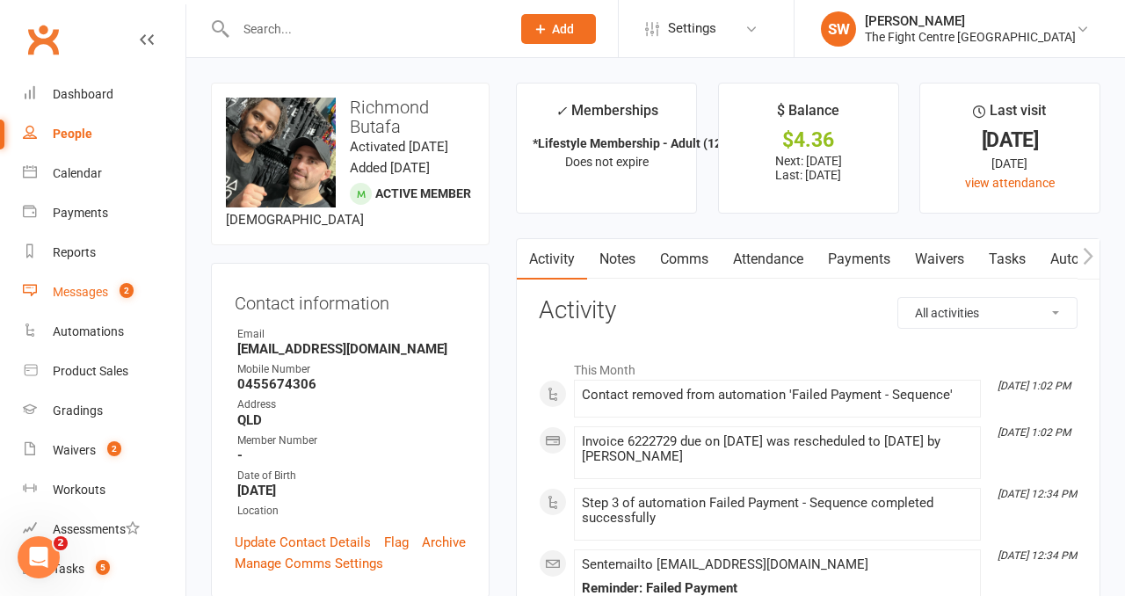
click at [97, 292] on div "Messages" at bounding box center [80, 292] width 55 height 14
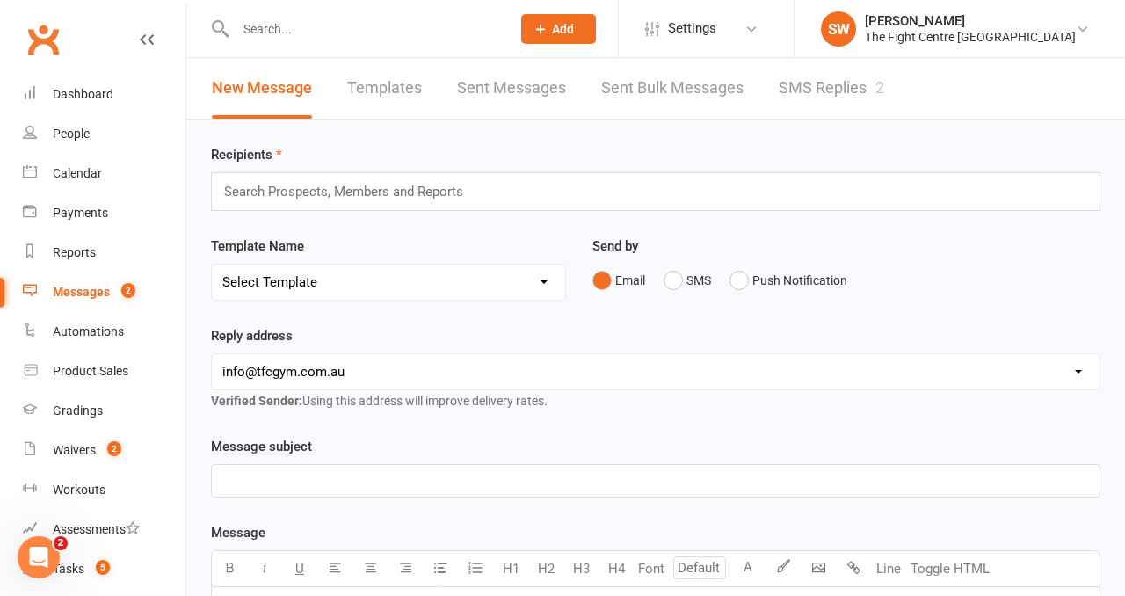
click at [809, 98] on link "SMS Replies 2" at bounding box center [832, 88] width 106 height 61
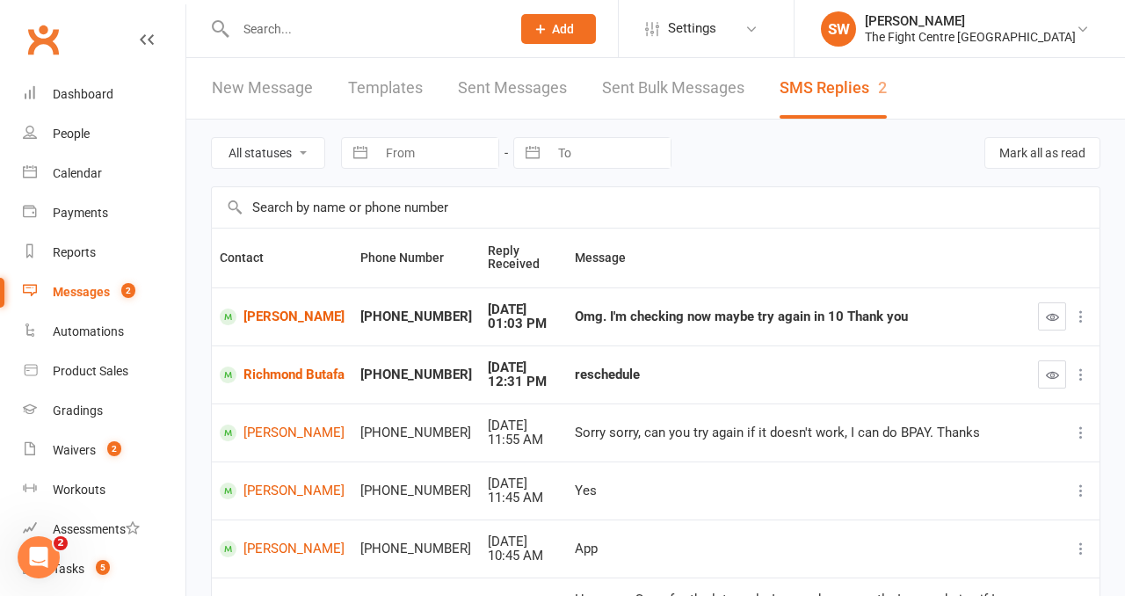
click at [646, 370] on div "reschedule" at bounding box center [799, 375] width 448 height 15
click at [651, 380] on div "reschedule" at bounding box center [799, 375] width 448 height 15
click at [1048, 309] on button "button" at bounding box center [1052, 316] width 28 height 28
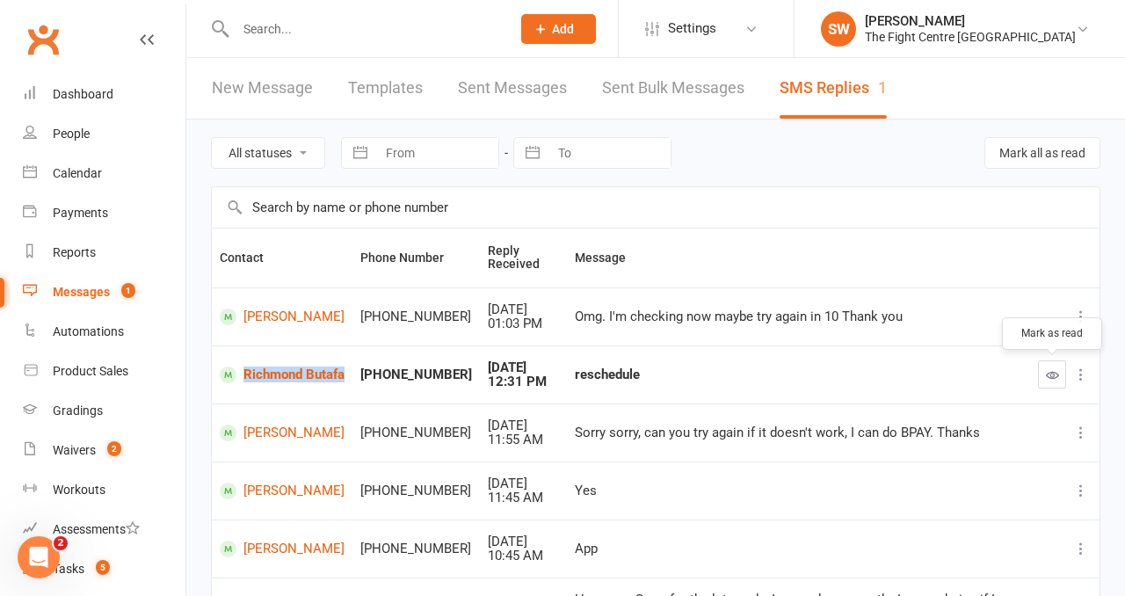
click at [1051, 370] on icon "button" at bounding box center [1052, 374] width 13 height 13
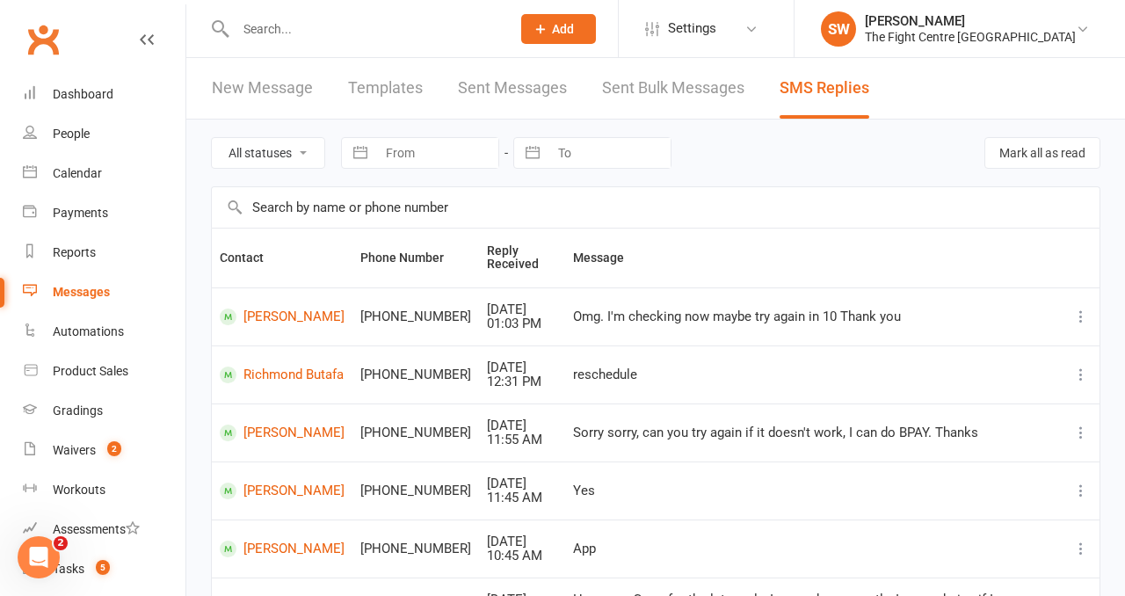
click at [703, 171] on div "All statuses Read only Unread only Navigate forward to interact with the calend…" at bounding box center [656, 153] width 890 height 67
click at [747, 126] on div "All statuses Read only Unread only Navigate forward to interact with the calend…" at bounding box center [656, 153] width 890 height 67
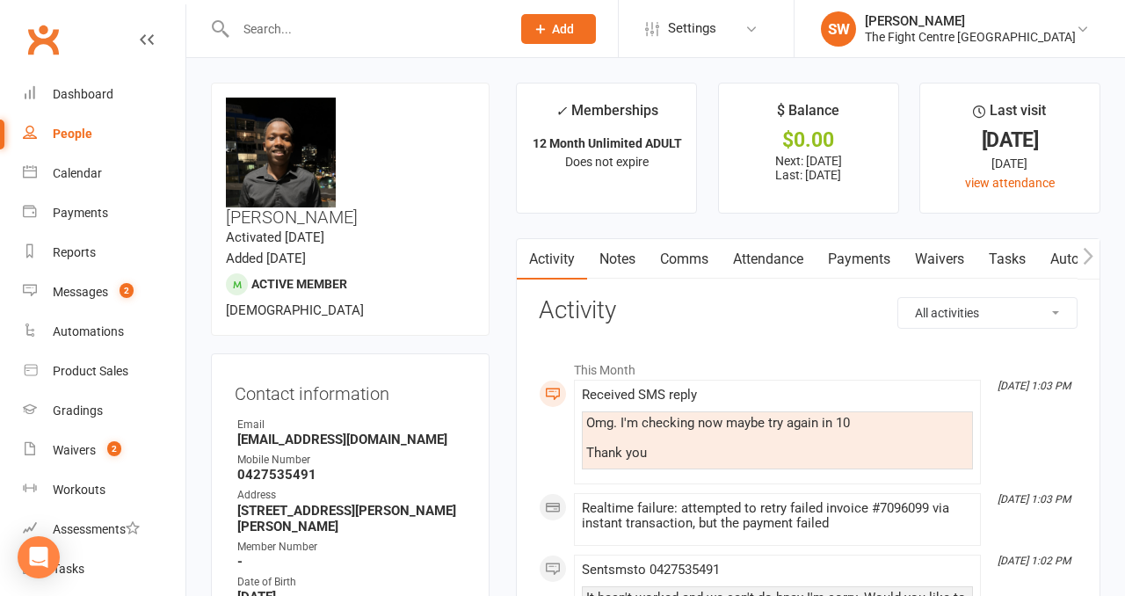
click at [864, 251] on link "Payments" at bounding box center [859, 259] width 87 height 40
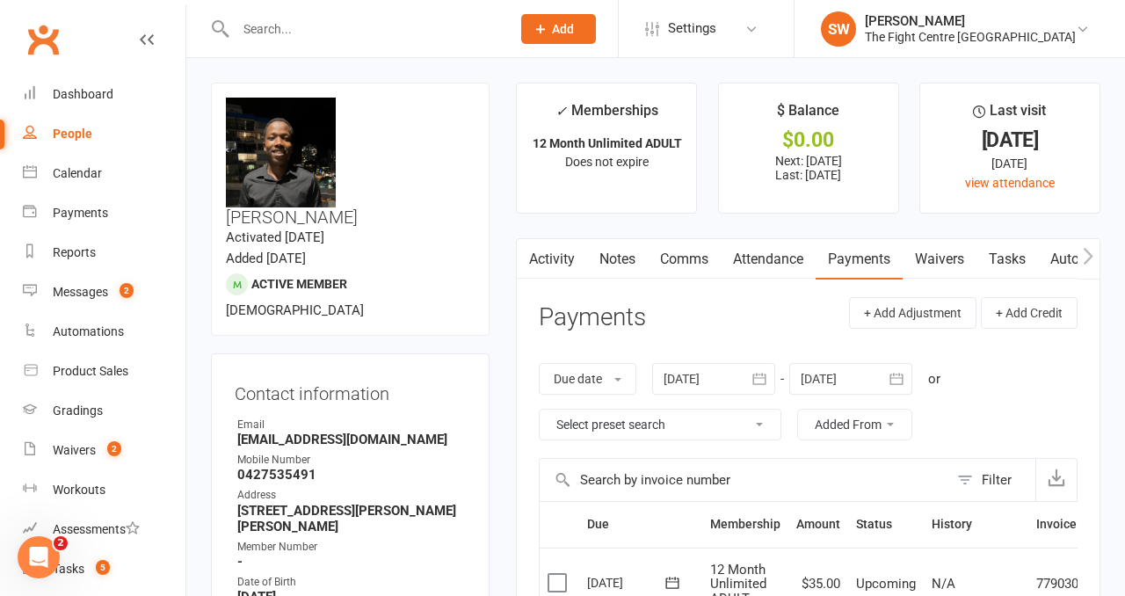
click at [665, 244] on link "Comms" at bounding box center [684, 259] width 73 height 40
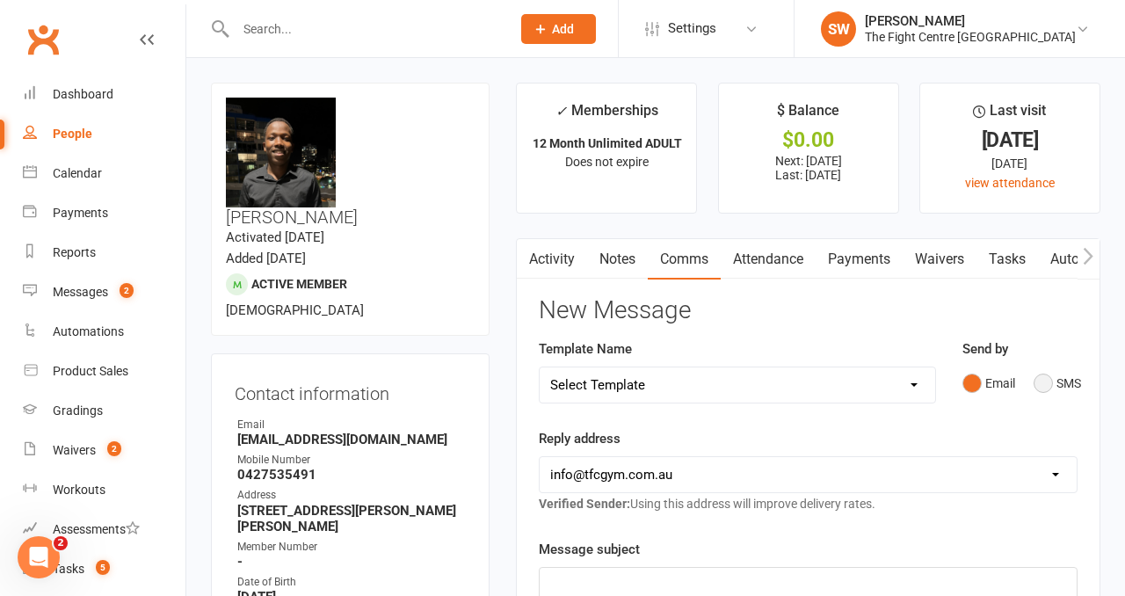
click at [1037, 389] on div "Email SMS" at bounding box center [1020, 383] width 115 height 33
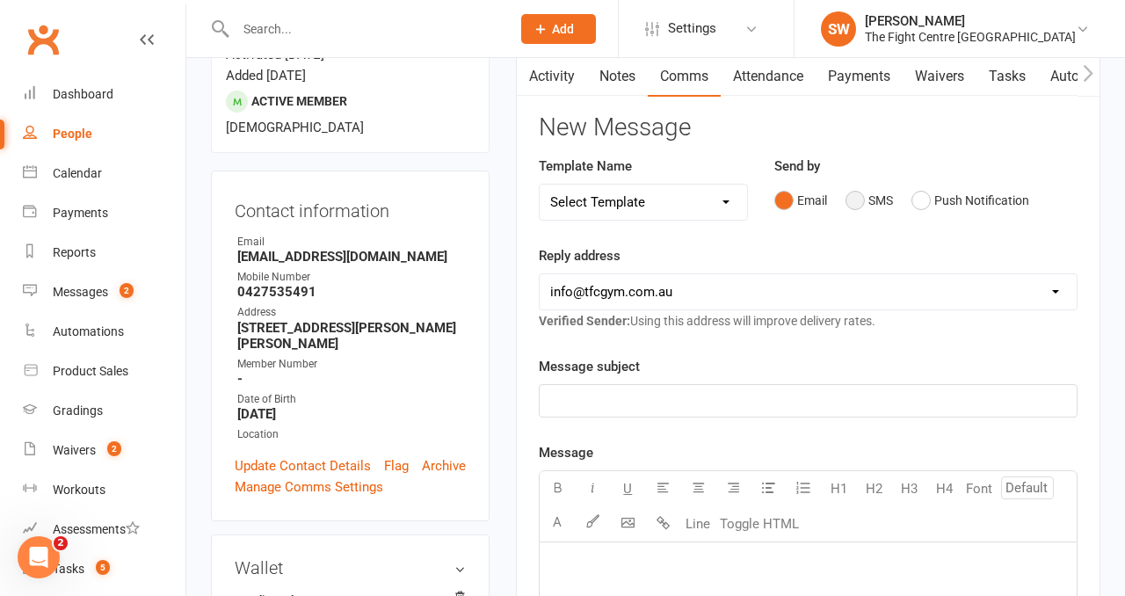
scroll to position [206, 0]
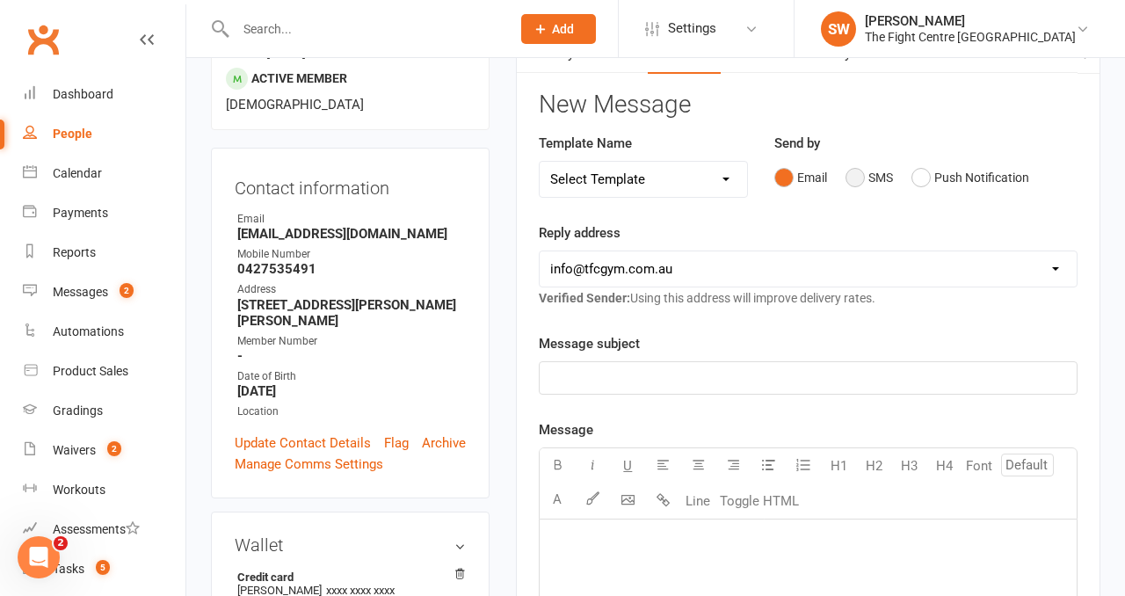
click at [853, 166] on button "SMS" at bounding box center [869, 177] width 47 height 33
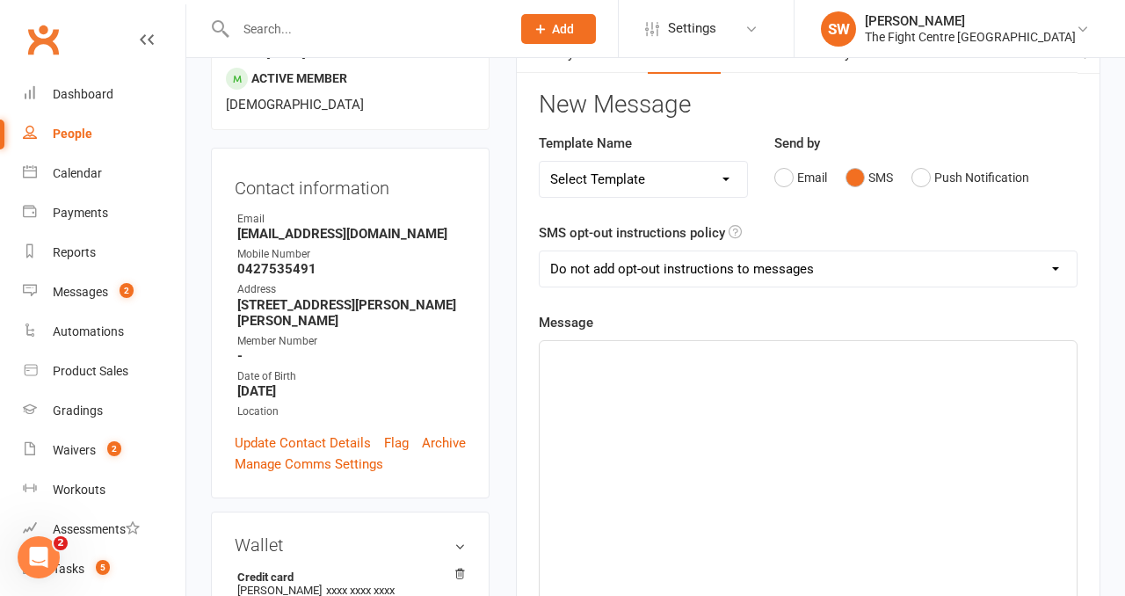
click at [766, 417] on div "﻿" at bounding box center [808, 473] width 537 height 264
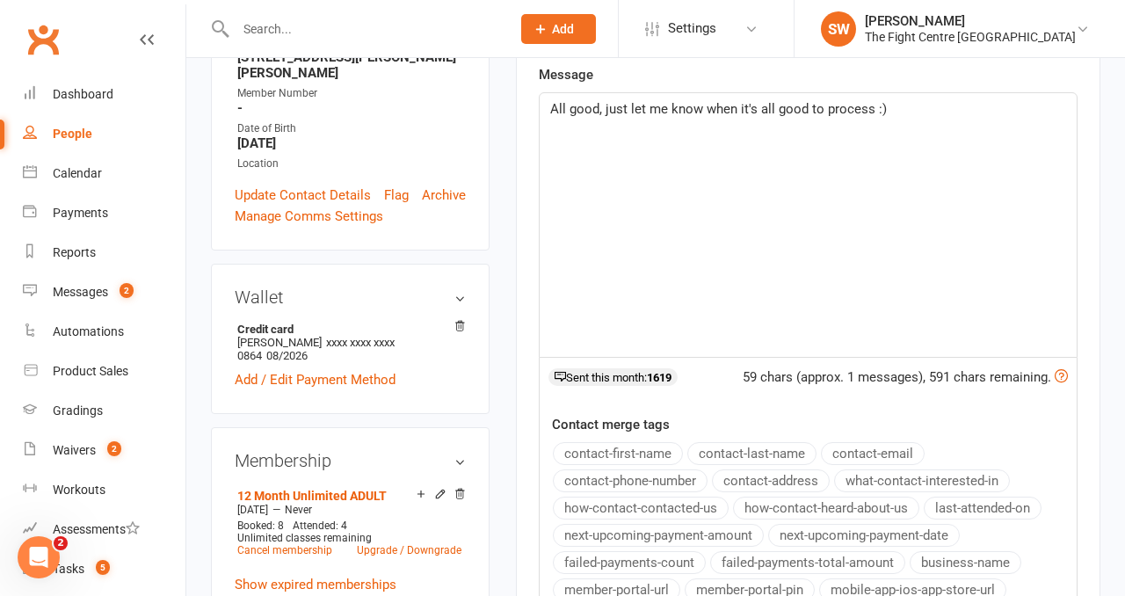
scroll to position [770, 0]
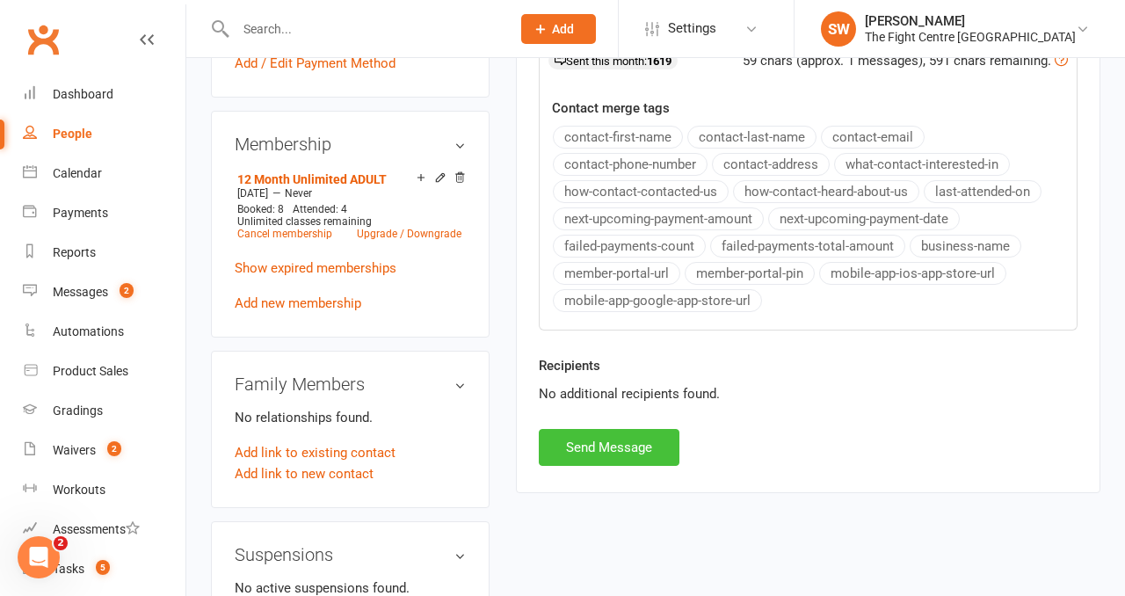
click at [625, 447] on button "Send Message" at bounding box center [609, 447] width 141 height 37
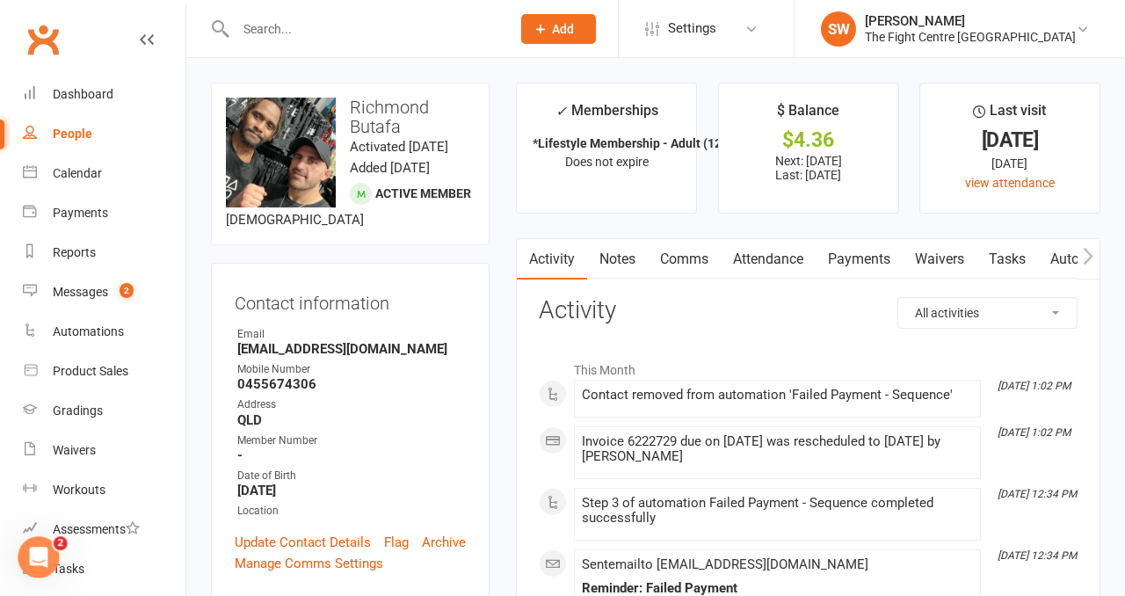
click at [879, 268] on link "Payments" at bounding box center [859, 259] width 87 height 40
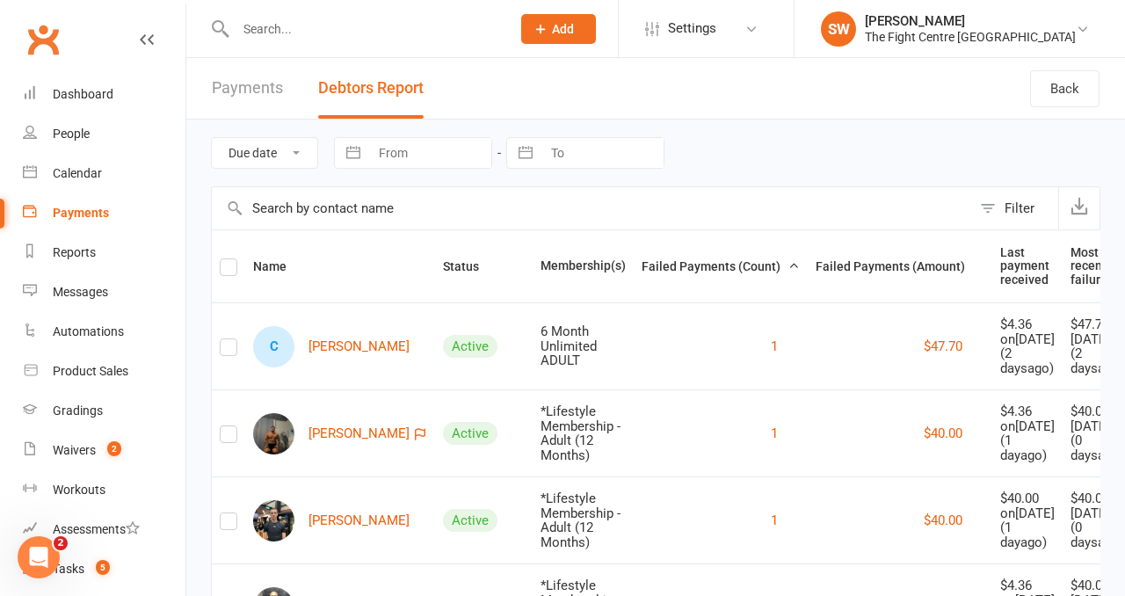
click at [722, 262] on span "Failed Payments (Count)" at bounding box center [721, 266] width 158 height 14
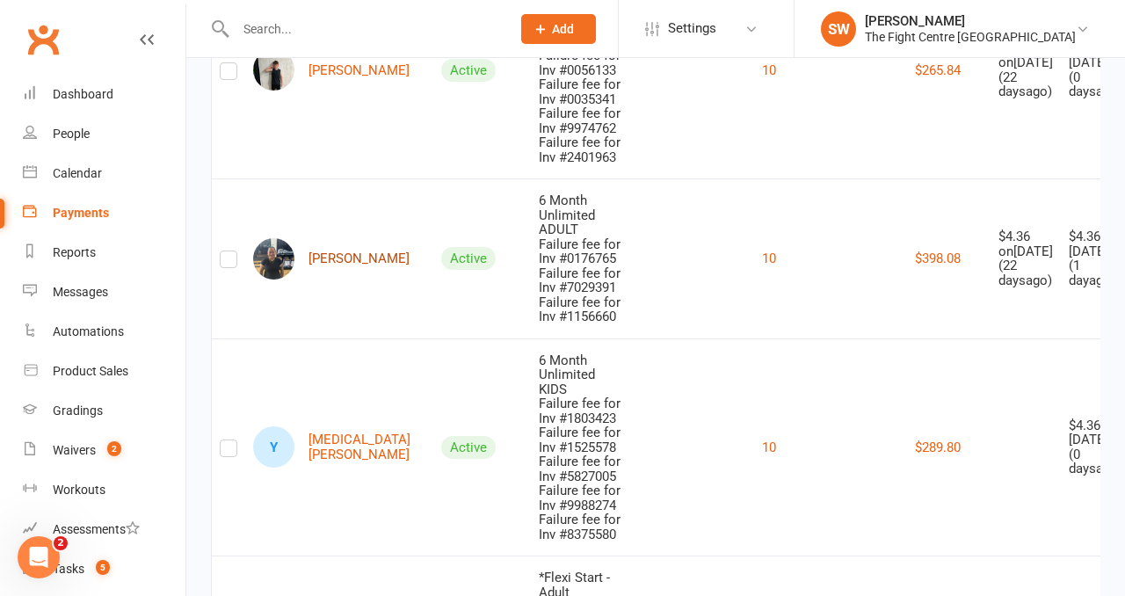
scroll to position [1987, 0]
